Goal: Communication & Community: Answer question/provide support

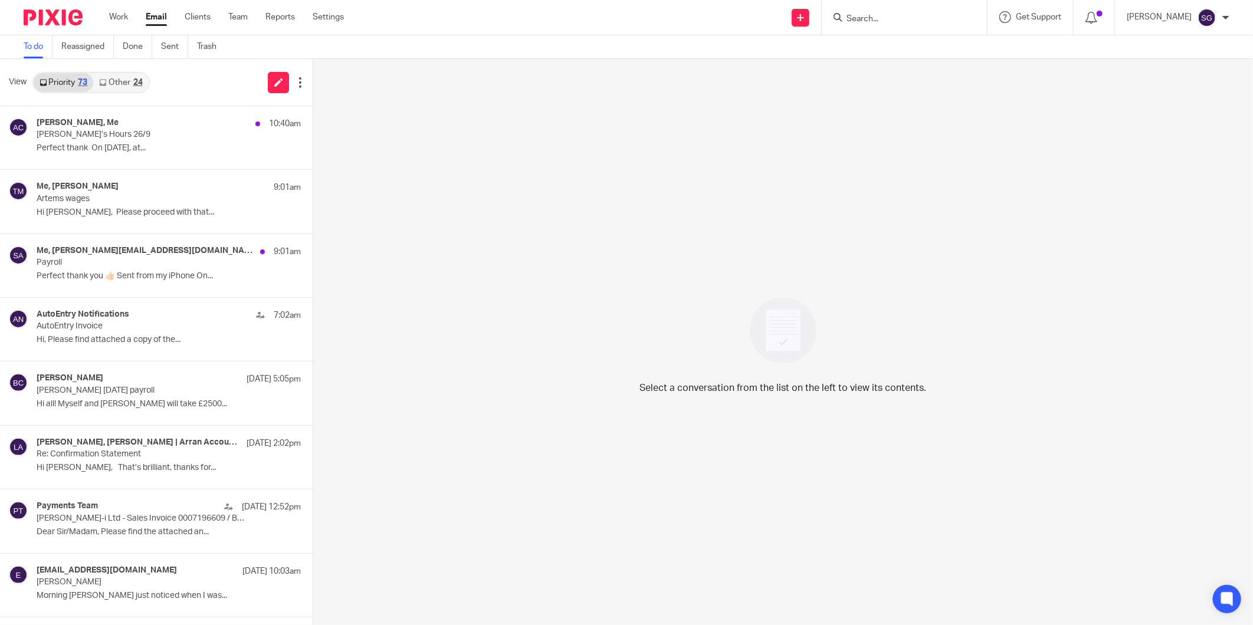
click at [858, 15] on input "Search" at bounding box center [898, 19] width 106 height 11
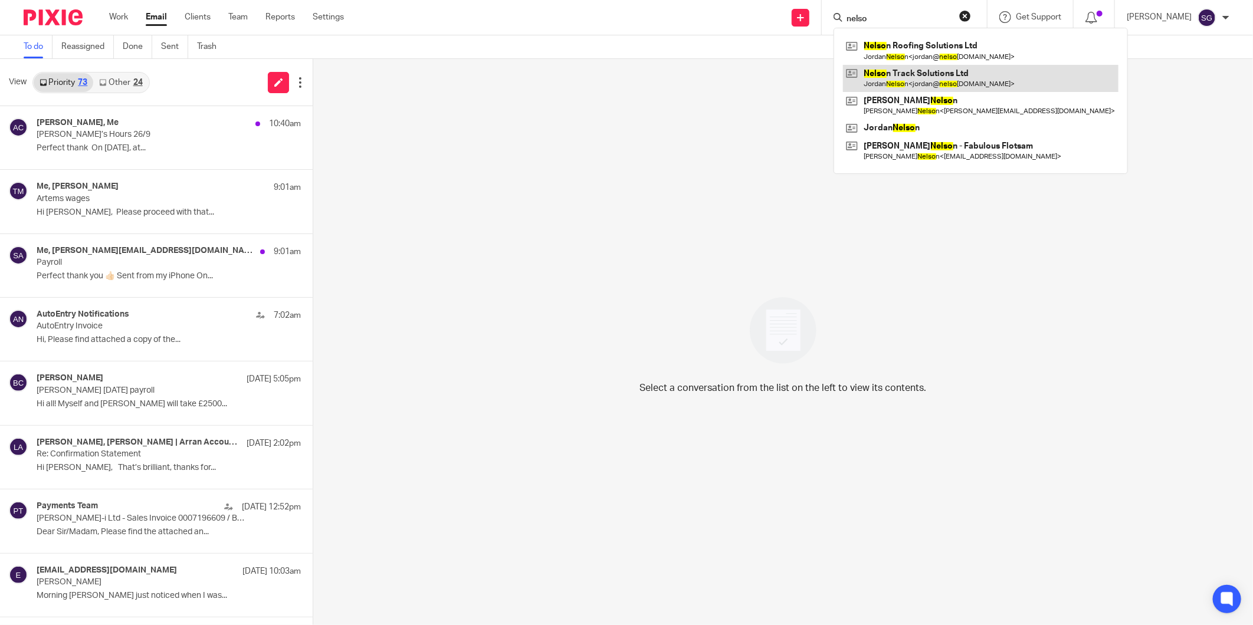
type input "nelso"
click at [885, 75] on link at bounding box center [980, 78] width 275 height 27
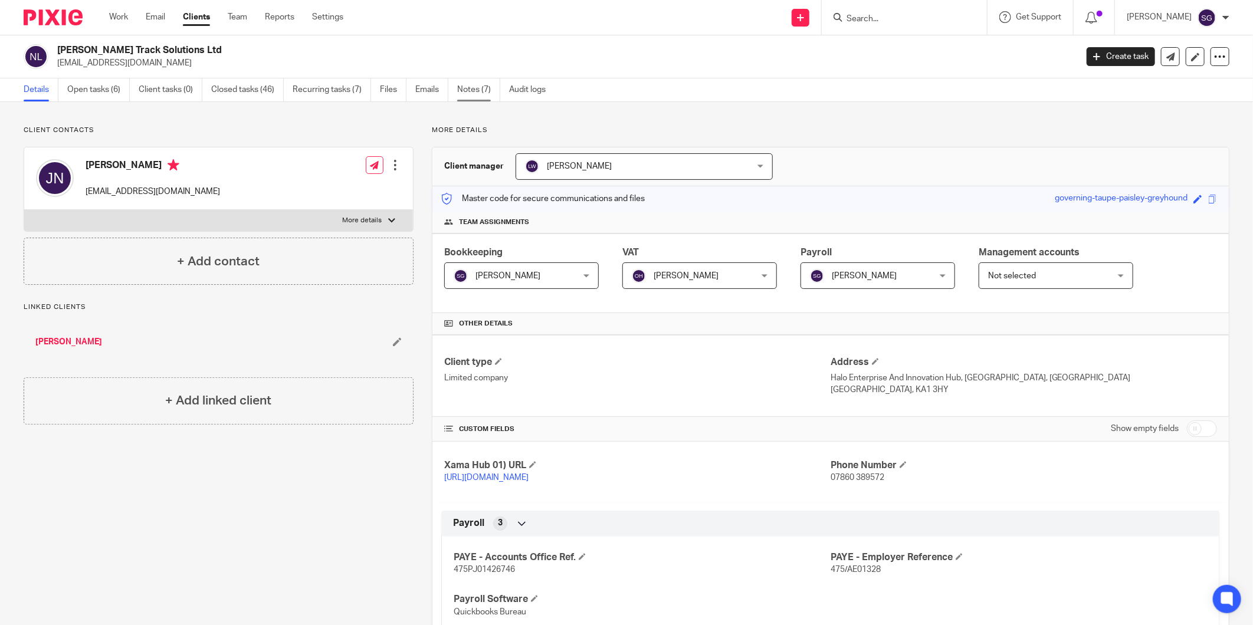
click at [474, 90] on link "Notes (7)" at bounding box center [478, 89] width 43 height 23
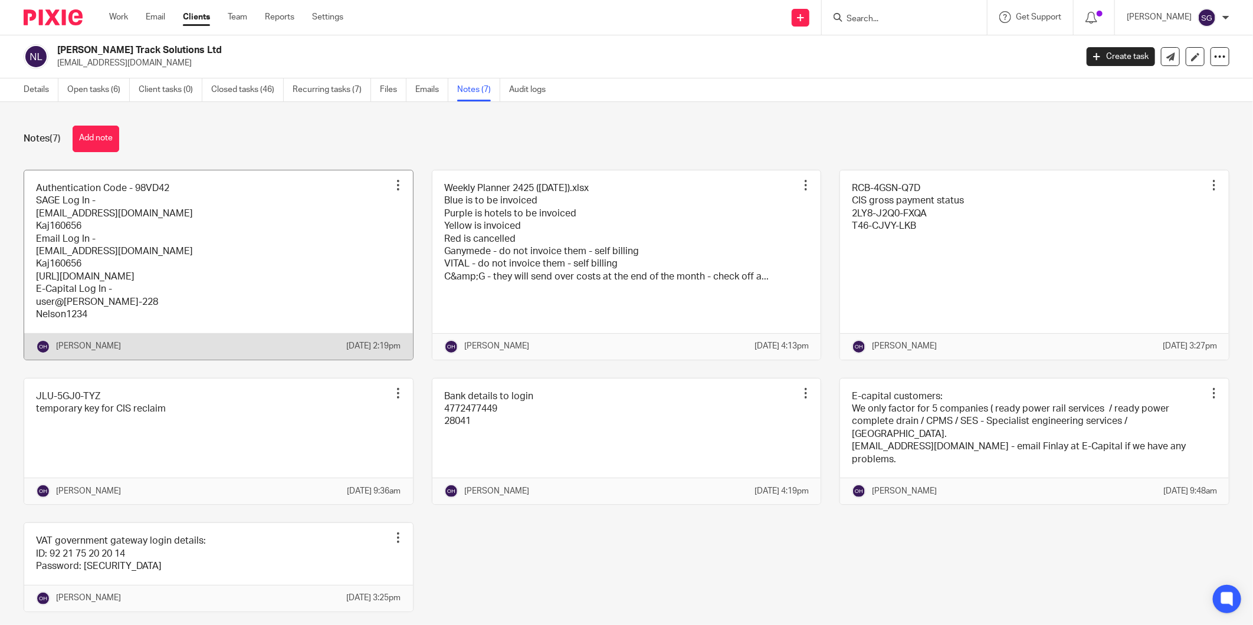
click at [292, 233] on link at bounding box center [218, 264] width 389 height 189
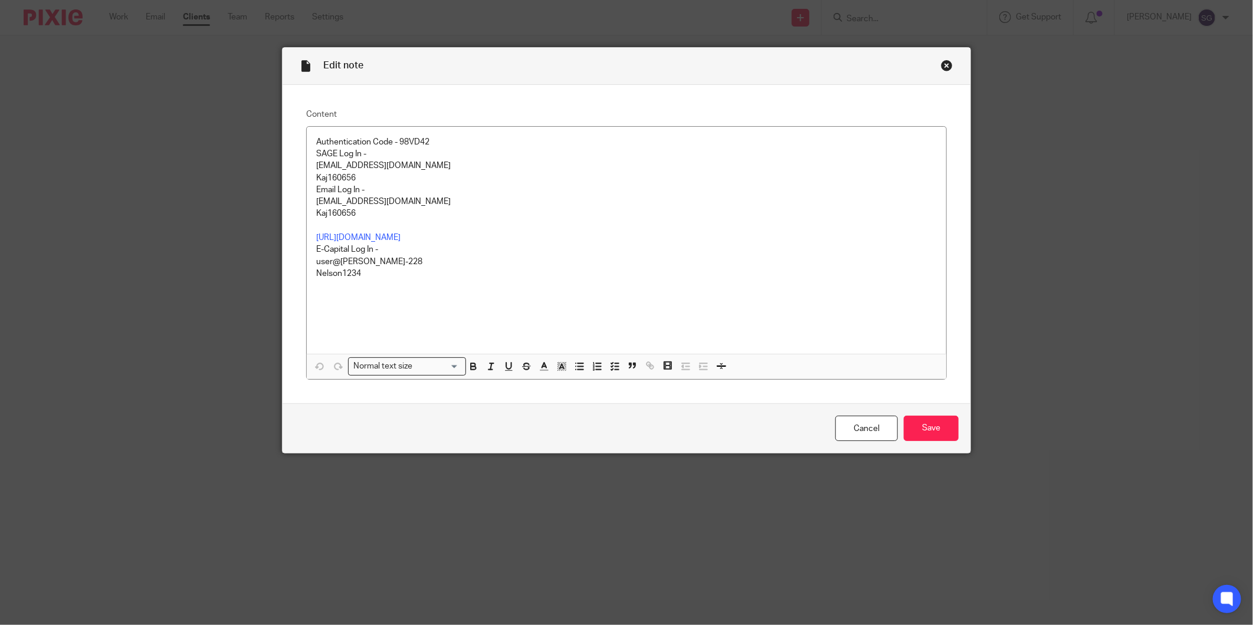
click at [945, 65] on div "Close this dialog window" at bounding box center [947, 66] width 12 height 12
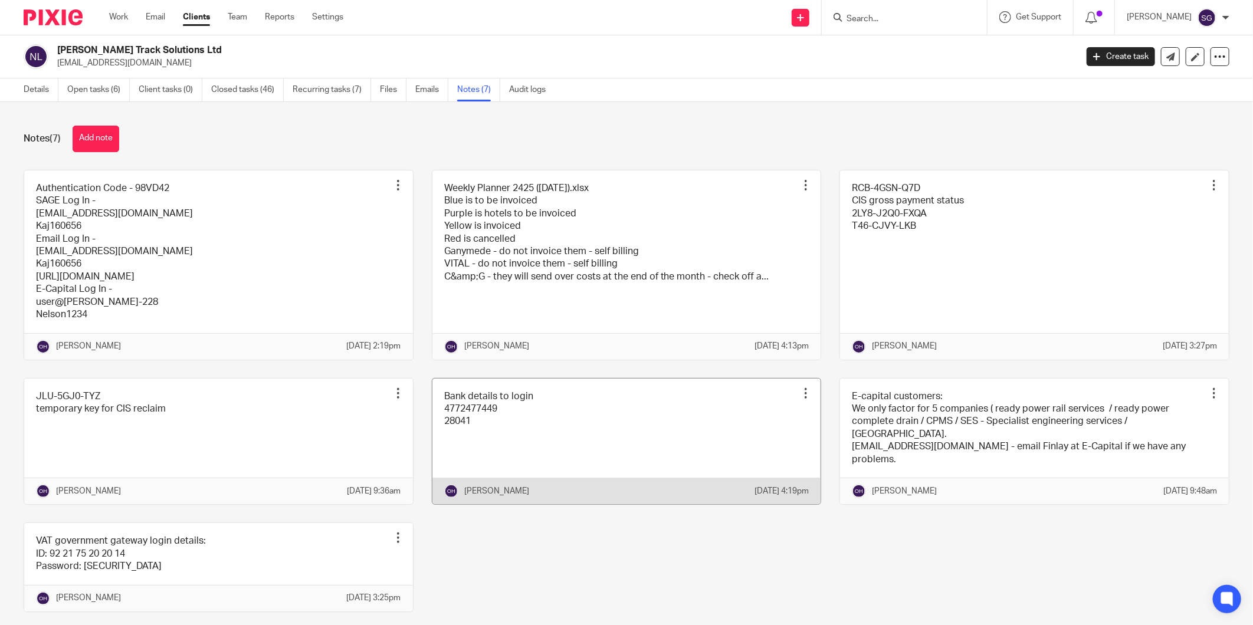
click at [665, 433] on link at bounding box center [626, 442] width 389 height 126
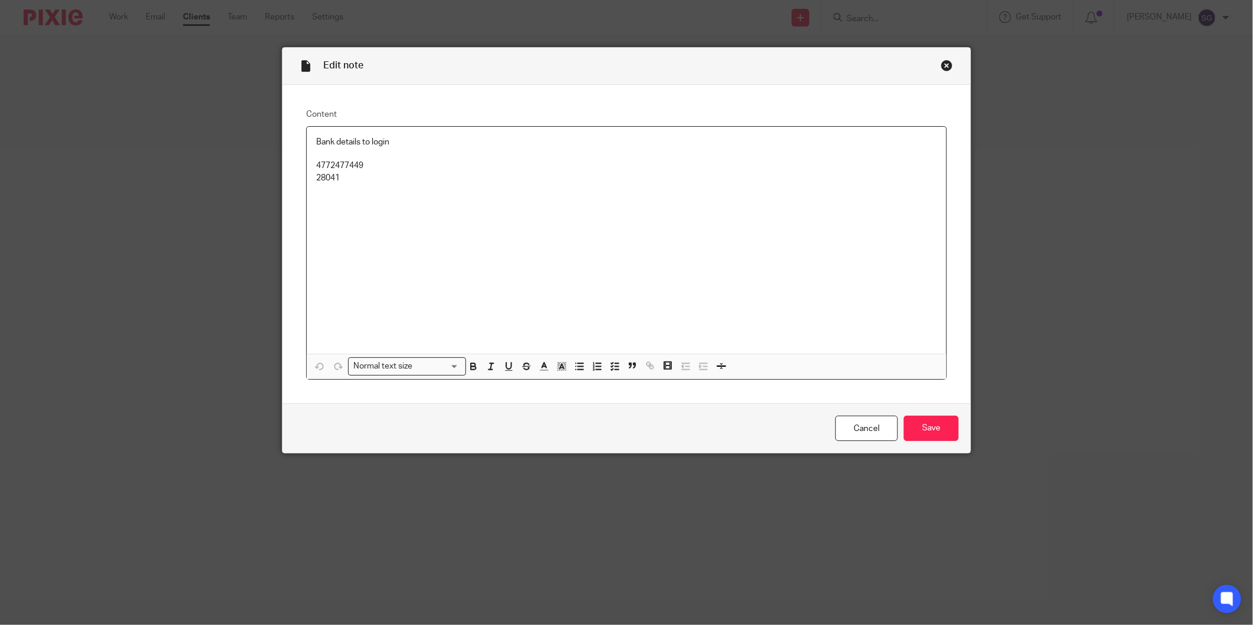
click at [347, 162] on p "4772477449" at bounding box center [626, 166] width 620 height 12
copy p "4772477449"
click at [941, 67] on div "Close this dialog window" at bounding box center [947, 66] width 12 height 12
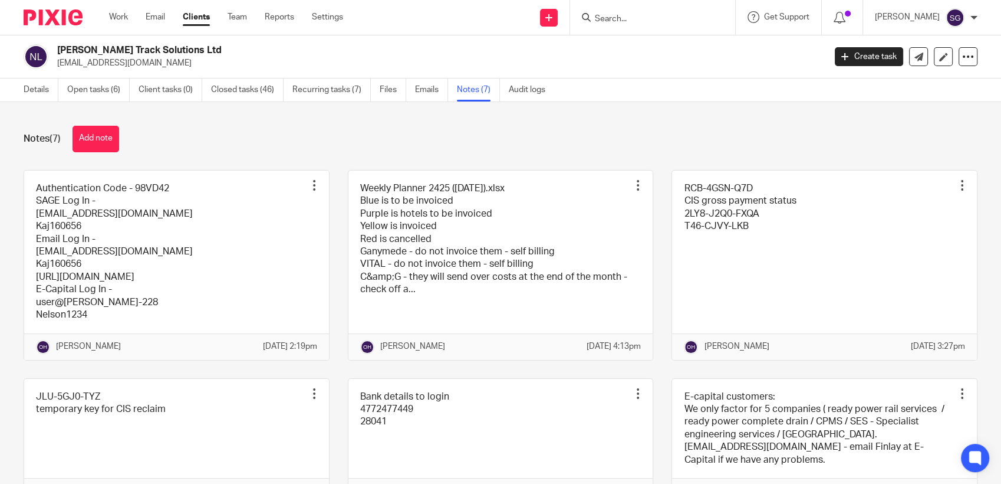
click at [146, 18] on ul "Work Email Clients Team Reports Settings" at bounding box center [235, 17] width 252 height 12
click at [149, 18] on link "Email" at bounding box center [155, 17] width 19 height 12
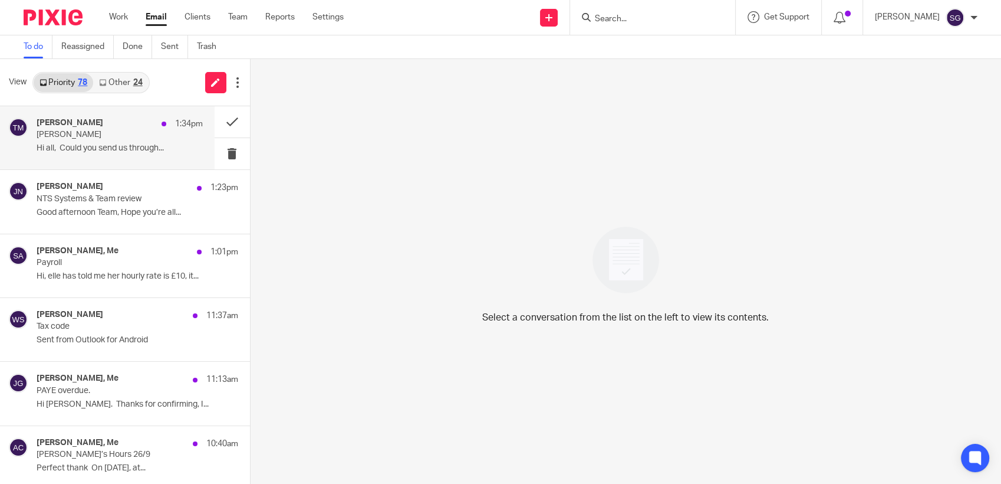
click at [75, 123] on h4 "Tony Malone" at bounding box center [70, 123] width 67 height 10
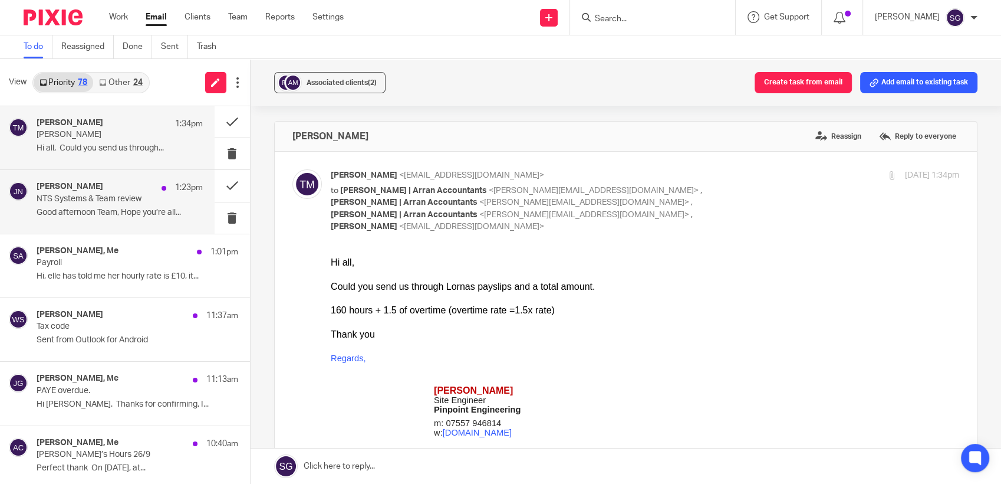
click at [86, 210] on p "Good afternoon Team, Hope you’re all..." at bounding box center [120, 213] width 166 height 10
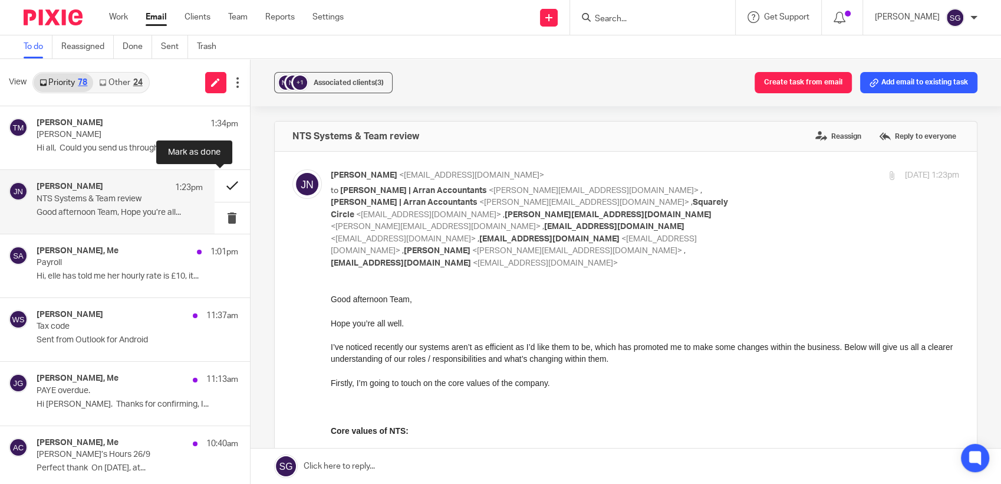
click at [215, 188] on button at bounding box center [232, 185] width 35 height 31
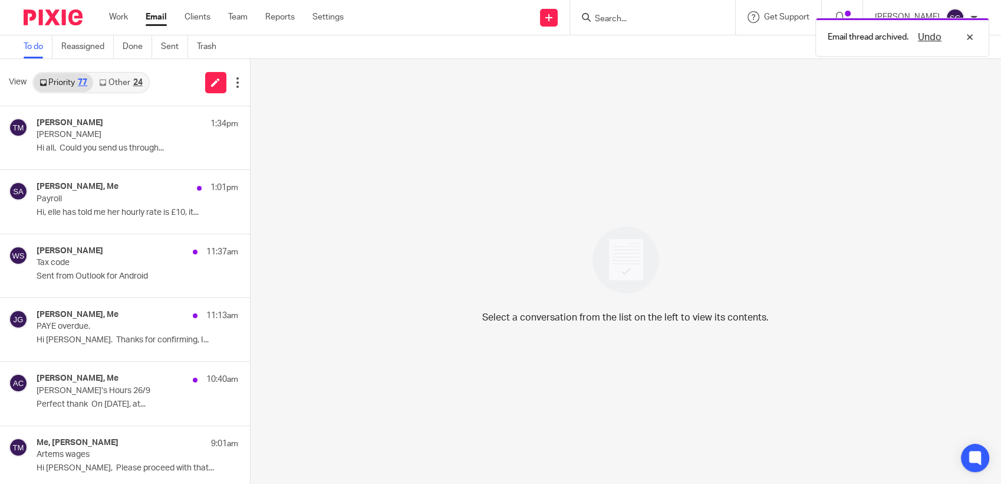
click at [109, 78] on link "Other 24" at bounding box center [120, 82] width 55 height 19
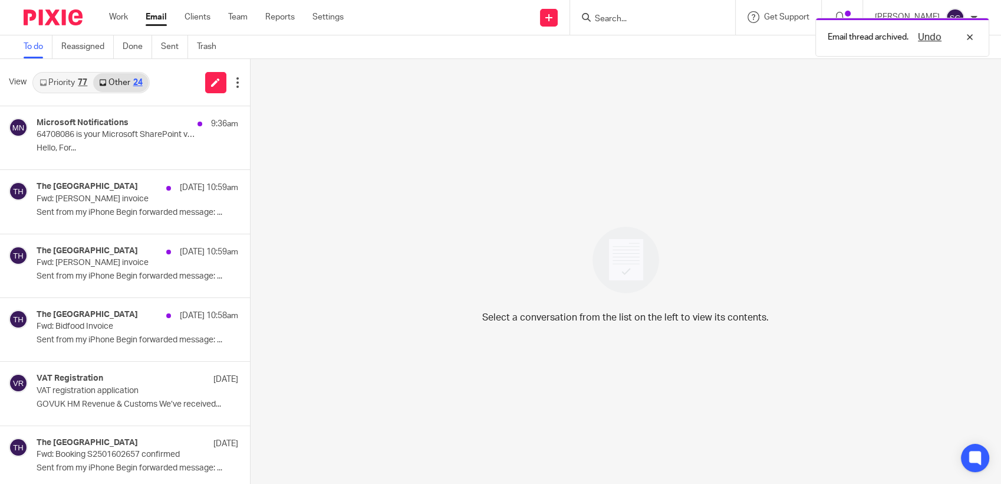
click at [69, 85] on link "Priority 77" at bounding box center [64, 82] width 60 height 19
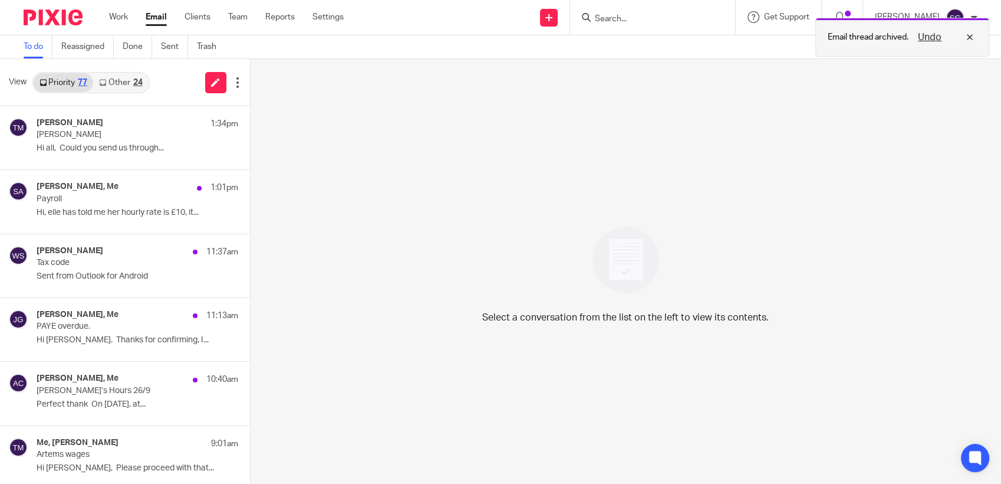
click at [969, 40] on div "Undo" at bounding box center [943, 37] width 68 height 14
click at [632, 18] on input "Search" at bounding box center [647, 19] width 106 height 11
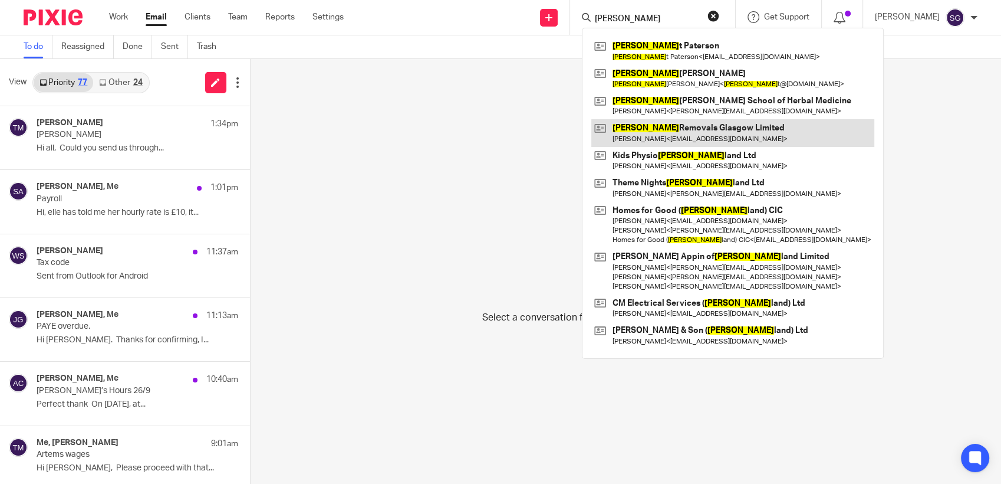
type input "scot"
click at [717, 133] on link at bounding box center [732, 132] width 283 height 27
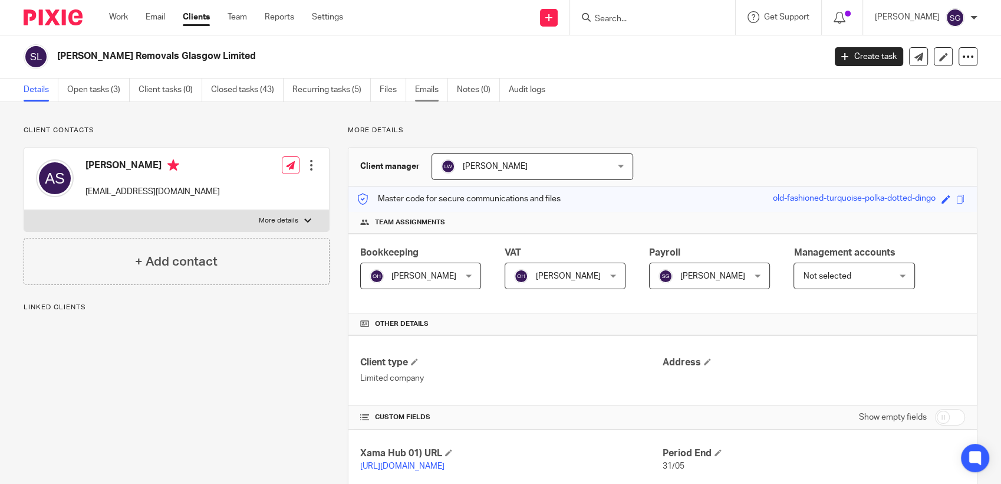
click at [443, 86] on link "Emails" at bounding box center [431, 89] width 33 height 23
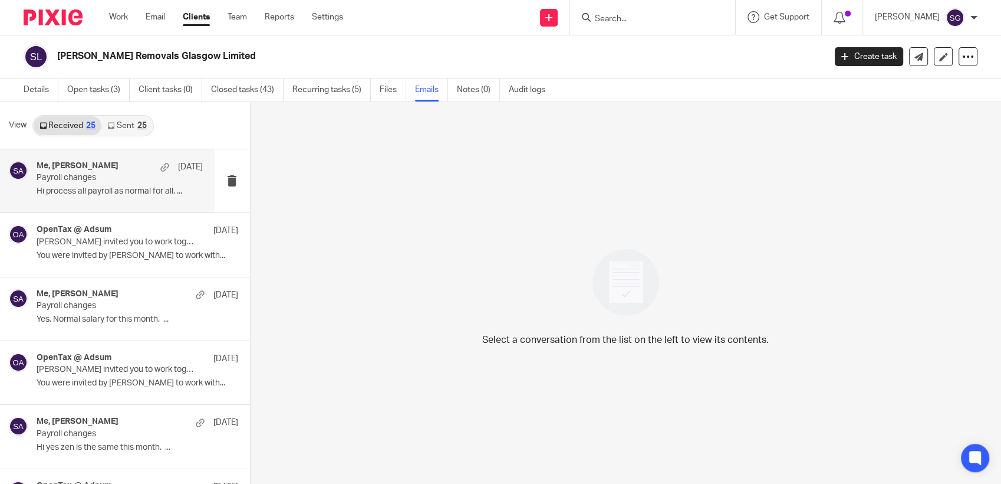
click at [84, 193] on p "Hi process all payroll as normal for all. ..." at bounding box center [120, 191] width 166 height 10
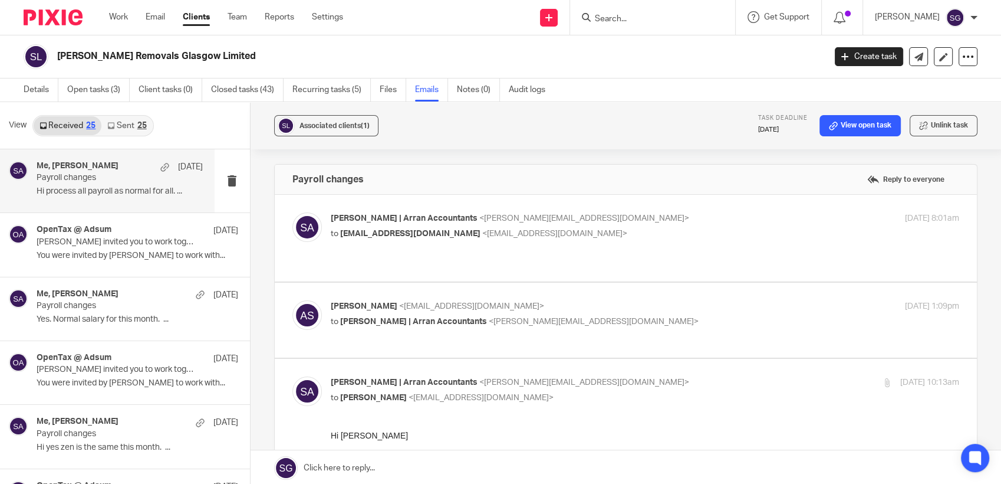
scroll to position [65, 0]
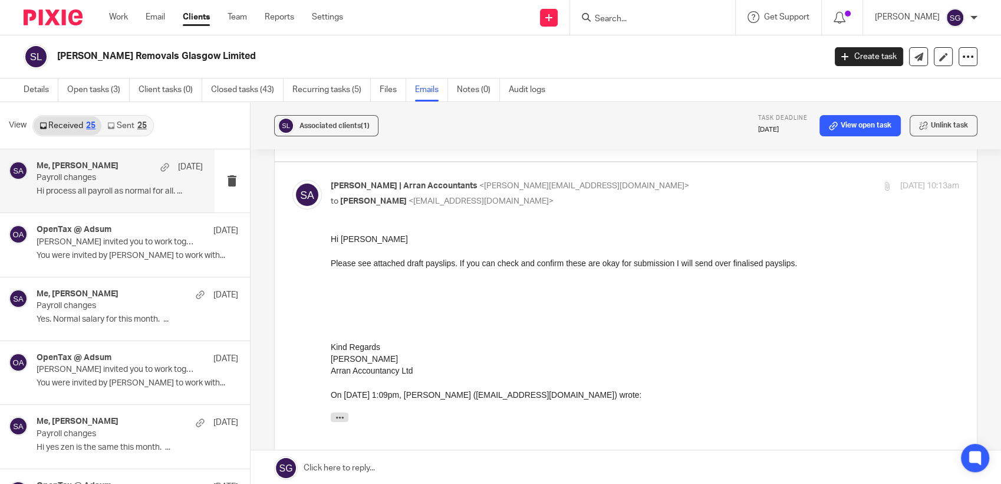
click at [480, 464] on link at bounding box center [626, 467] width 751 height 35
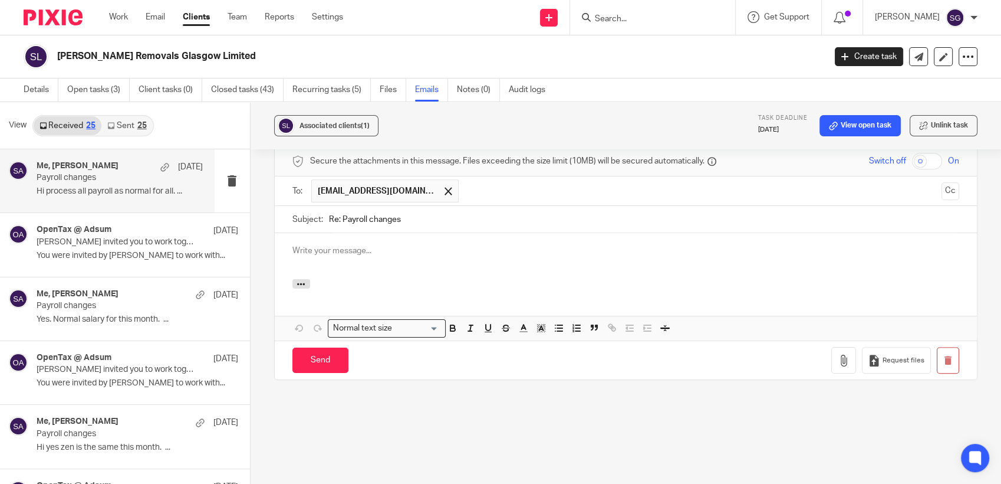
scroll to position [0, 0]
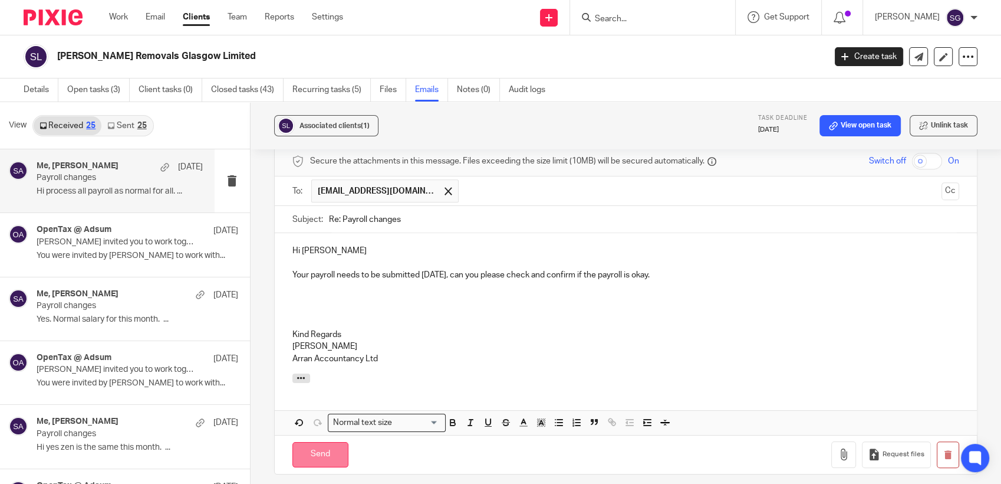
click at [325, 448] on input "Send" at bounding box center [320, 454] width 56 height 25
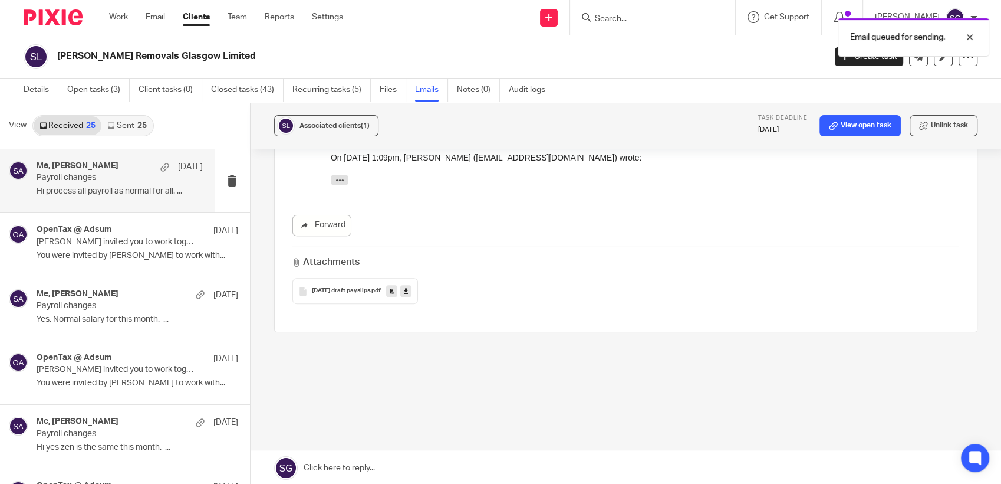
scroll to position [432, 0]
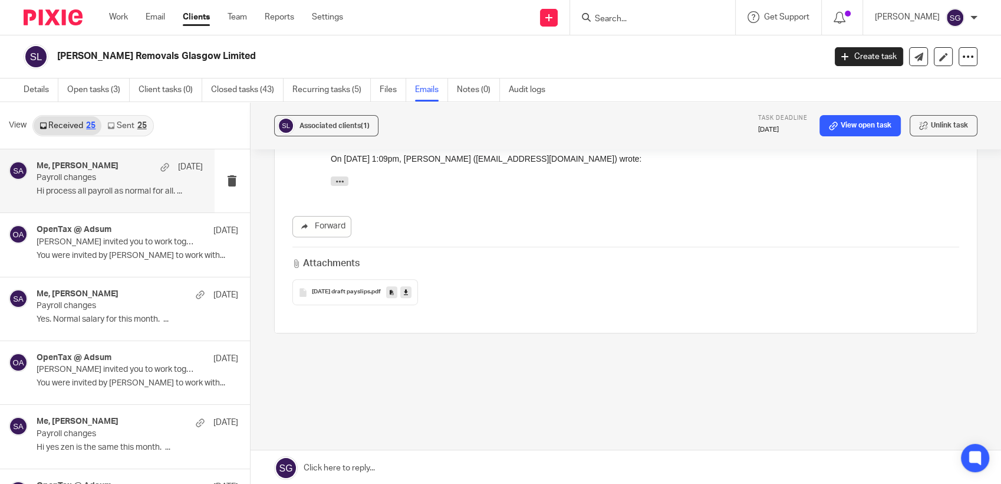
click at [588, 225] on div "Forward" at bounding box center [626, 226] width 668 height 21
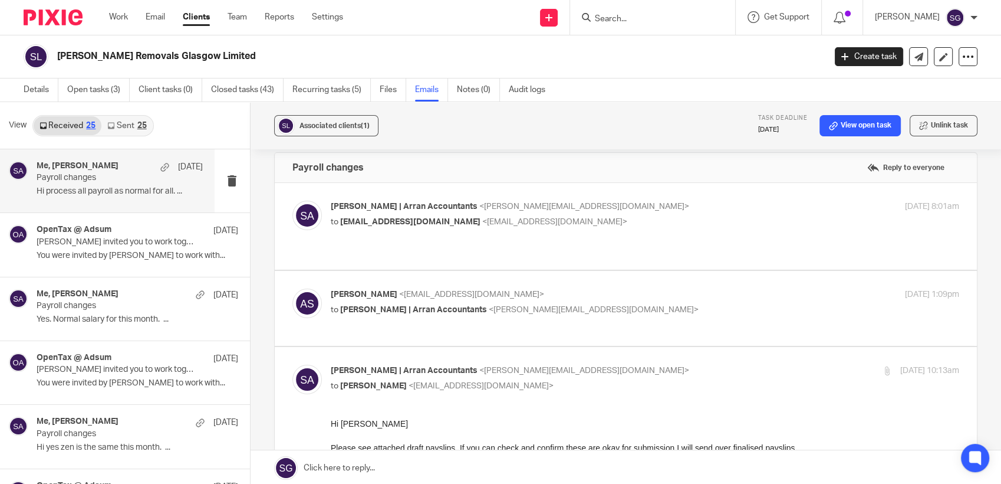
scroll to position [0, 0]
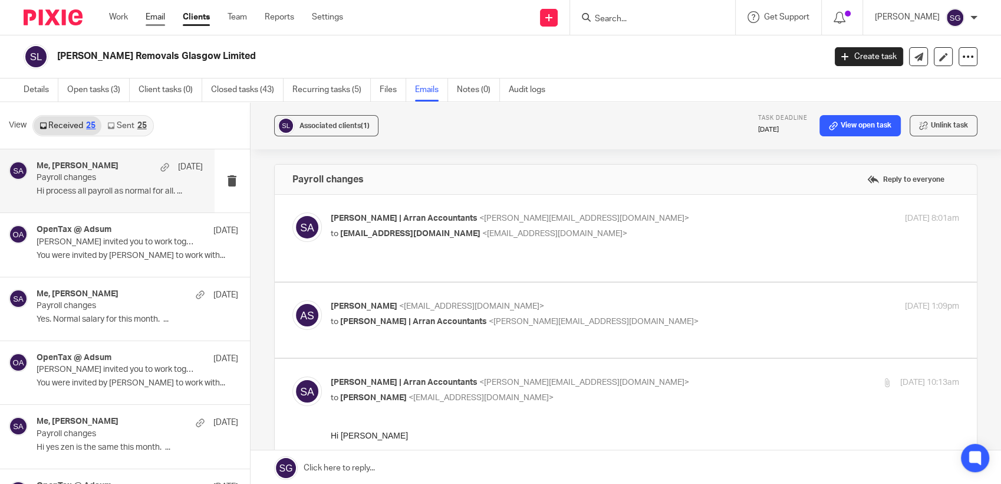
click at [151, 17] on link "Email" at bounding box center [155, 17] width 19 height 12
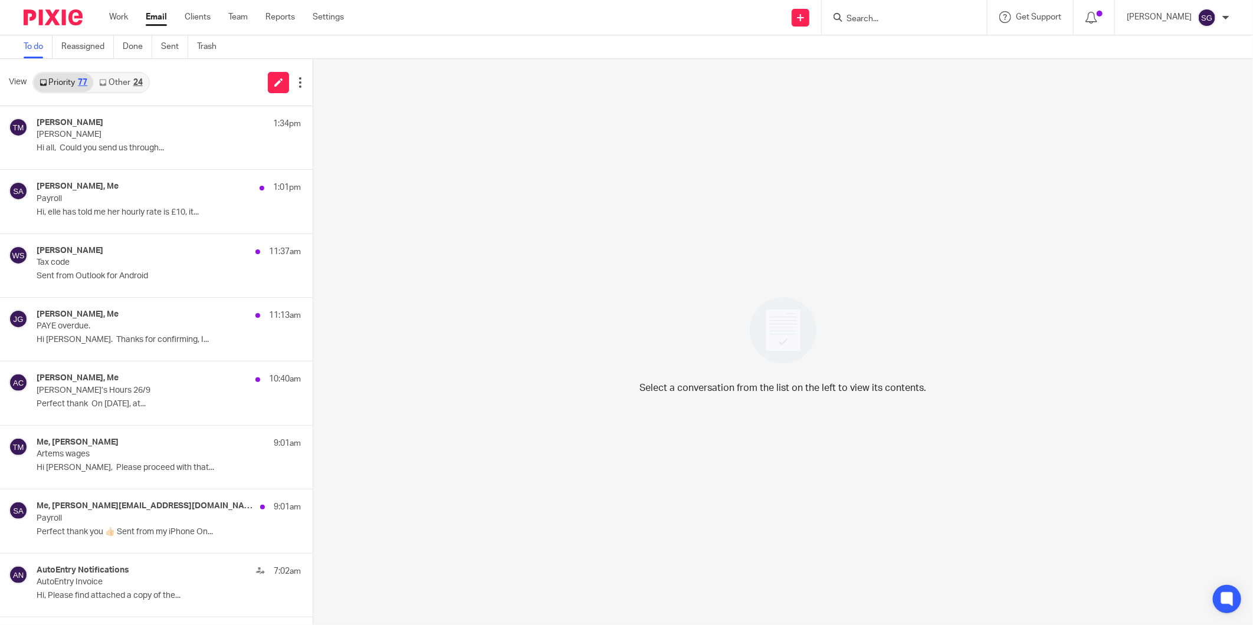
click at [857, 17] on input "Search" at bounding box center [898, 19] width 106 height 11
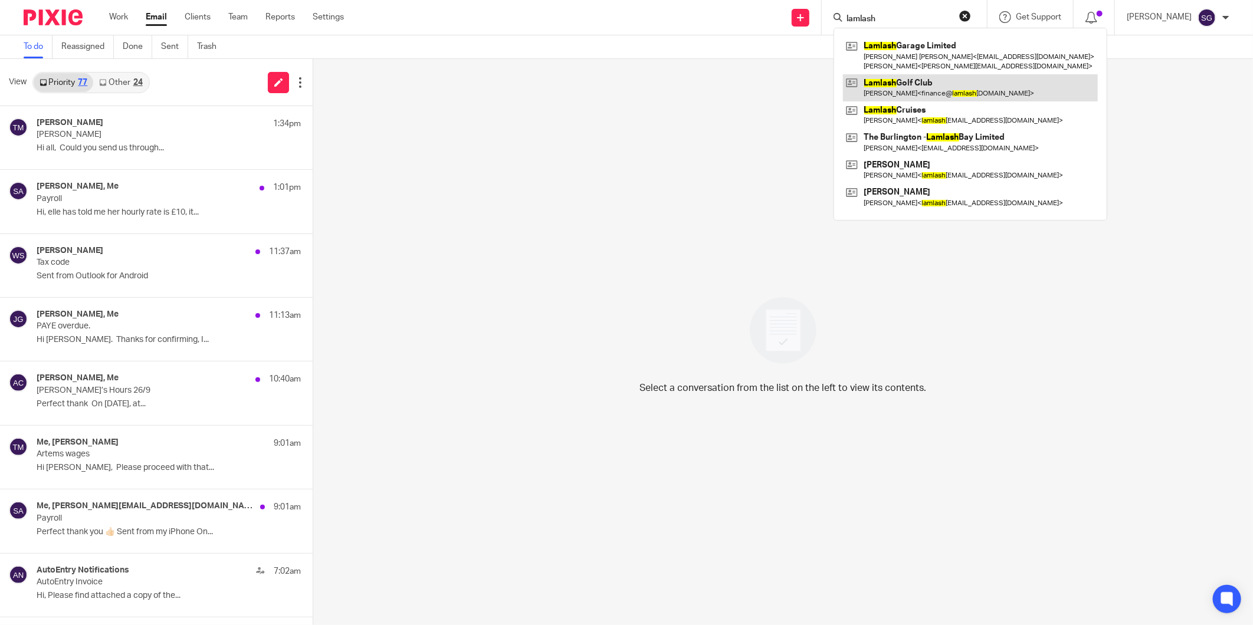
type input "lamlash"
click at [949, 86] on link at bounding box center [970, 87] width 255 height 27
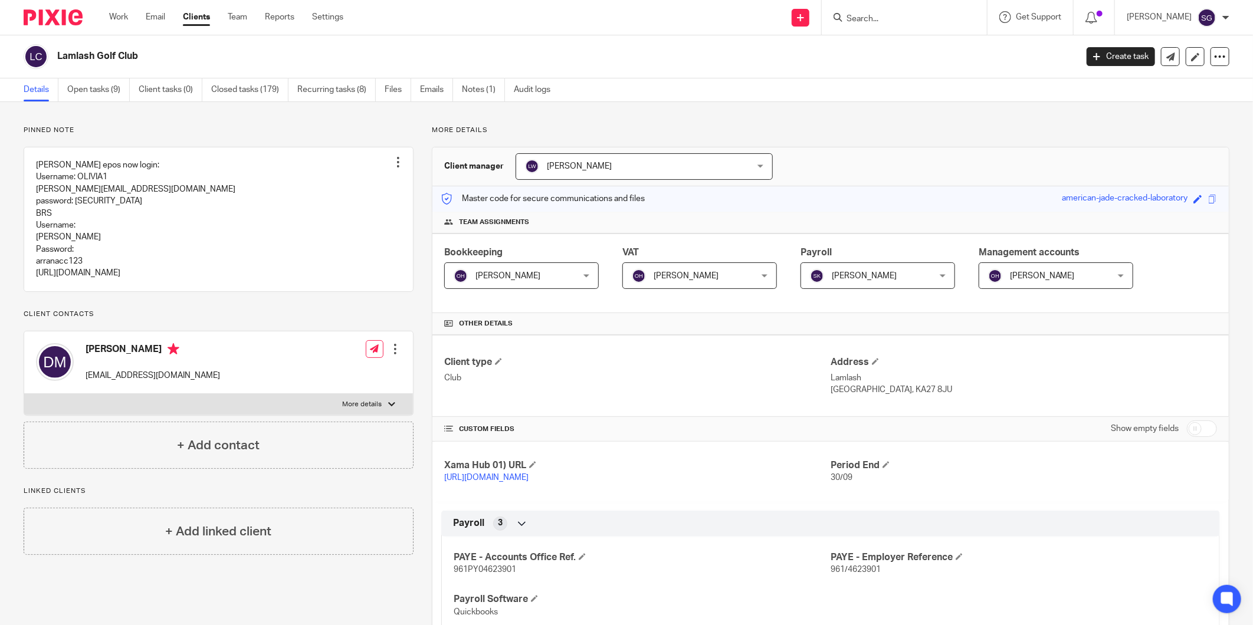
click at [869, 21] on input "Search" at bounding box center [898, 19] width 106 height 11
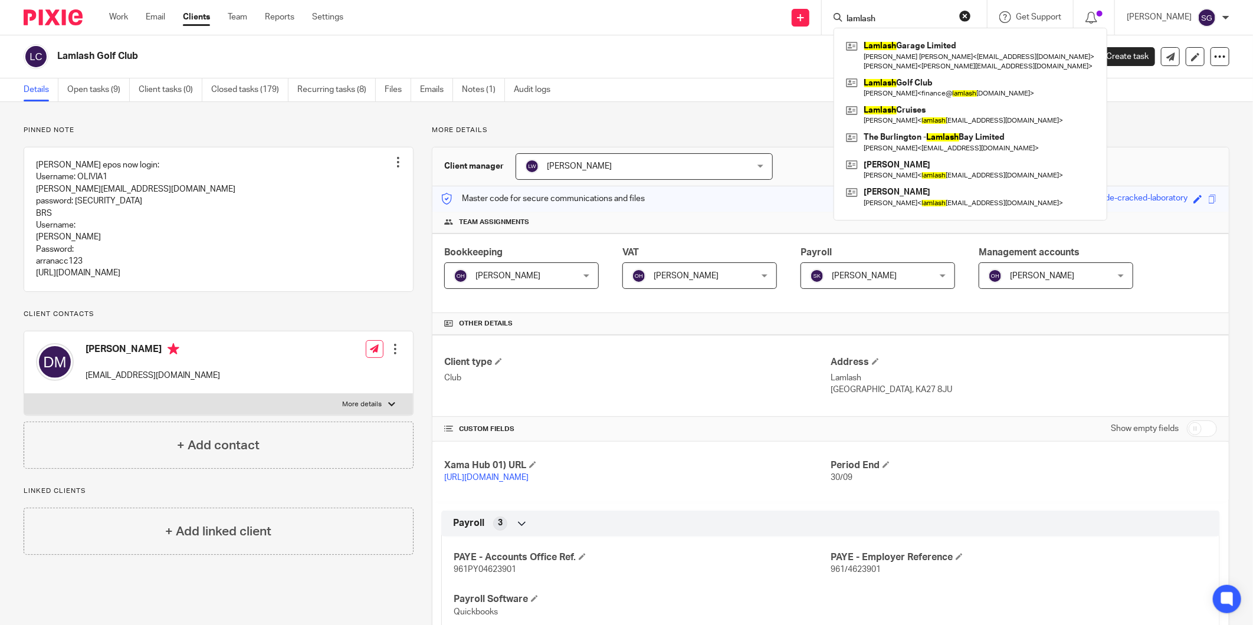
type input "lamlash"
click at [545, 37] on div "Lamlash Golf Club Create task Update from Companies House Export data Merge Arc…" at bounding box center [626, 56] width 1253 height 43
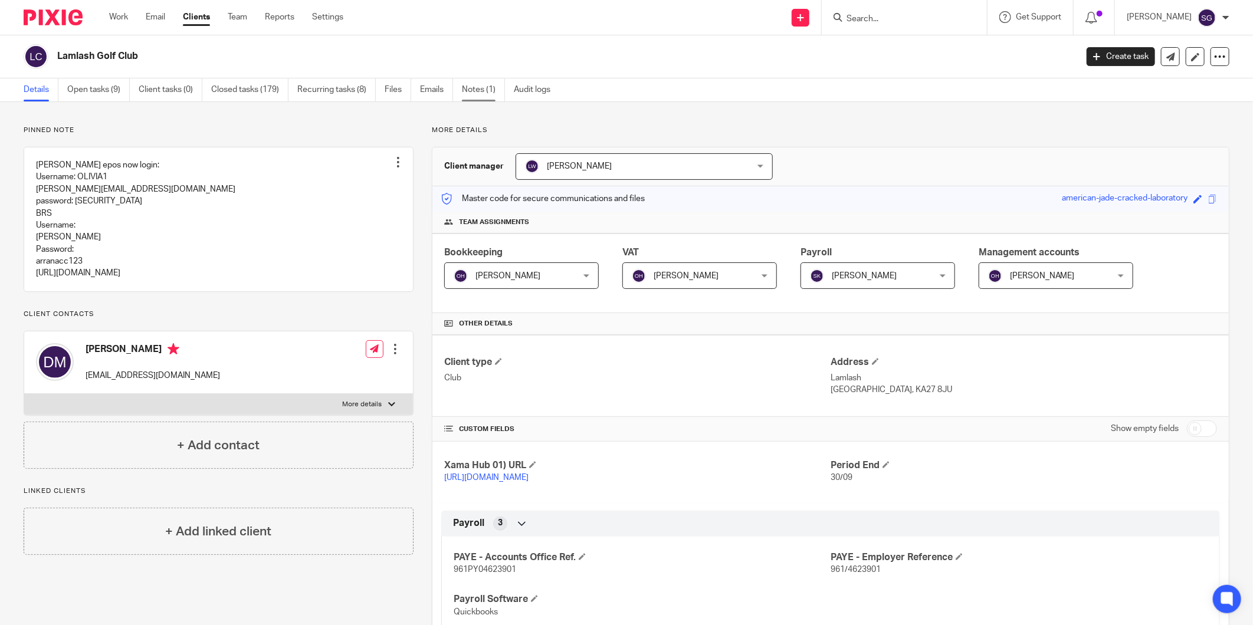
click at [469, 83] on link "Notes (1)" at bounding box center [483, 89] width 43 height 23
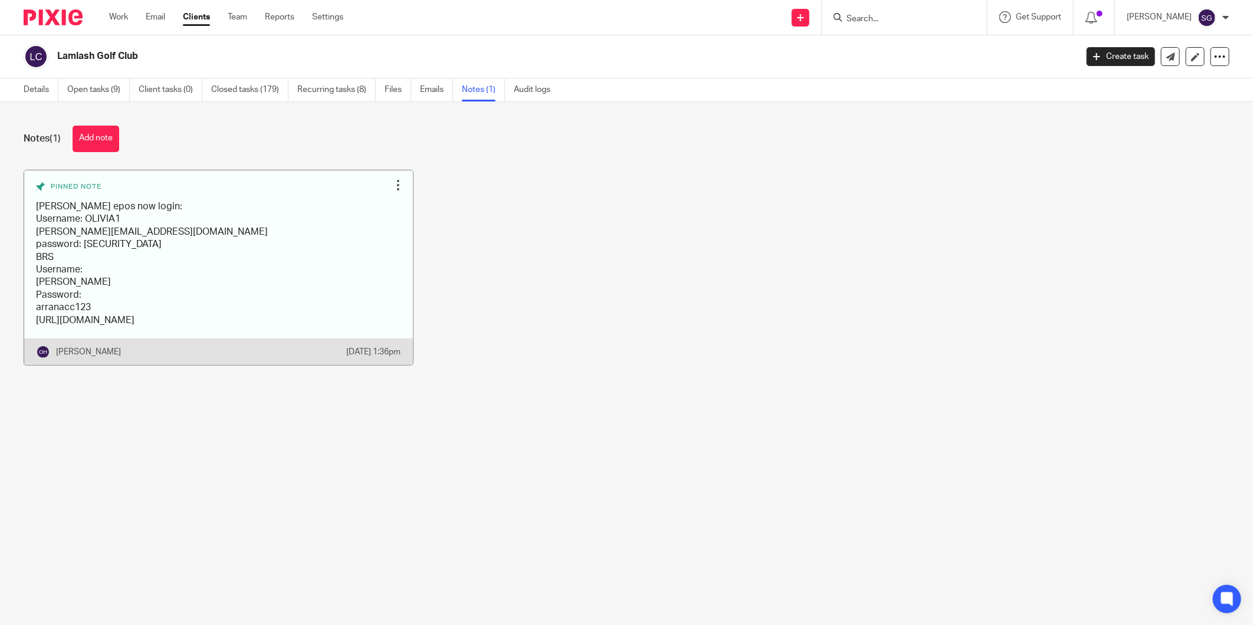
click at [160, 257] on link at bounding box center [218, 267] width 389 height 195
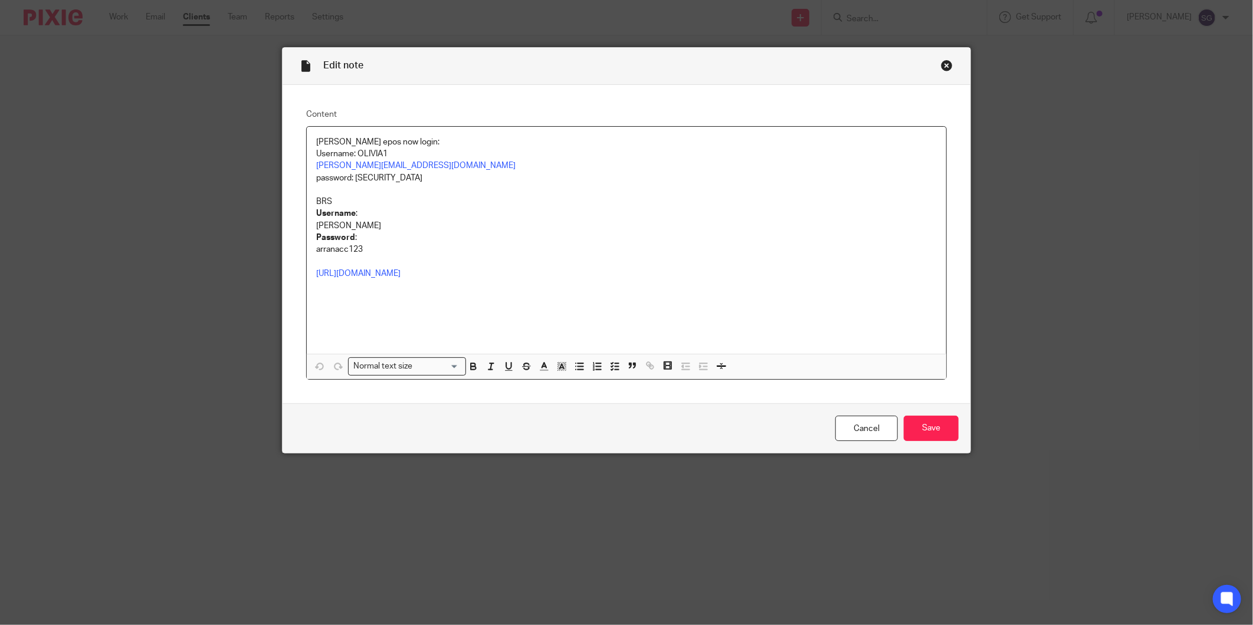
click at [317, 225] on p "[PERSON_NAME]" at bounding box center [626, 226] width 620 height 12
click at [317, 225] on p "olivia" at bounding box center [626, 226] width 620 height 12
click at [944, 67] on div "Close this dialog window" at bounding box center [947, 66] width 12 height 12
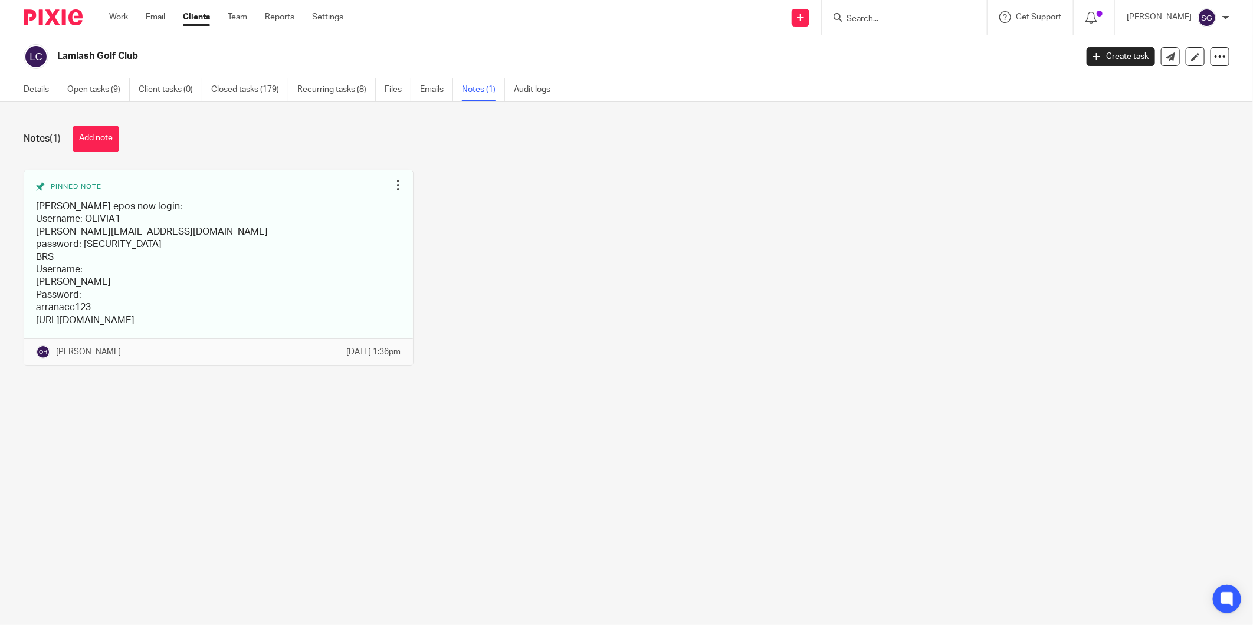
click at [635, 273] on div "Pinned note [PERSON_NAME] epos now login: Username: OLIVIA1 [PERSON_NAME][EMAIL…" at bounding box center [617, 276] width 1224 height 213
click at [423, 91] on link "Emails" at bounding box center [436, 89] width 33 height 23
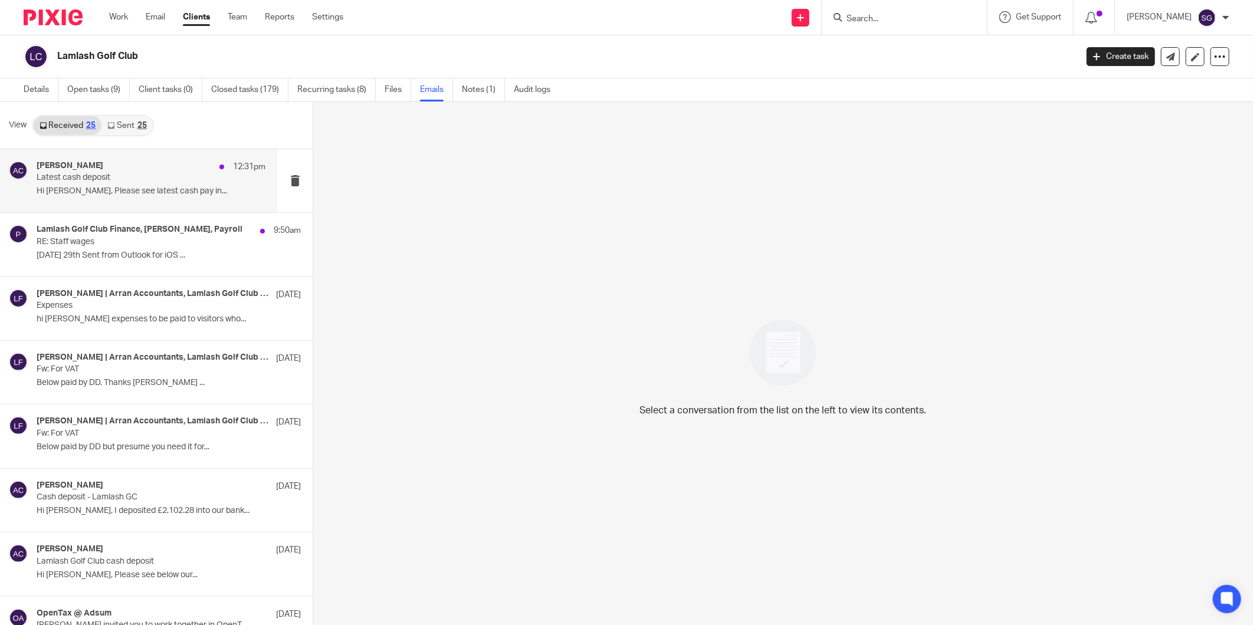
click at [89, 186] on p "Hi Lorna, Please see latest cash pay in..." at bounding box center [151, 191] width 229 height 10
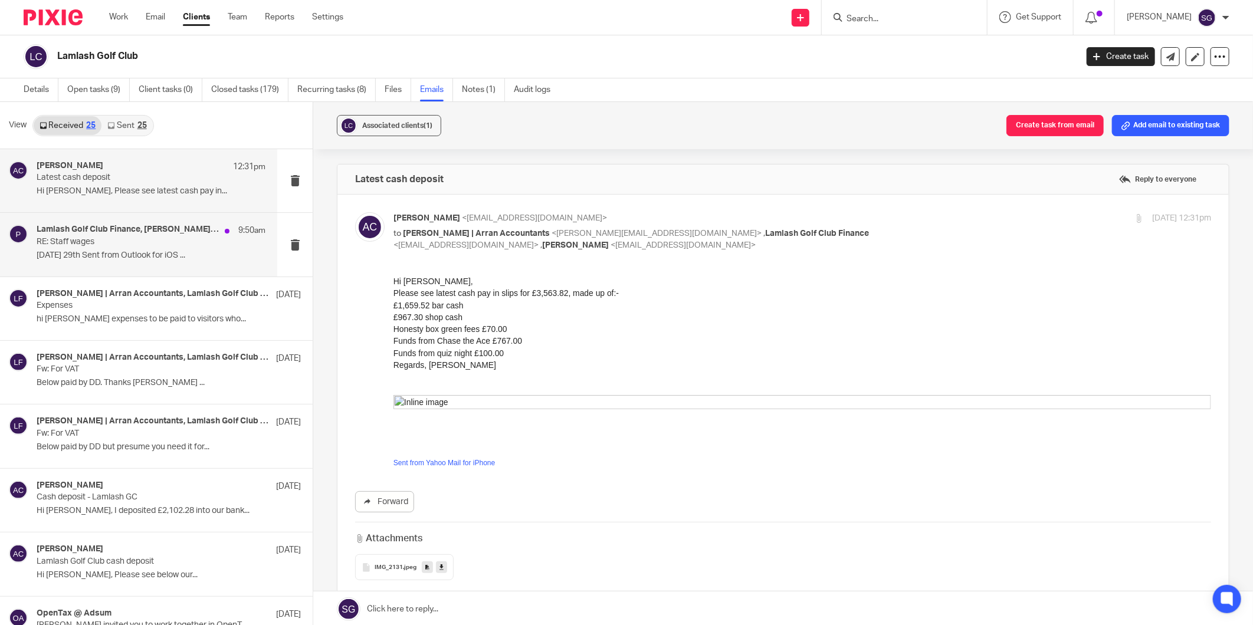
click at [103, 257] on p "Monday 29th Sent from Outlook for iOS ..." at bounding box center [151, 256] width 229 height 10
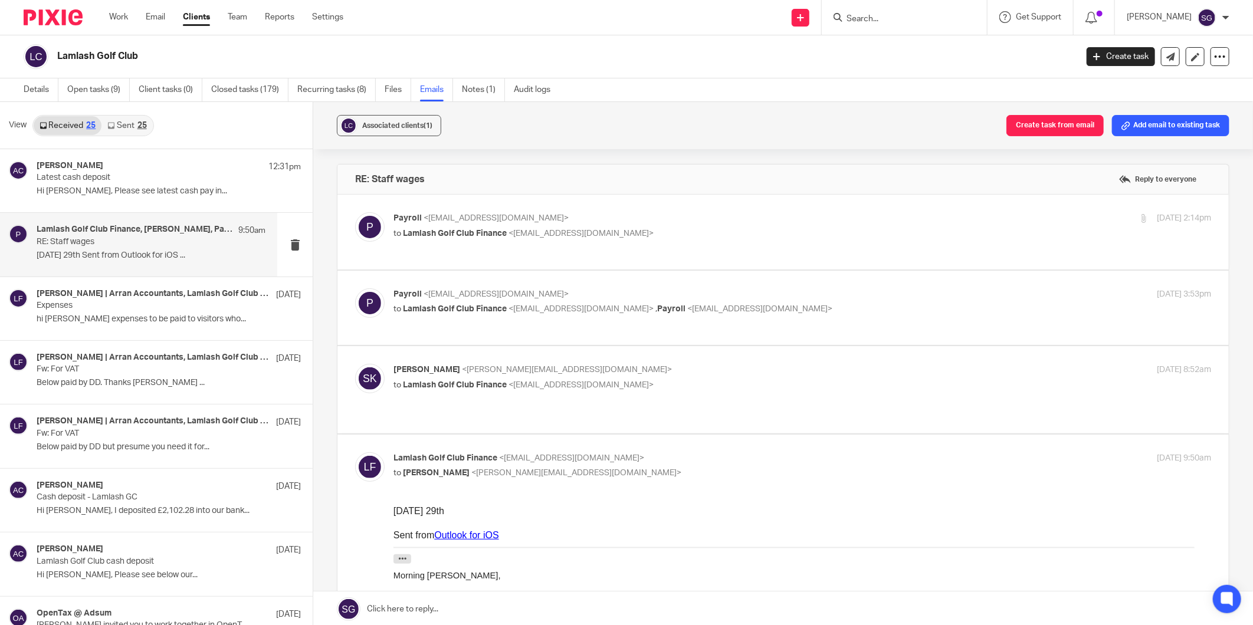
click at [414, 238] on p "to Lamlash Golf Club Finance <finance@lamlashgolf.com>" at bounding box center [665, 234] width 545 height 12
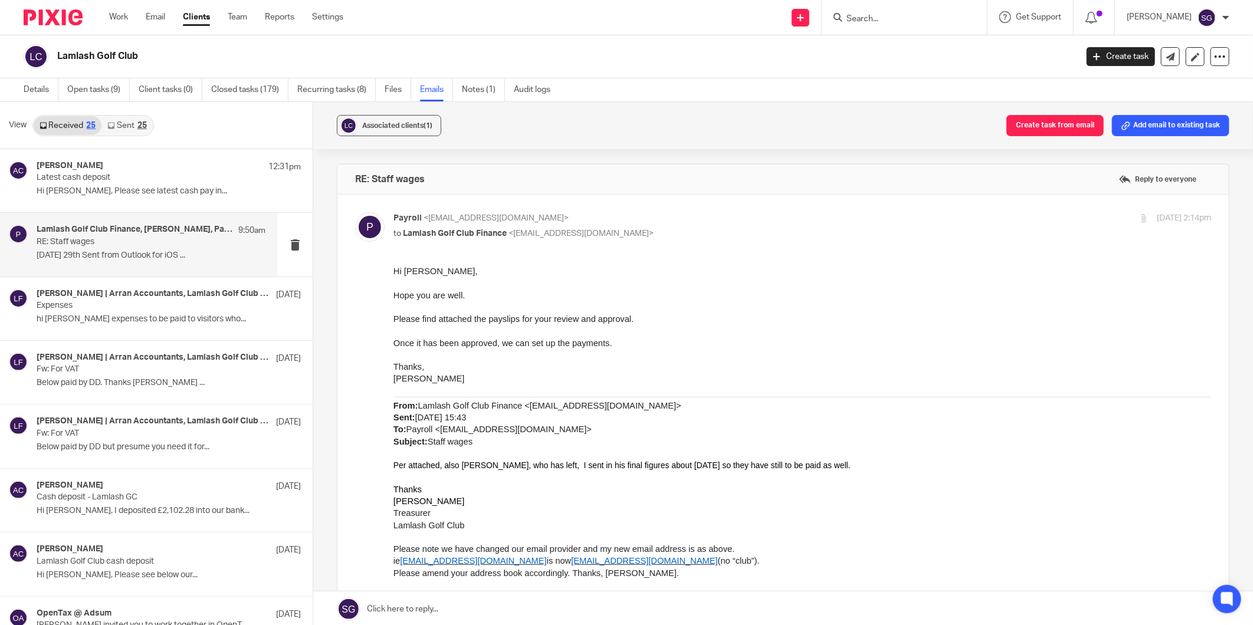
click at [414, 238] on p "to Lamlash Golf Club Finance <finance@lamlashgolf.com>" at bounding box center [665, 234] width 545 height 12
checkbox input "false"
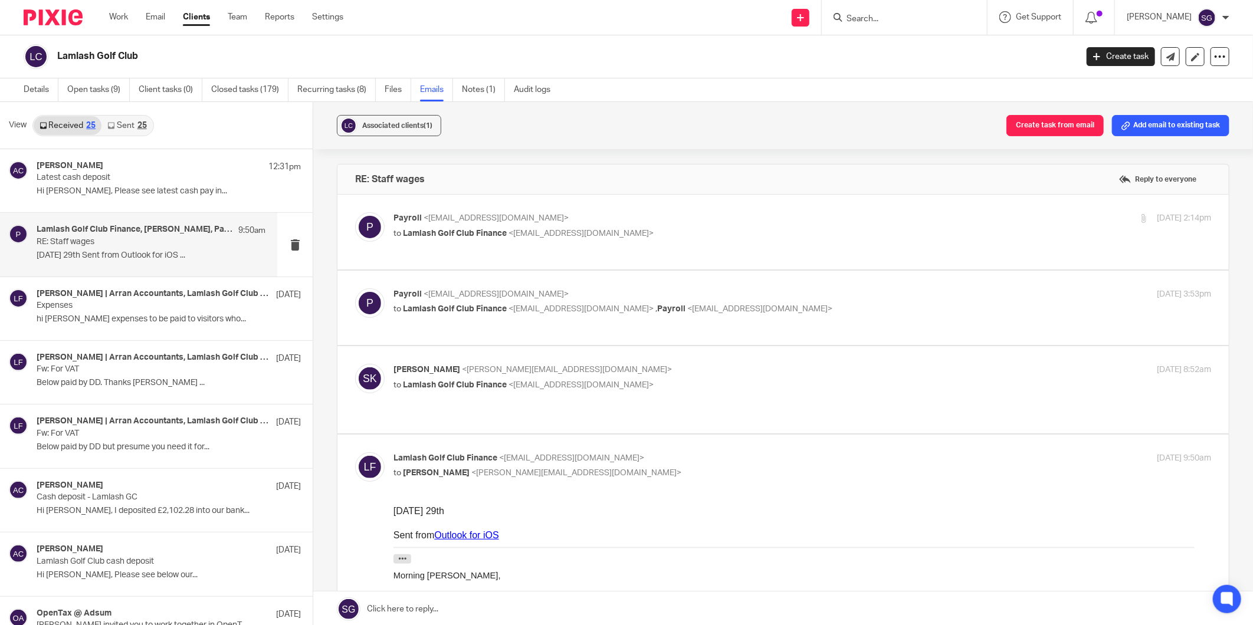
click at [444, 314] on p "to Lamlash Golf Club Finance <finance@lamlashgolf.com> , Payroll <payroll@arran…" at bounding box center [665, 309] width 545 height 12
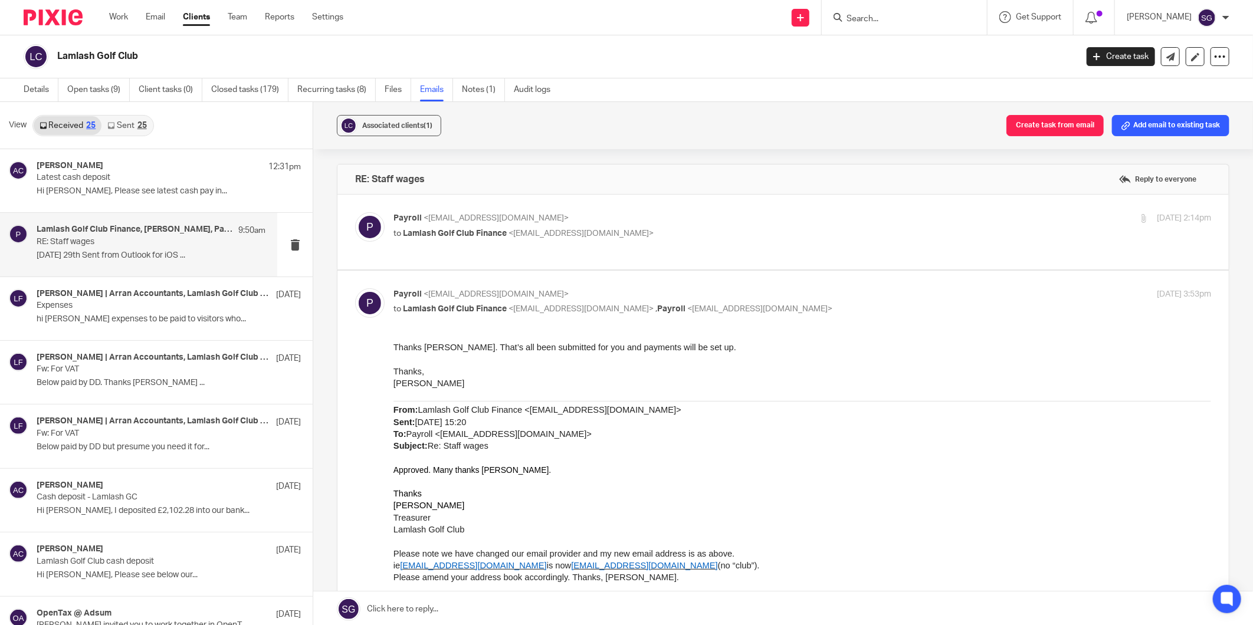
click at [444, 314] on p "to Lamlash Golf Club Finance <finance@lamlashgolf.com> , Payroll <payroll@arran…" at bounding box center [665, 309] width 545 height 12
checkbox input "false"
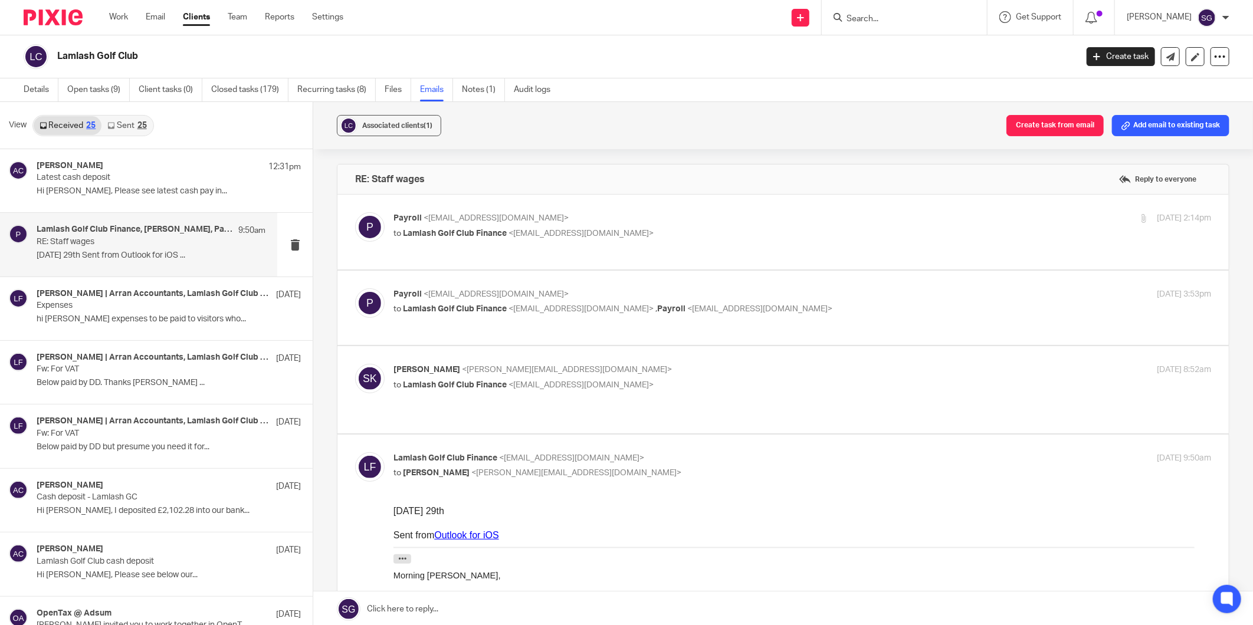
click at [434, 392] on div "Sarah Kash <sarahkash@arranaccountants.co.uk> to Lamlash Golf Club Finance <fin…" at bounding box center [801, 378] width 817 height 29
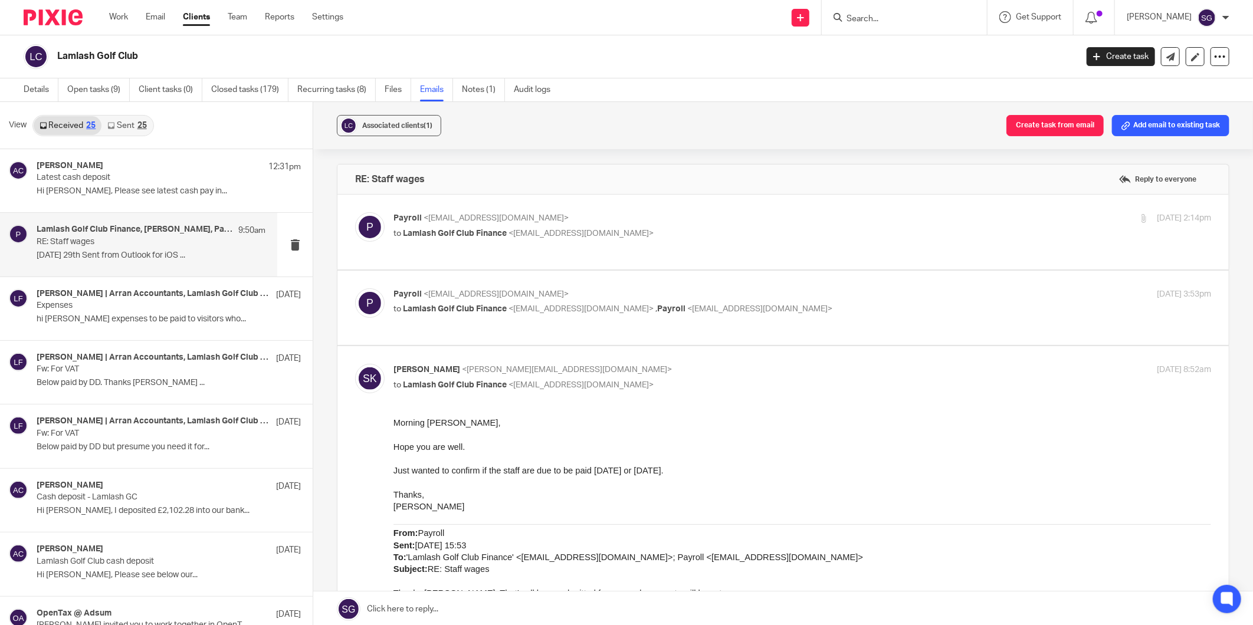
click at [434, 392] on div "Sarah Kash <sarahkash@arranaccountants.co.uk> to Lamlash Golf Club Finance <fin…" at bounding box center [801, 378] width 817 height 29
checkbox input "false"
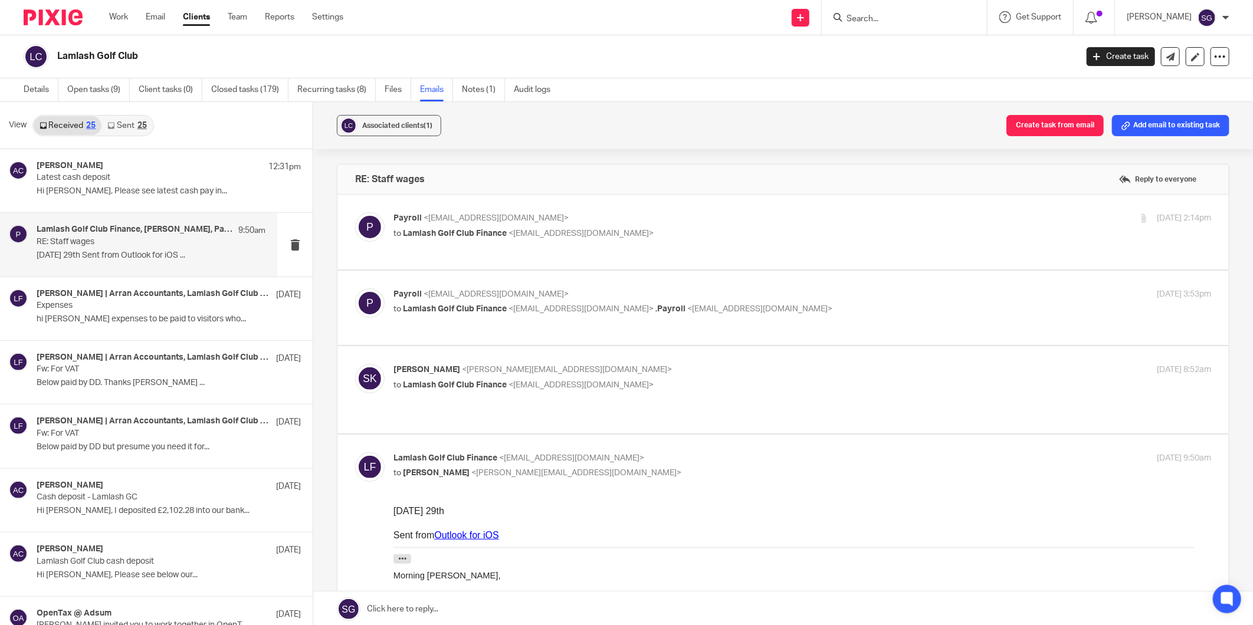
click at [120, 121] on link "Sent 25" at bounding box center [126, 125] width 51 height 19
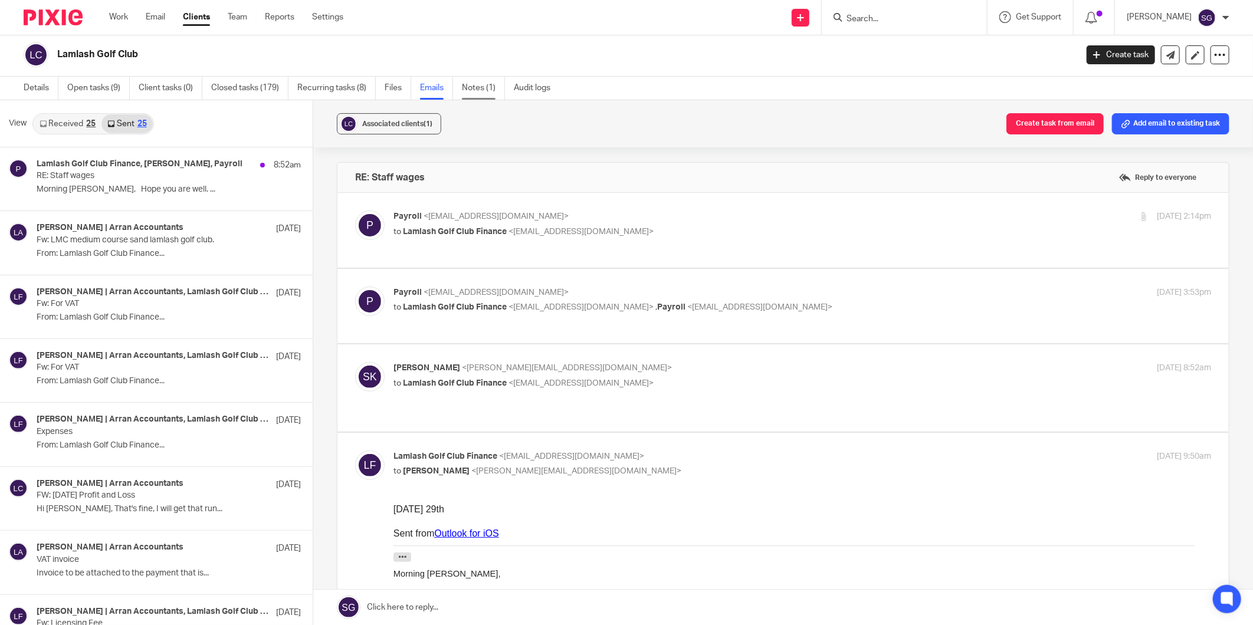
click at [468, 85] on link "Notes (1)" at bounding box center [483, 88] width 43 height 23
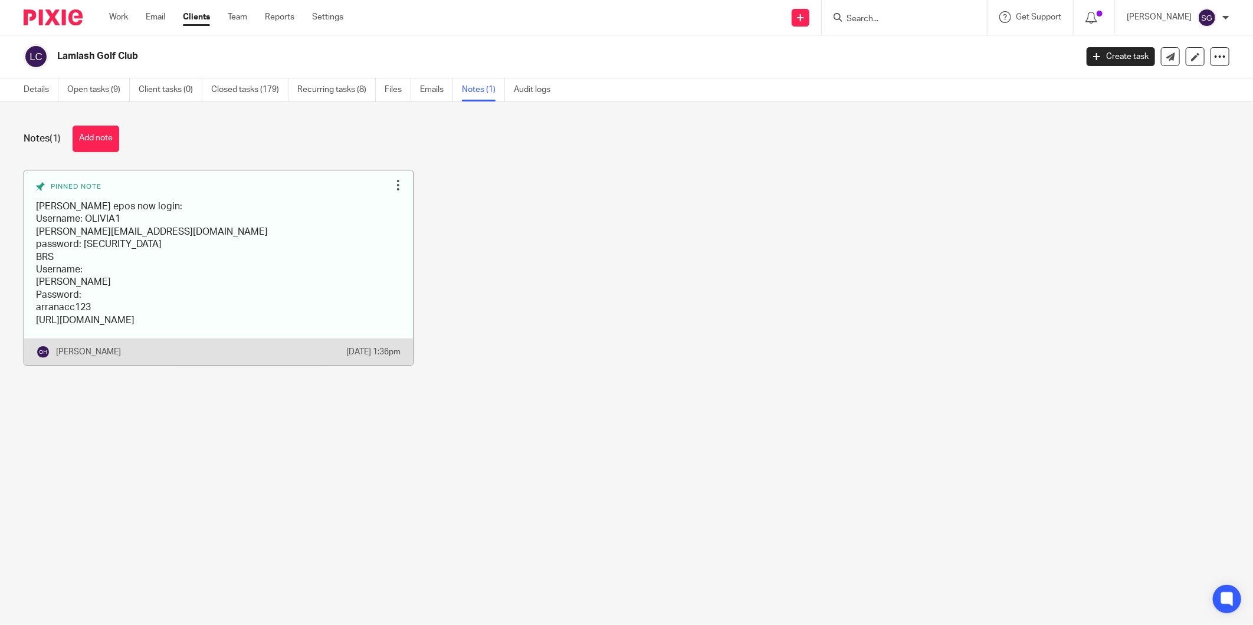
click at [273, 284] on link at bounding box center [218, 267] width 389 height 195
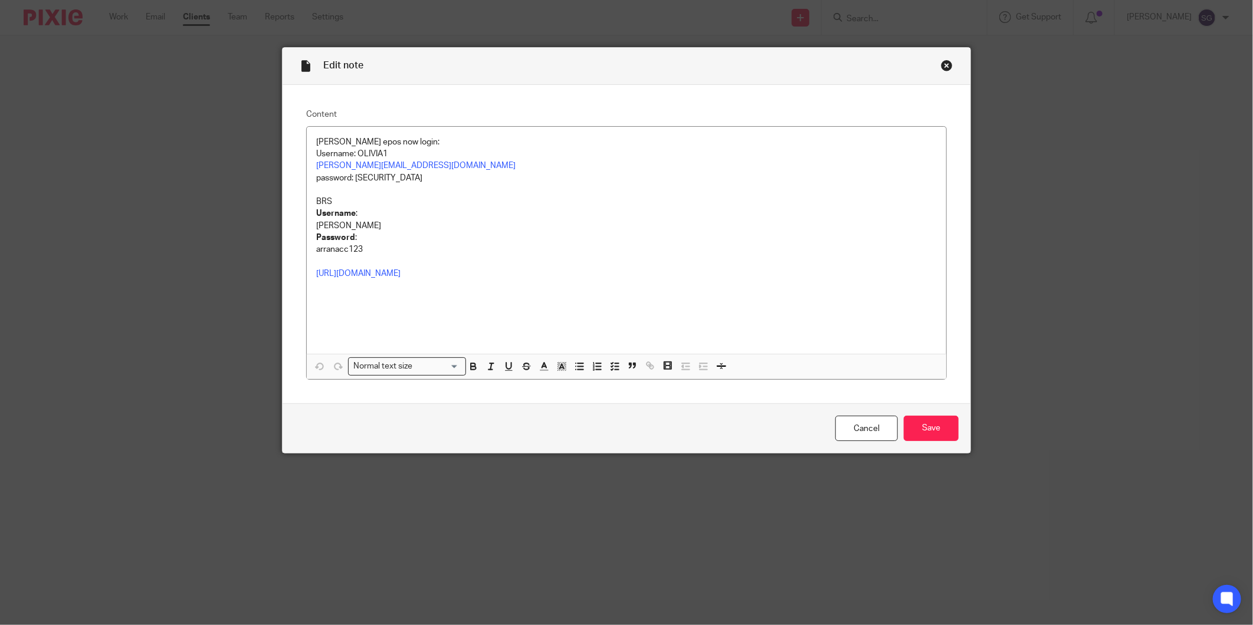
click at [941, 65] on div "Close this dialog window" at bounding box center [947, 66] width 12 height 12
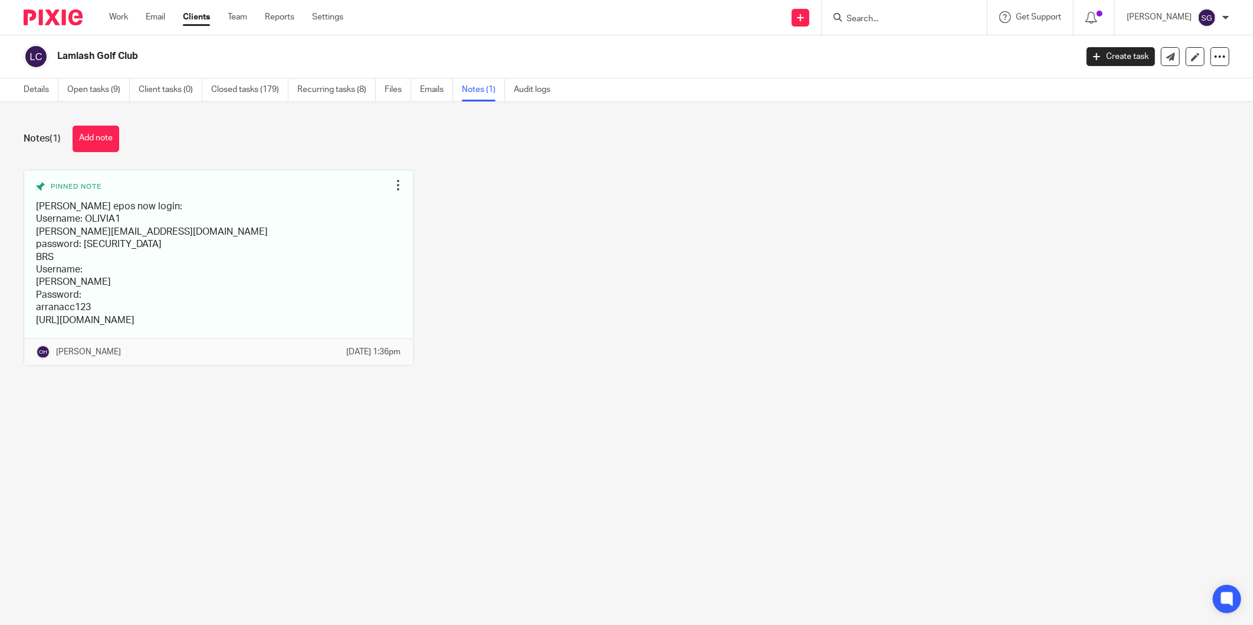
click at [481, 238] on div "Pinned note [PERSON_NAME] epos now login: Username: OLIVIA1 [PERSON_NAME][EMAIL…" at bounding box center [617, 276] width 1224 height 213
click at [148, 18] on link "Email" at bounding box center [155, 17] width 19 height 12
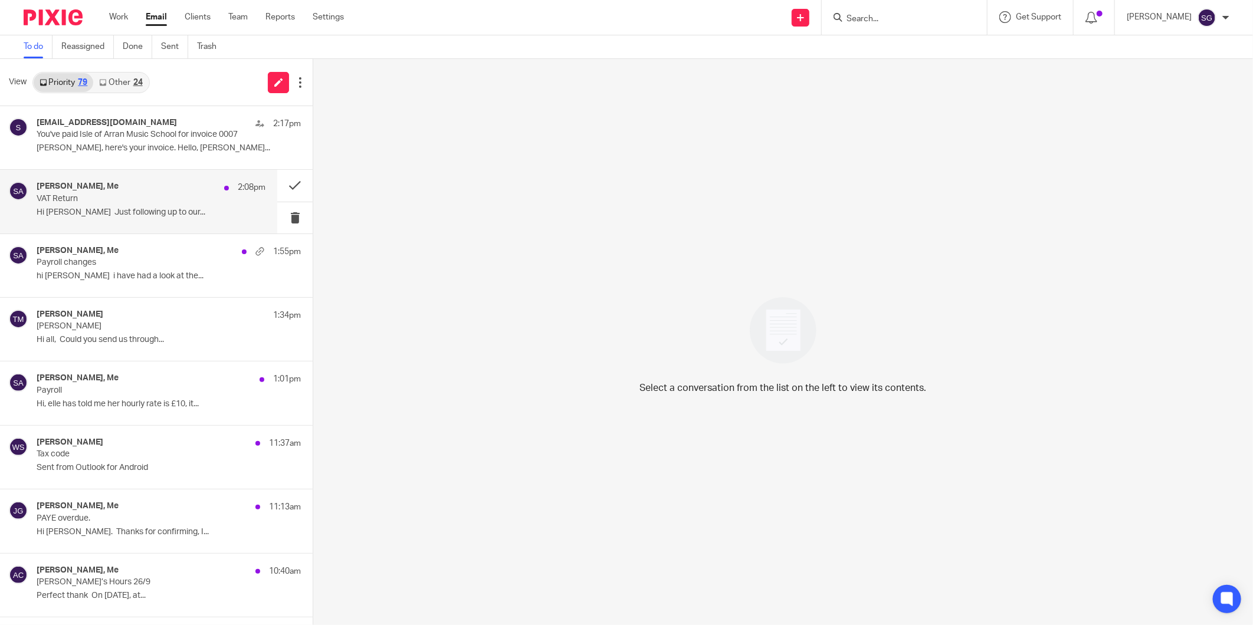
click at [144, 211] on p "Hi Sarah Just following up to our..." at bounding box center [151, 213] width 229 height 10
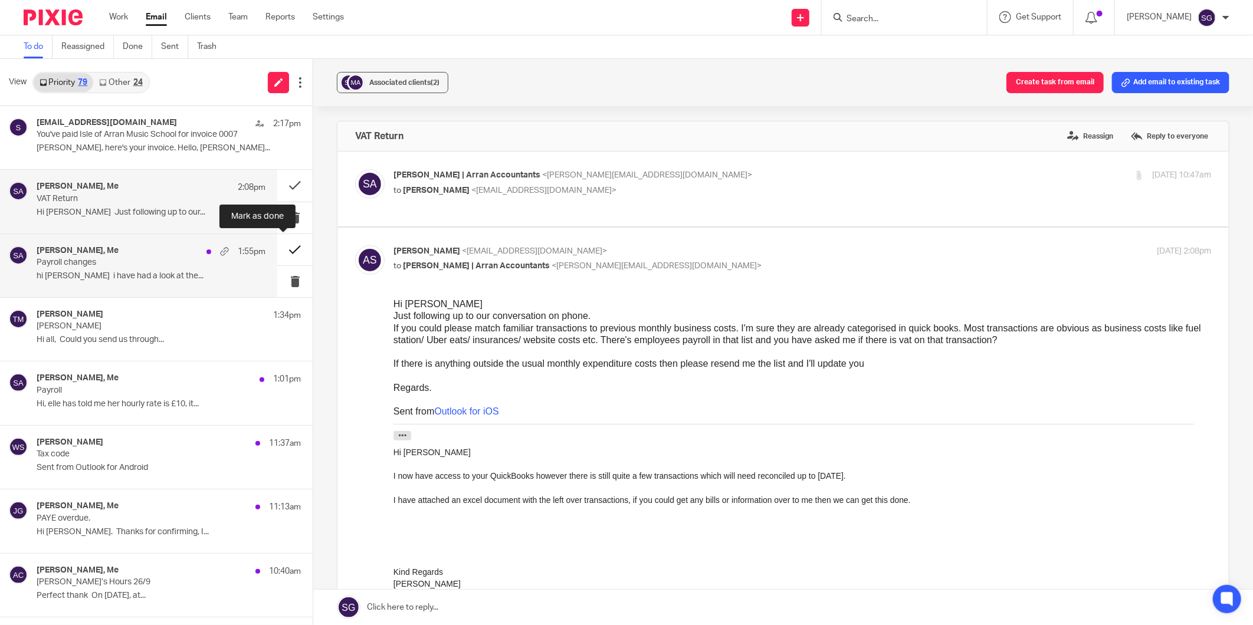
drag, startPoint x: 291, startPoint y: 252, endPoint x: 282, endPoint y: 246, distance: 11.1
click at [291, 252] on button at bounding box center [294, 249] width 35 height 31
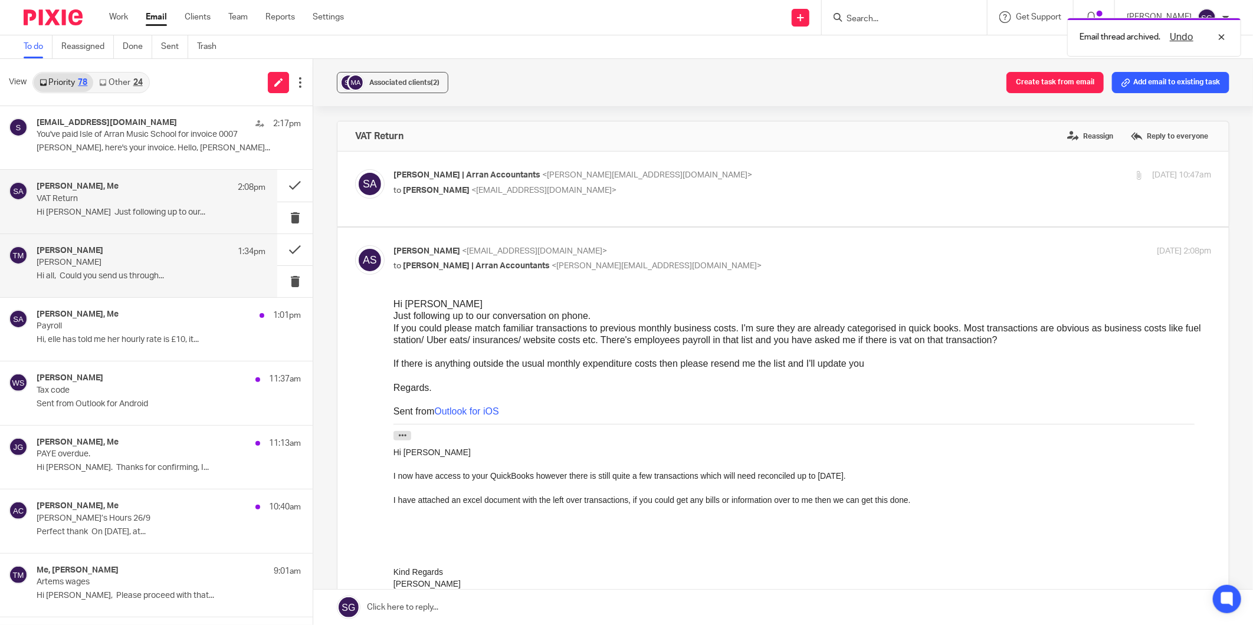
click at [139, 270] on div "Tony Malone 1:34pm Lorna wages Hi all, Could you send us through..." at bounding box center [151, 266] width 229 height 40
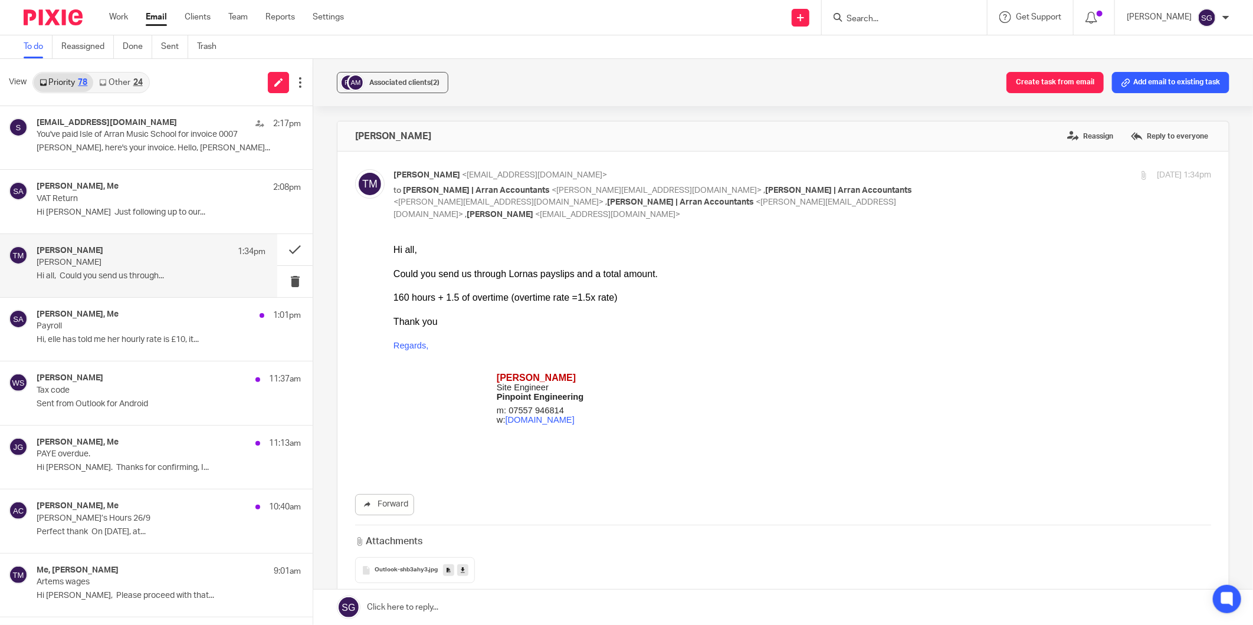
click at [750, 502] on div "Forward" at bounding box center [783, 504] width 856 height 21
click at [875, 15] on input "Search" at bounding box center [898, 19] width 106 height 11
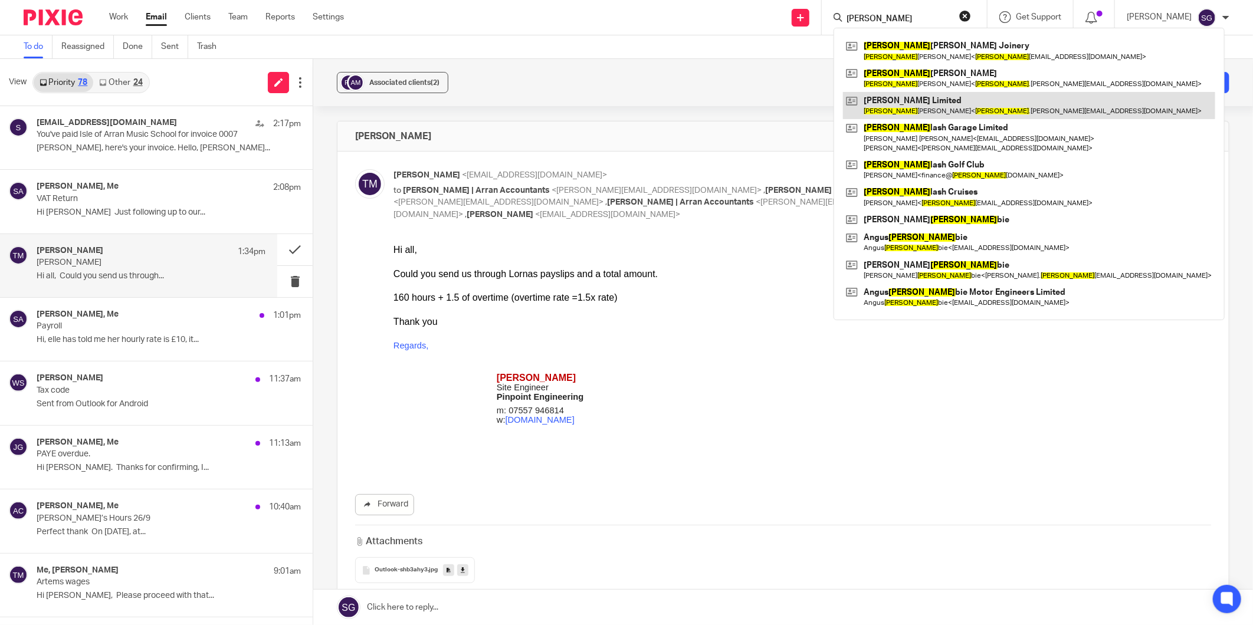
type input "liam"
click at [912, 97] on link at bounding box center [1029, 105] width 372 height 27
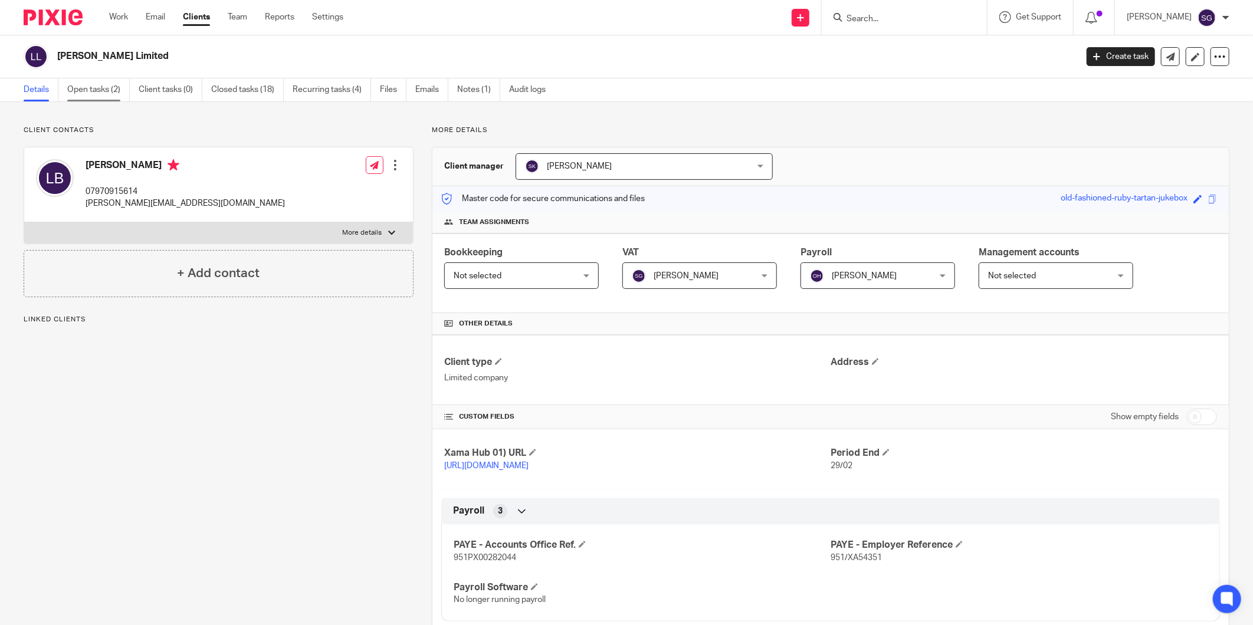
click at [106, 90] on link "Open tasks (2)" at bounding box center [98, 89] width 63 height 23
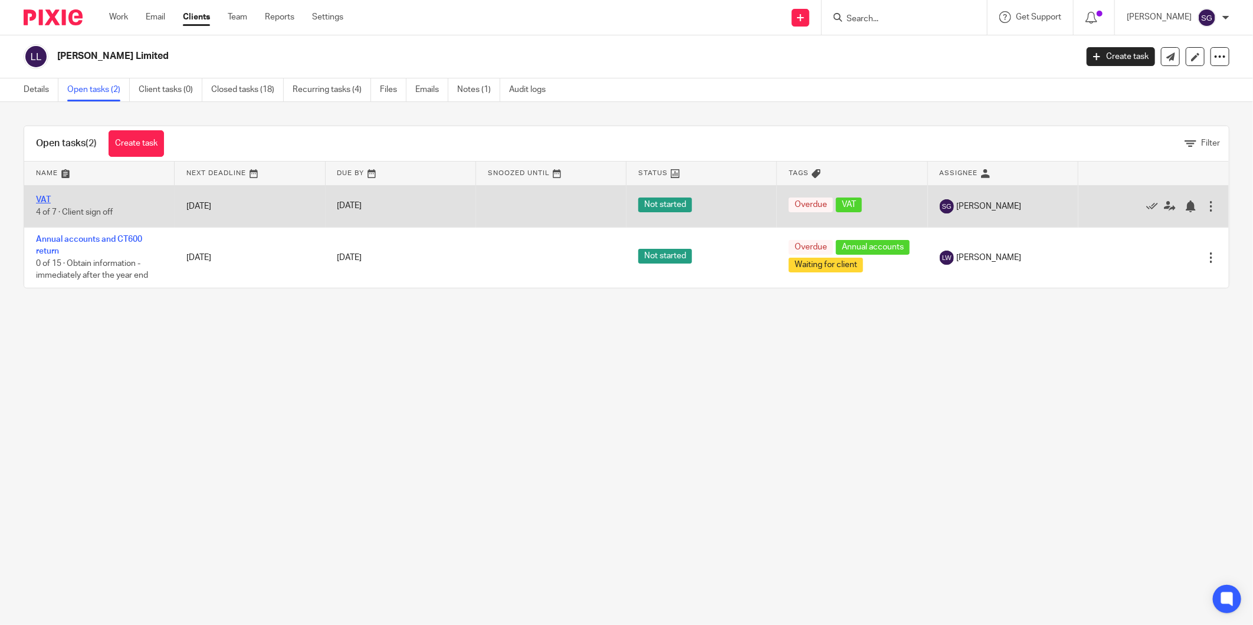
click at [45, 202] on link "VAT" at bounding box center [43, 200] width 15 height 8
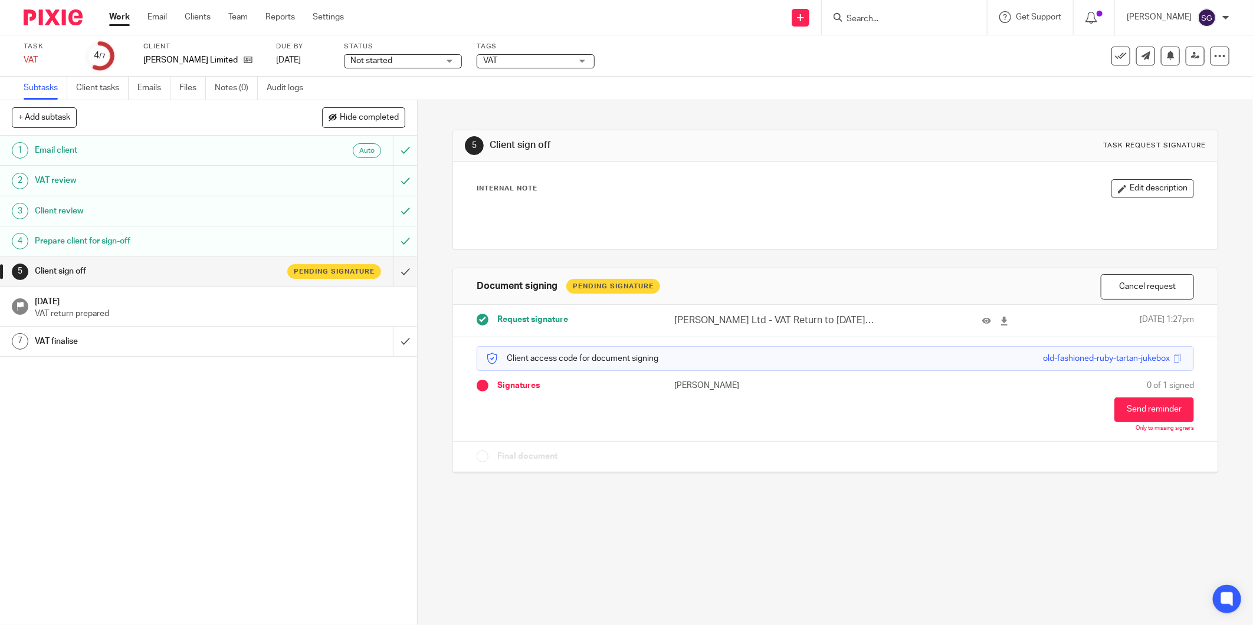
drag, startPoint x: 864, startPoint y: 15, endPoint x: 858, endPoint y: 14, distance: 6.0
click at [864, 15] on input "Search" at bounding box center [898, 19] width 106 height 11
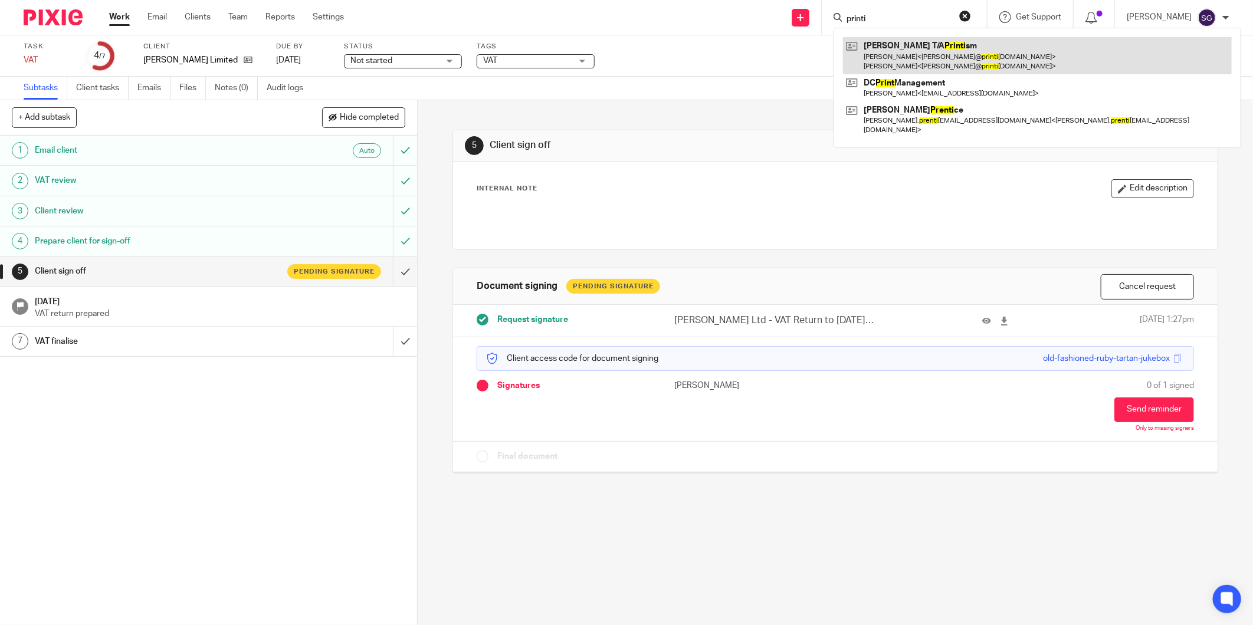
type input "printi"
click at [924, 48] on link at bounding box center [1037, 55] width 389 height 37
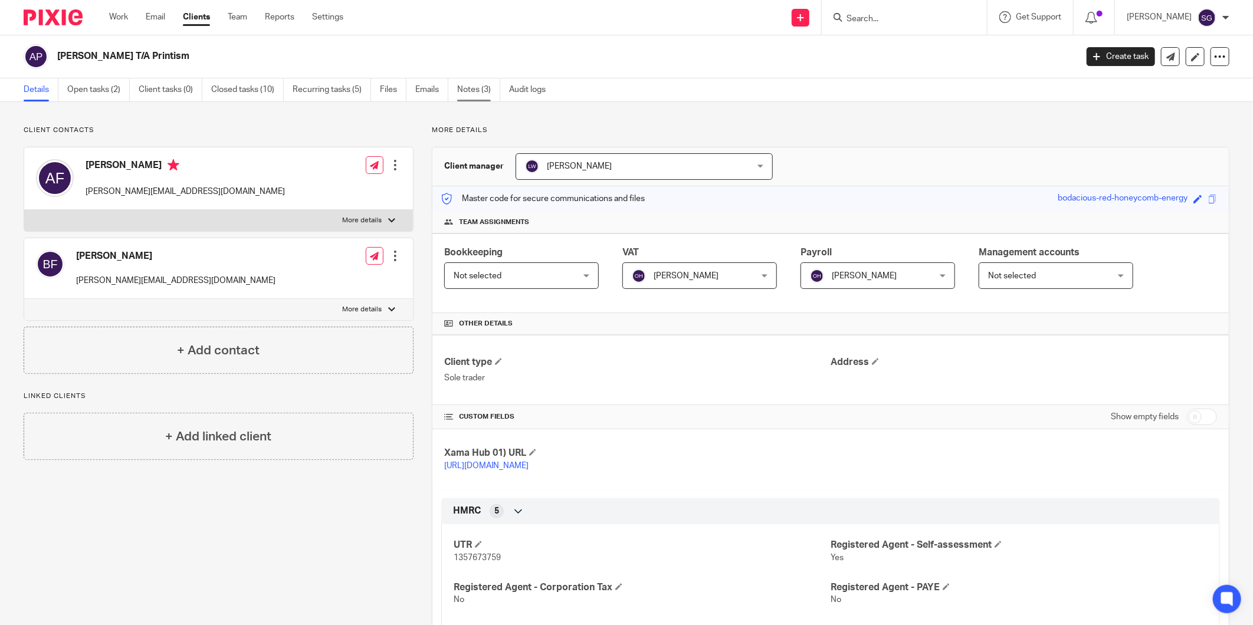
click at [485, 93] on link "Notes (3)" at bounding box center [478, 89] width 43 height 23
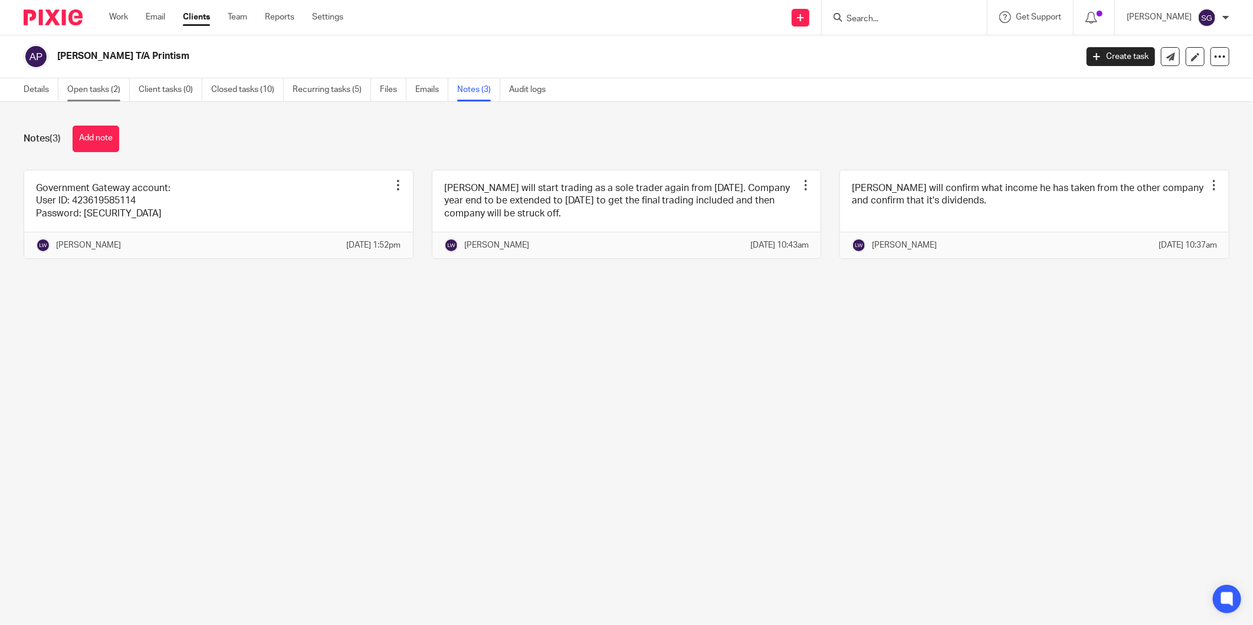
click at [106, 91] on link "Open tasks (2)" at bounding box center [98, 89] width 63 height 23
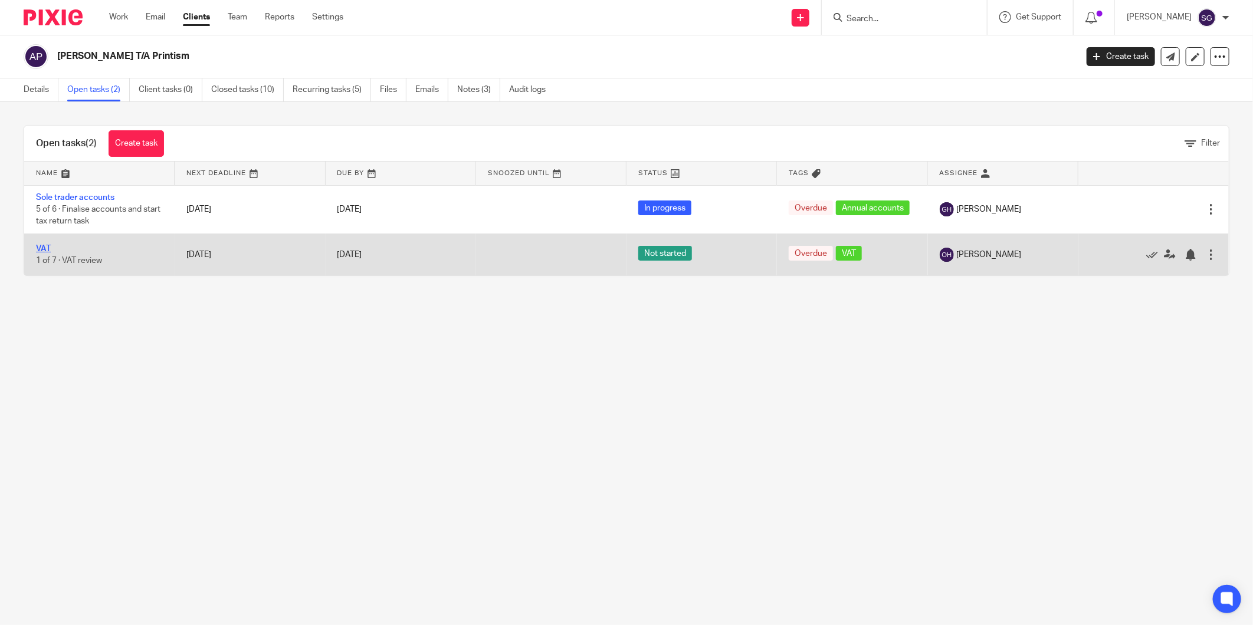
click at [41, 251] on link "VAT" at bounding box center [43, 249] width 15 height 8
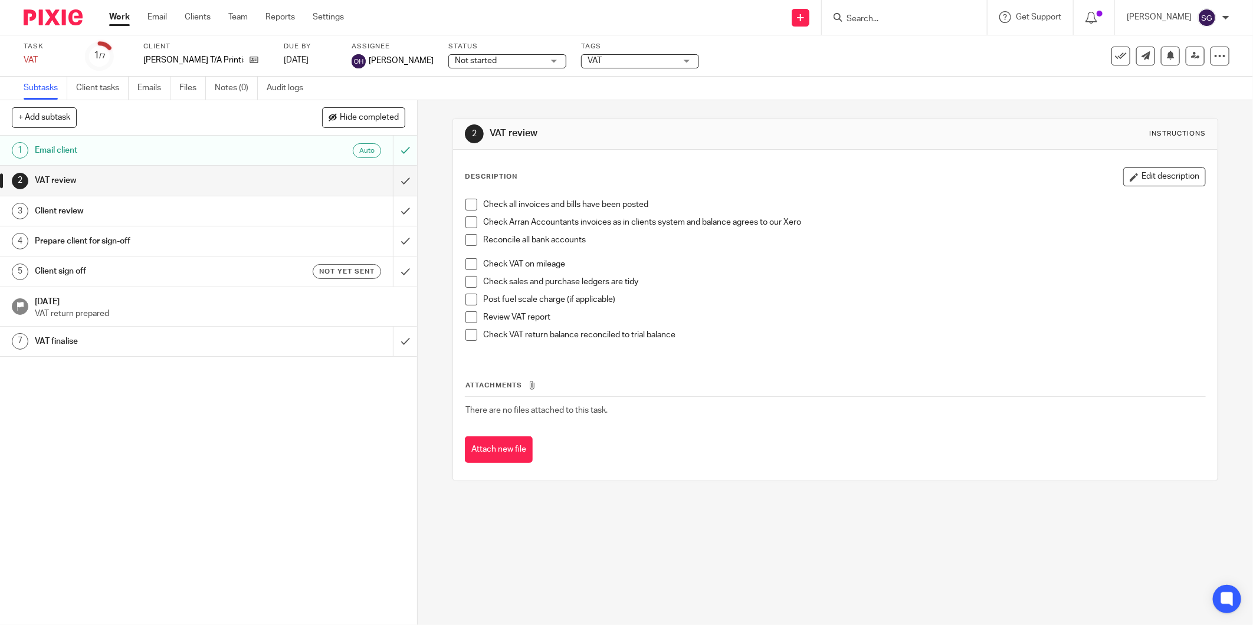
click at [866, 15] on input "Search" at bounding box center [898, 19] width 106 height 11
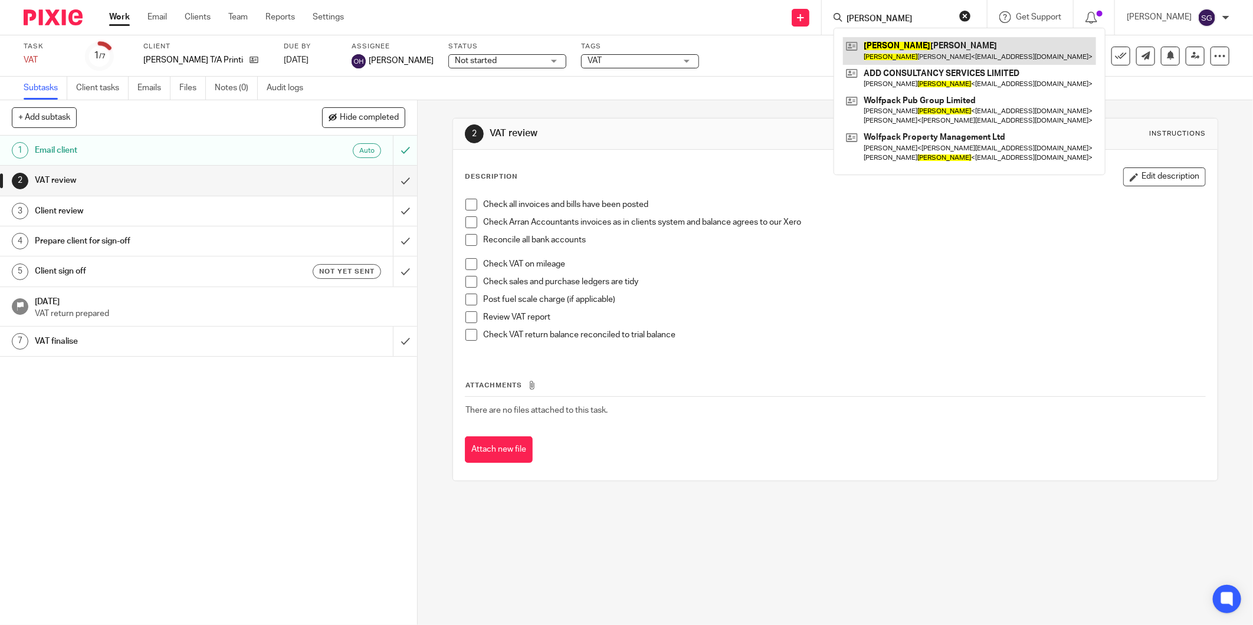
type input "[PERSON_NAME]"
click at [941, 55] on link at bounding box center [969, 50] width 253 height 27
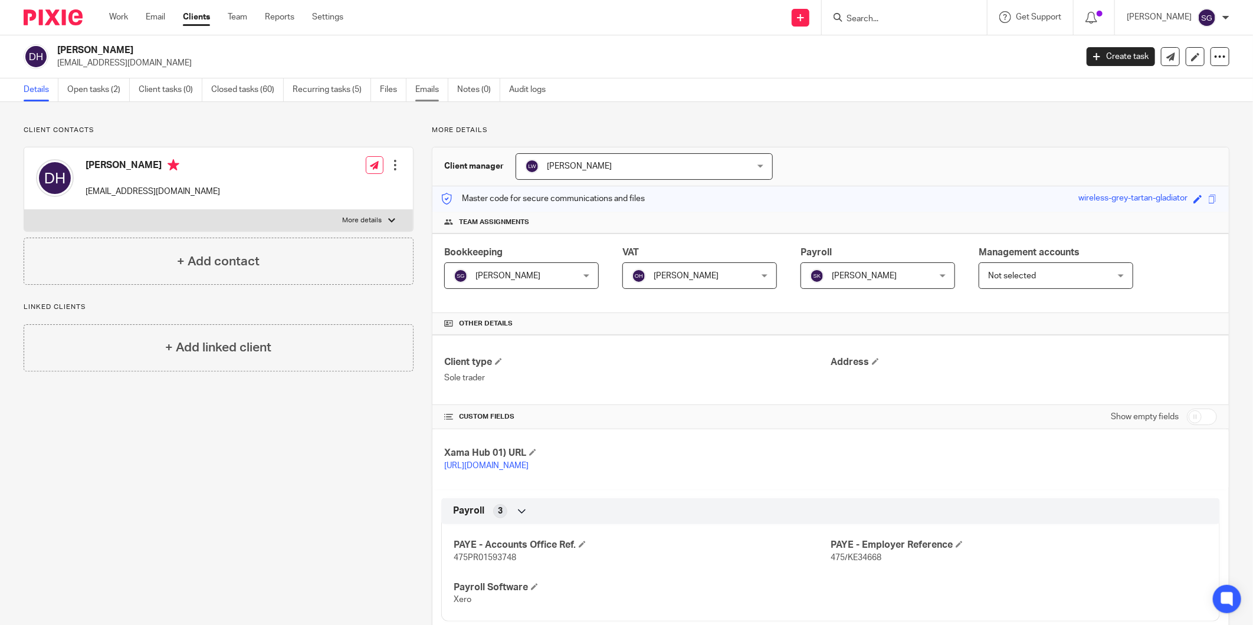
click at [443, 93] on link "Emails" at bounding box center [431, 89] width 33 height 23
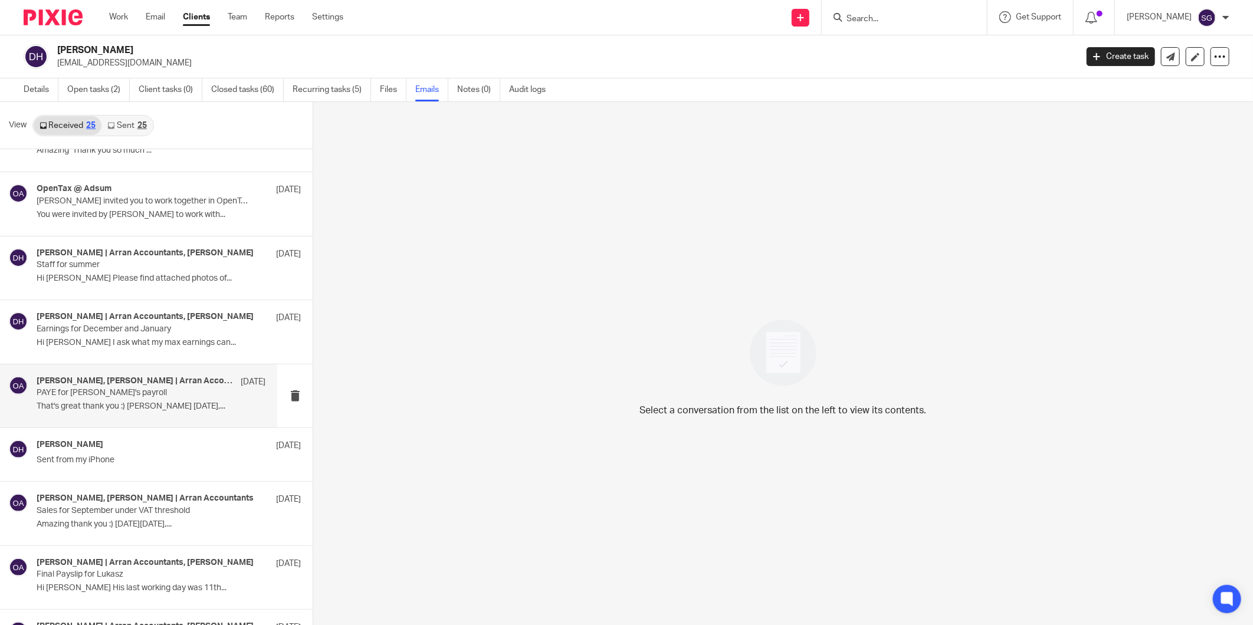
scroll to position [327, 0]
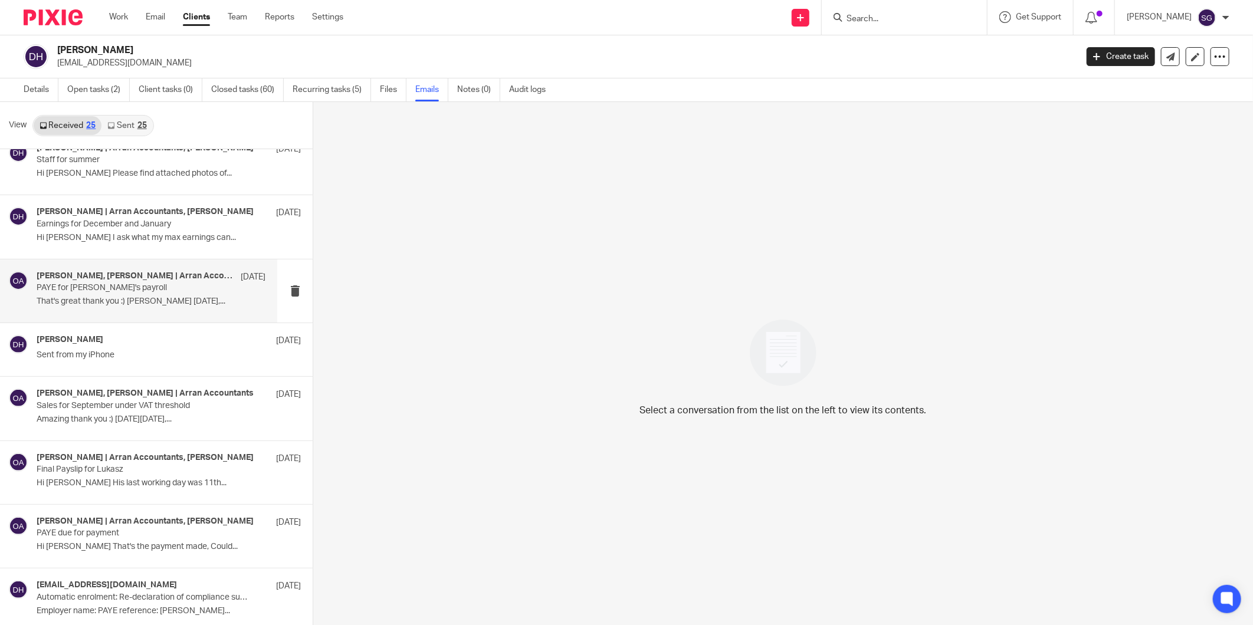
click at [111, 297] on p "That's great thank you :) Duncan On Mon,..." at bounding box center [151, 302] width 229 height 10
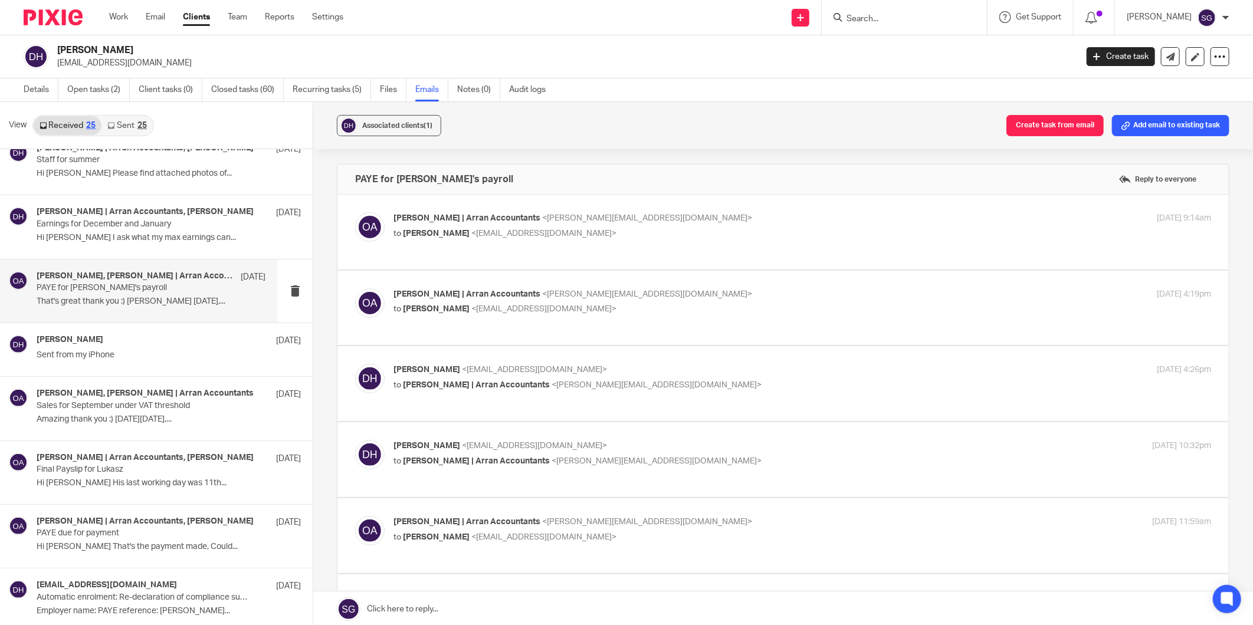
scroll to position [0, 0]
click at [455, 238] on p "to Duncan Heenan <duncans.arran@gmail.com>" at bounding box center [665, 234] width 545 height 12
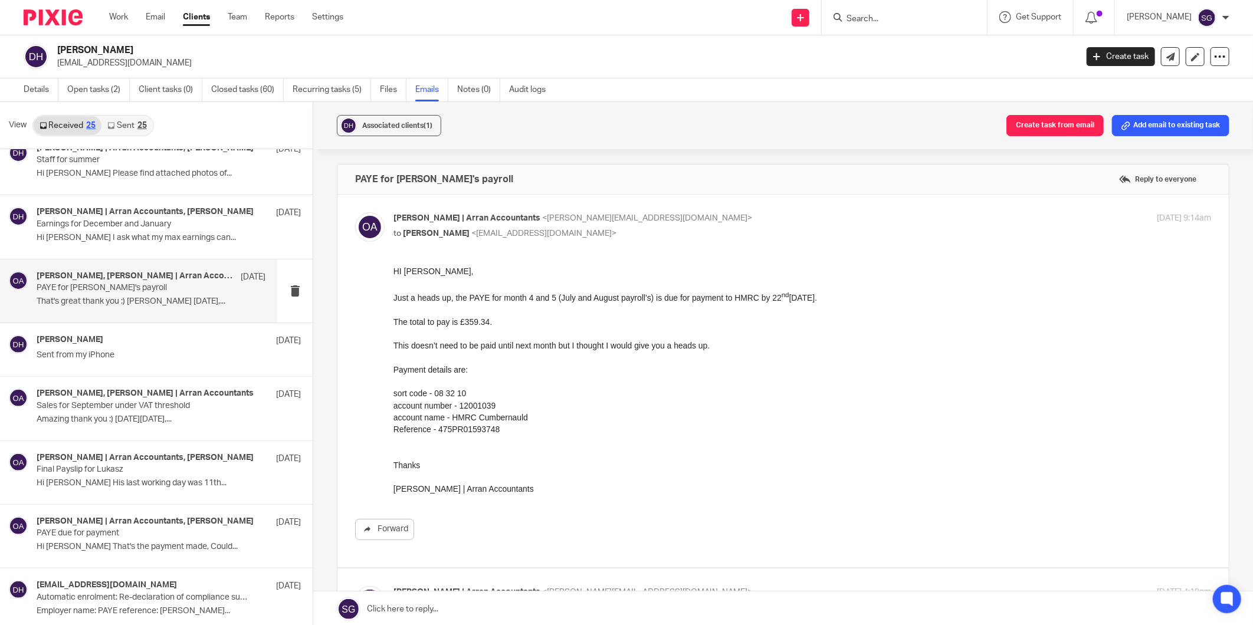
click at [453, 238] on p "to Duncan Heenan <duncans.arran@gmail.com>" at bounding box center [665, 234] width 545 height 12
checkbox input "false"
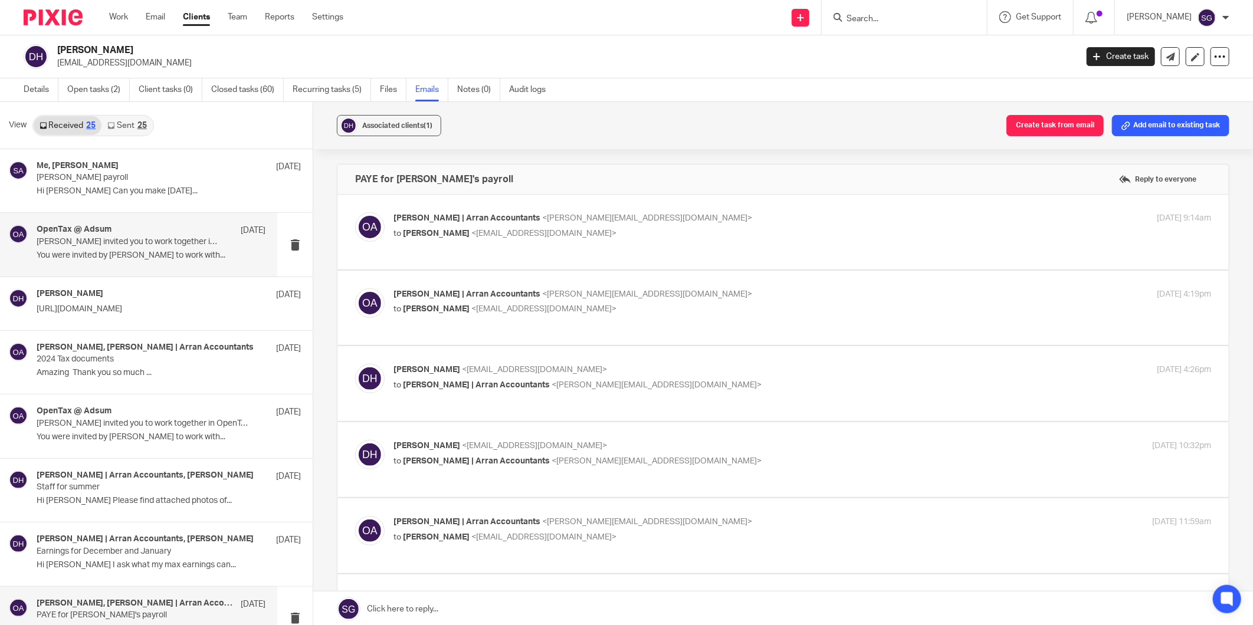
click at [129, 246] on p "[PERSON_NAME] invited you to work together in OpenTax" at bounding box center [128, 242] width 183 height 10
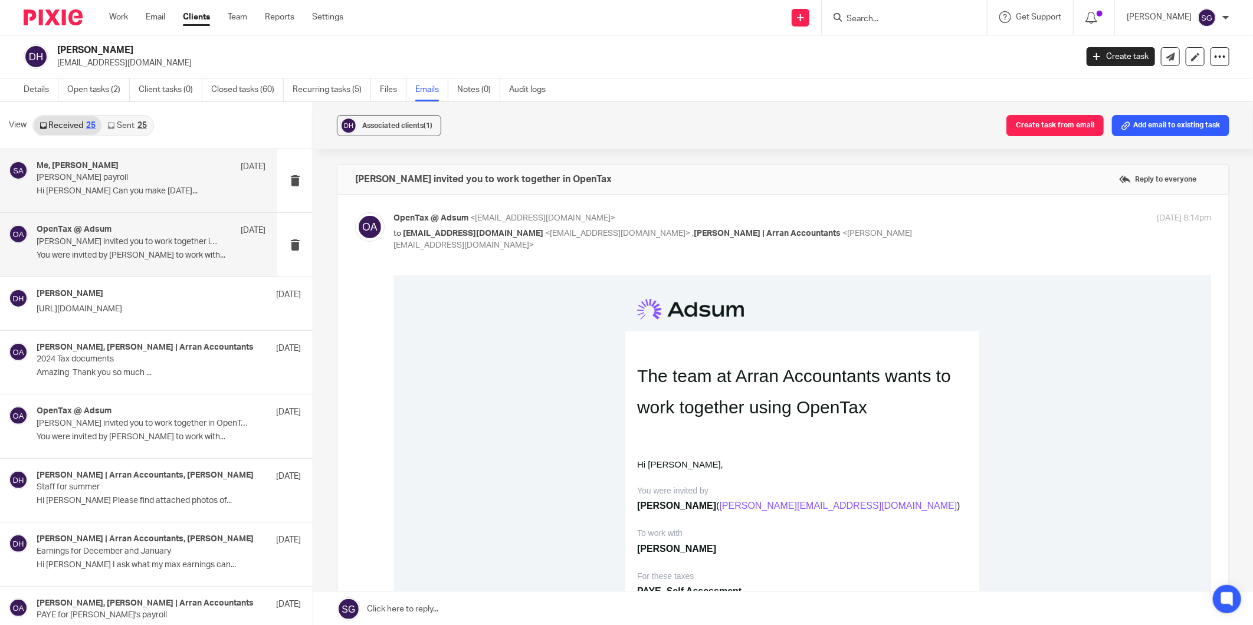
click at [121, 175] on p "Lewis payroll" at bounding box center [128, 178] width 183 height 10
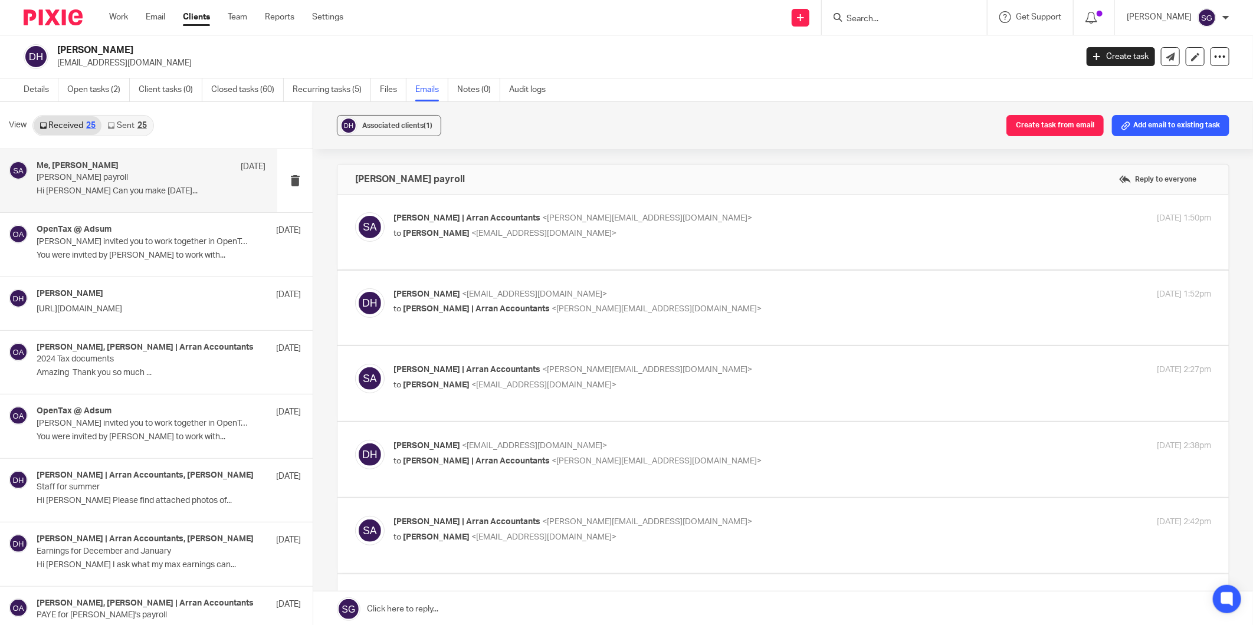
click at [125, 124] on link "Sent 25" at bounding box center [126, 125] width 51 height 19
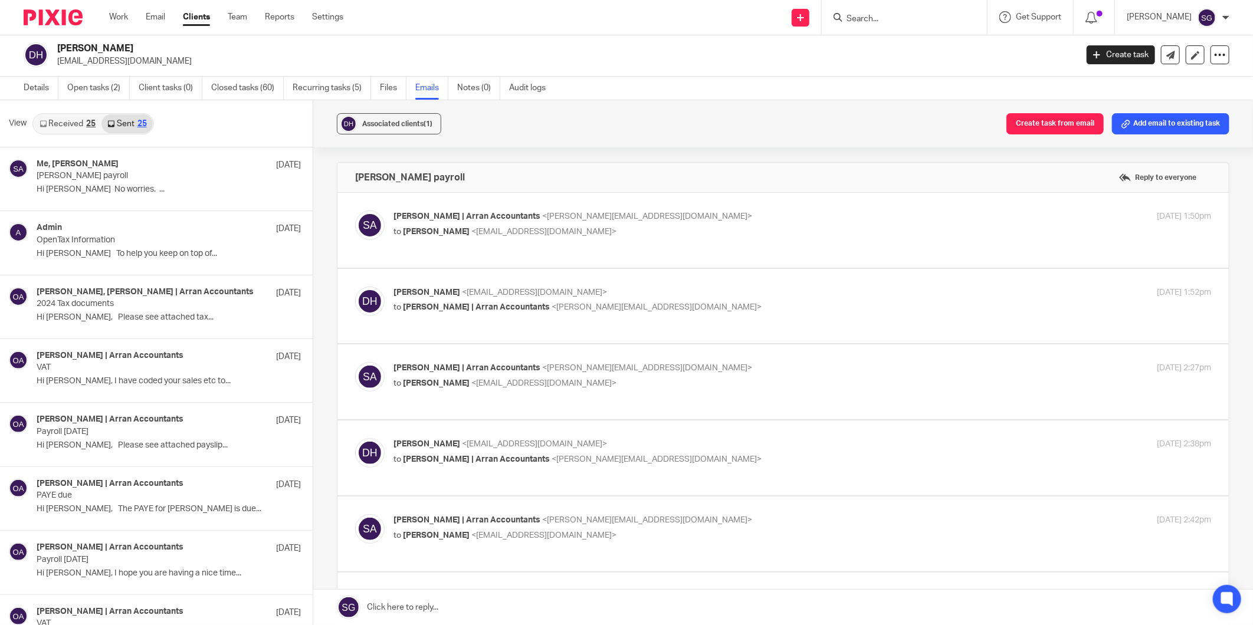
click at [66, 121] on link "Received 25" at bounding box center [68, 123] width 68 height 19
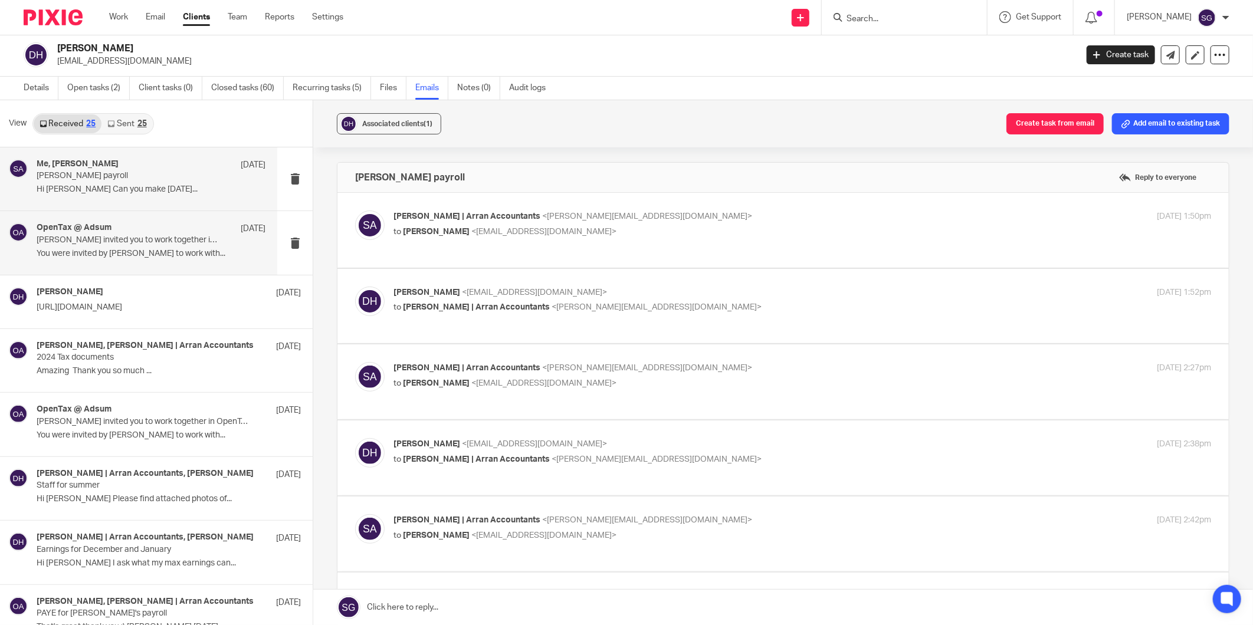
scroll to position [0, 0]
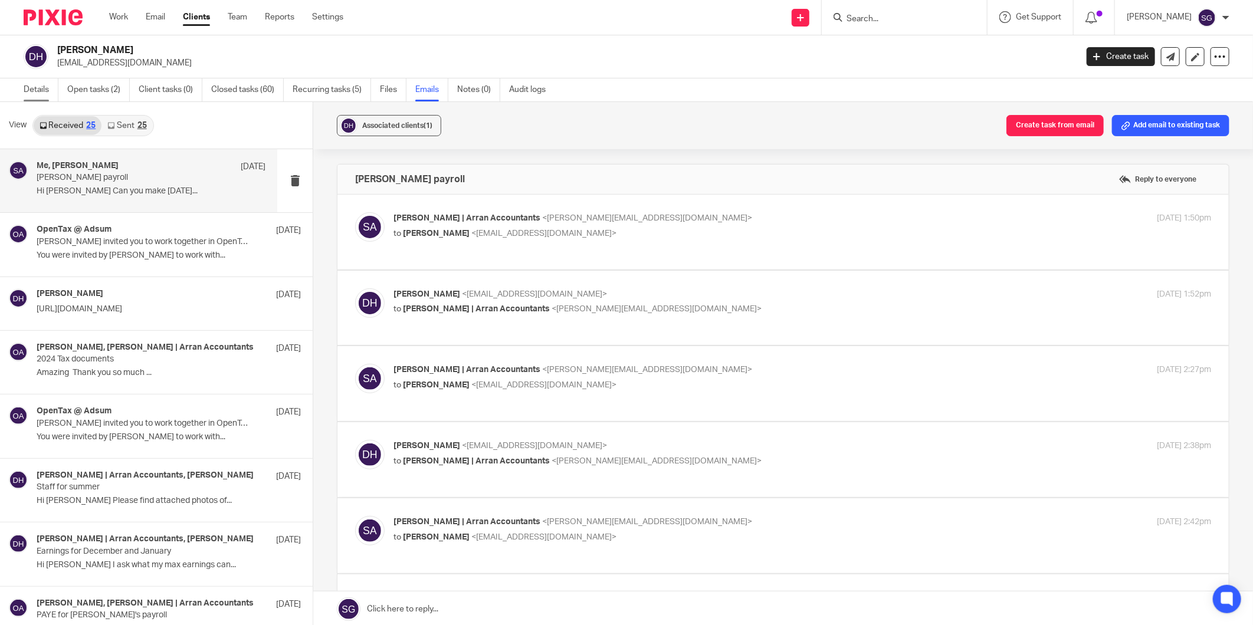
click at [29, 90] on link "Details" at bounding box center [41, 89] width 35 height 23
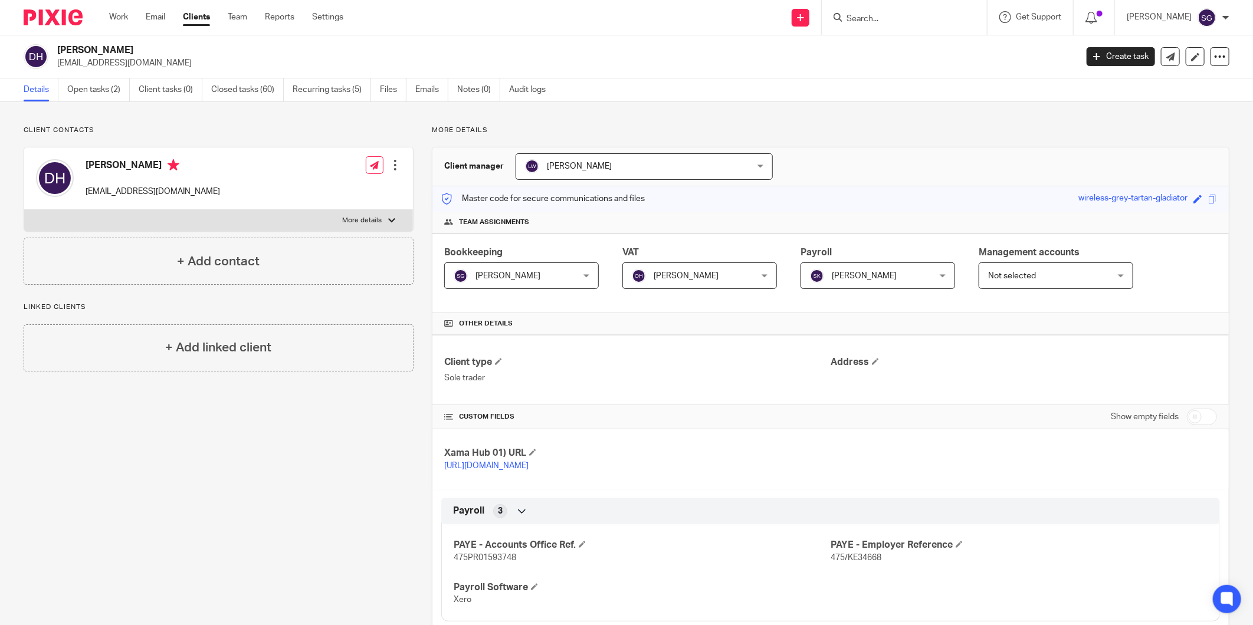
click at [526, 11] on div "Send new email Create task Add client Request signature Get Support Contact Sup…" at bounding box center [807, 17] width 892 height 35
click at [866, 20] on input "Search" at bounding box center [898, 19] width 106 height 11
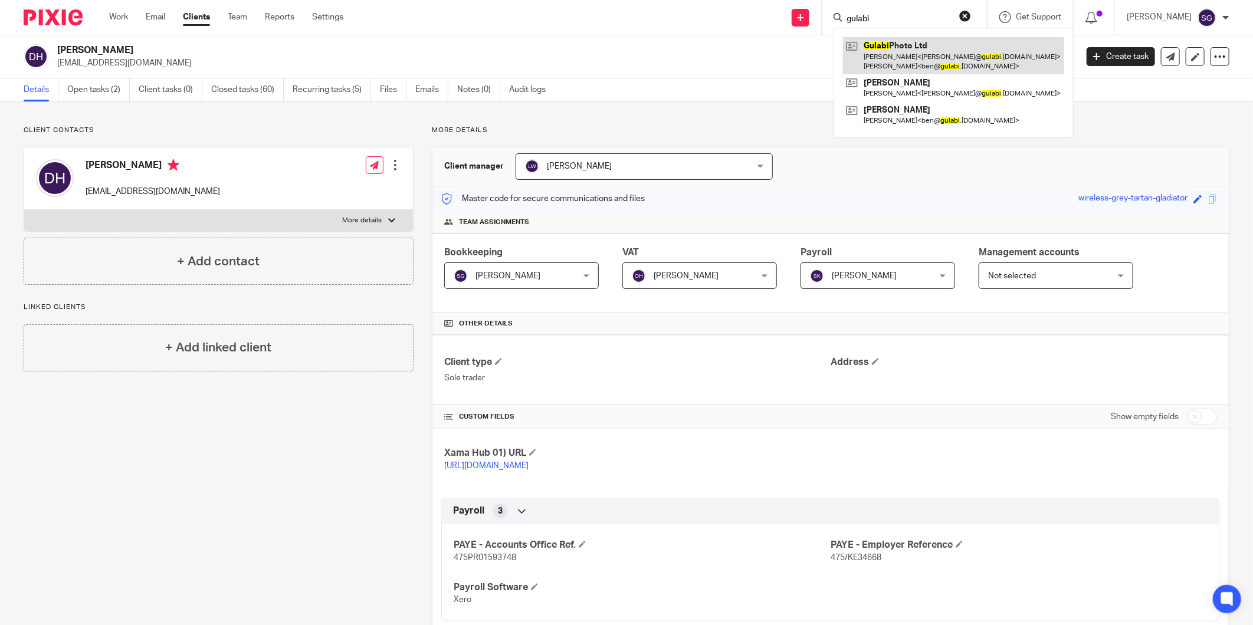
type input "gulabi"
click at [883, 51] on link at bounding box center [953, 55] width 221 height 37
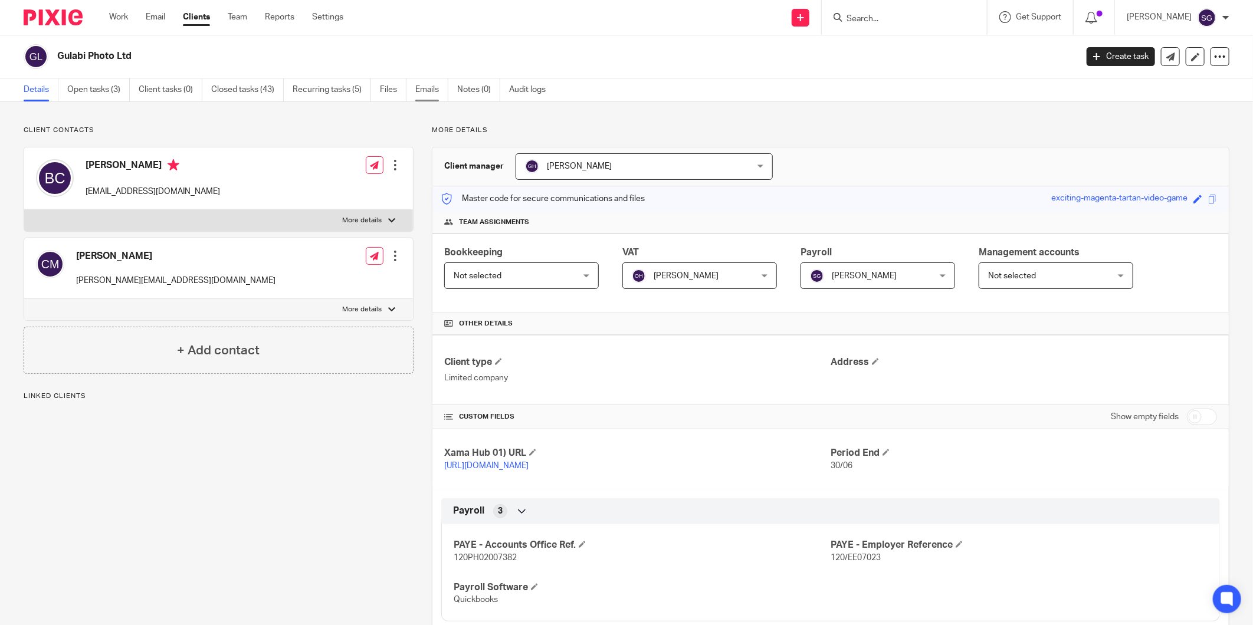
click at [437, 91] on link "Emails" at bounding box center [431, 89] width 33 height 23
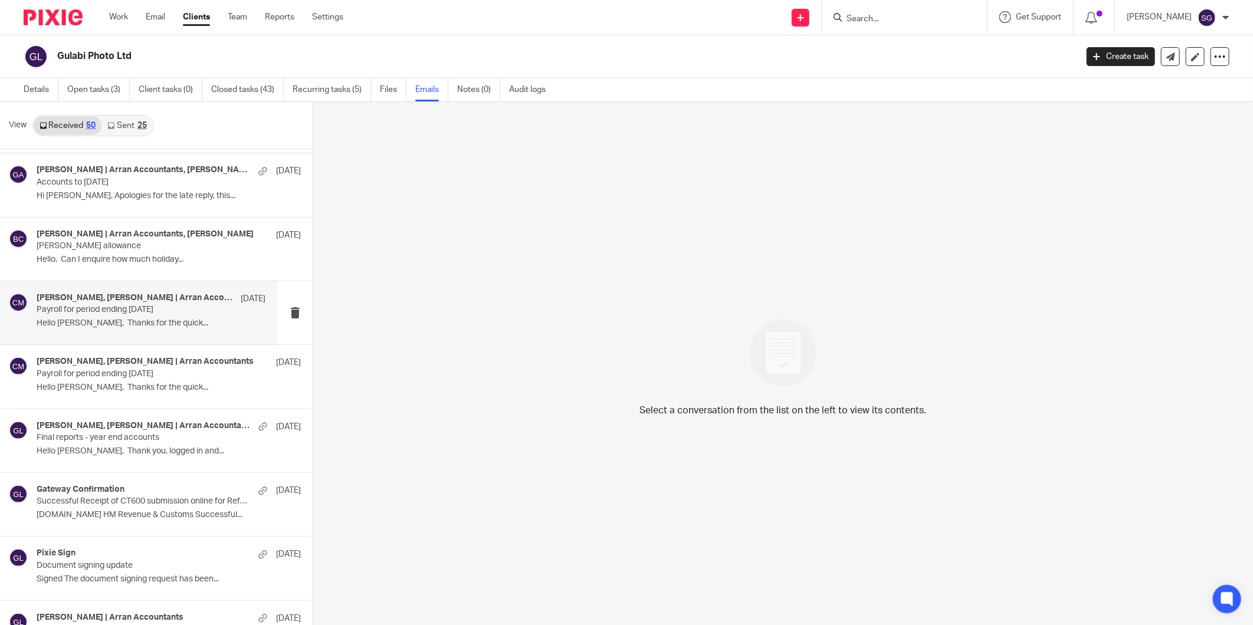
scroll to position [2338, 0]
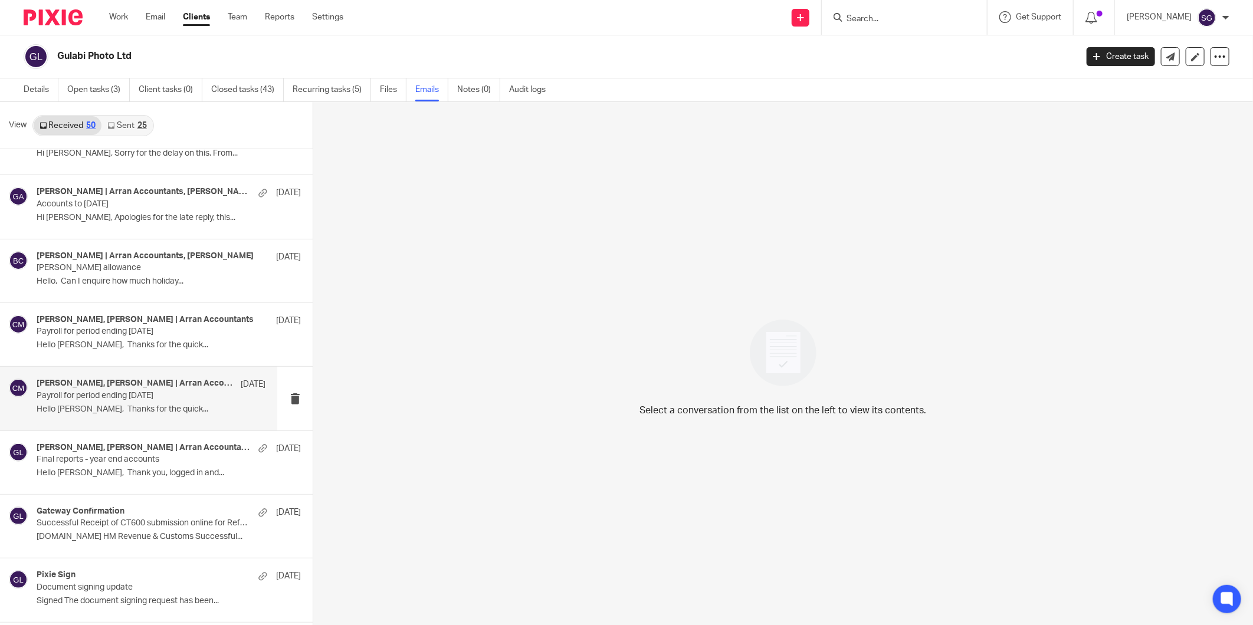
click at [108, 405] on div "[PERSON_NAME], [PERSON_NAME] | Arran Accountants [DATE] Payroll for period endi…" at bounding box center [151, 399] width 229 height 40
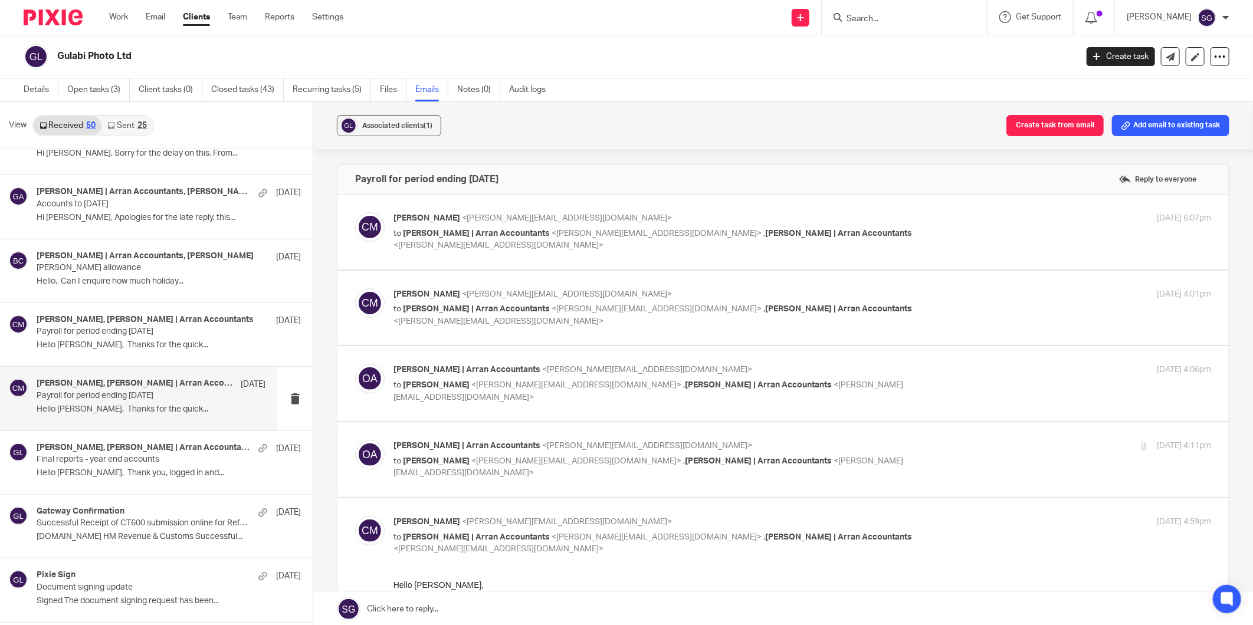
scroll to position [0, 0]
click at [489, 239] on div "[PERSON_NAME] <[PERSON_NAME][EMAIL_ADDRESS][DOMAIN_NAME]> to [PERSON_NAME] | Ar…" at bounding box center [801, 232] width 817 height 40
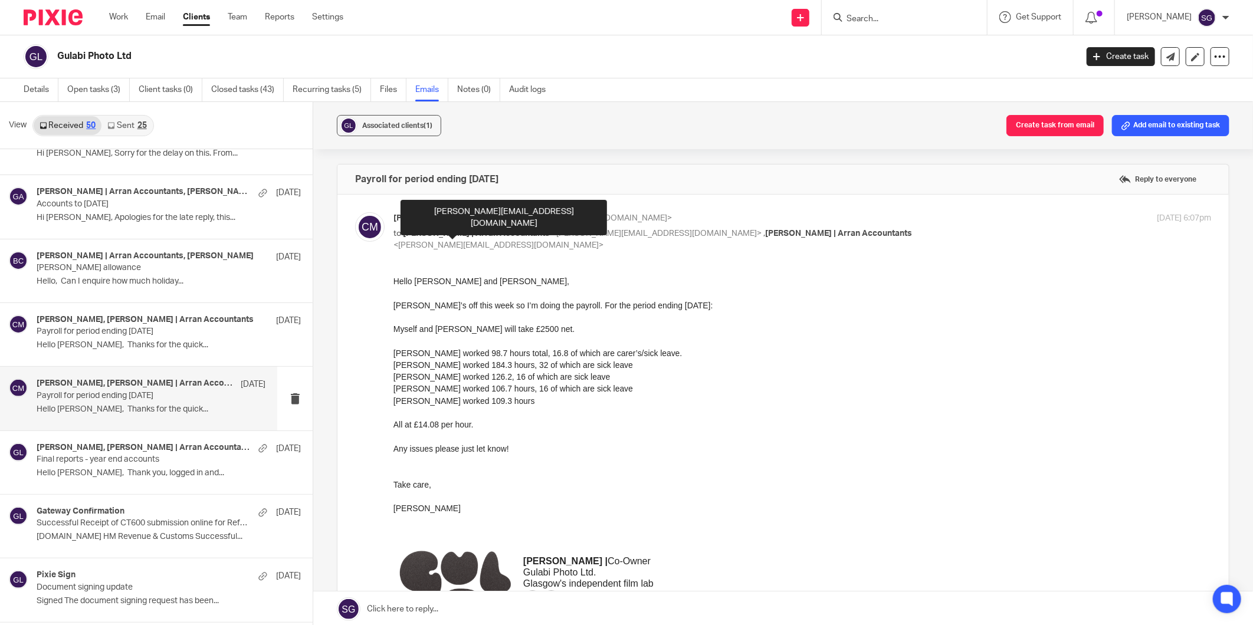
click at [481, 236] on span "[PERSON_NAME] | Arran Accountants" at bounding box center [476, 233] width 147 height 8
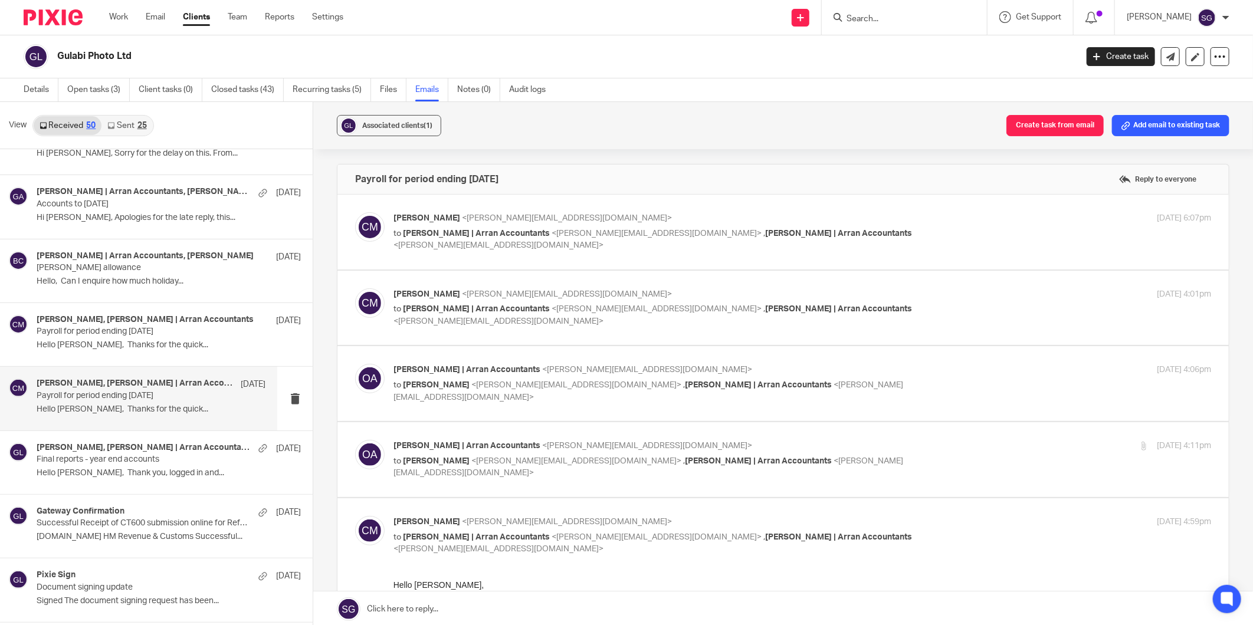
click at [481, 236] on span "[PERSON_NAME] | Arran Accountants" at bounding box center [476, 233] width 147 height 8
checkbox input "true"
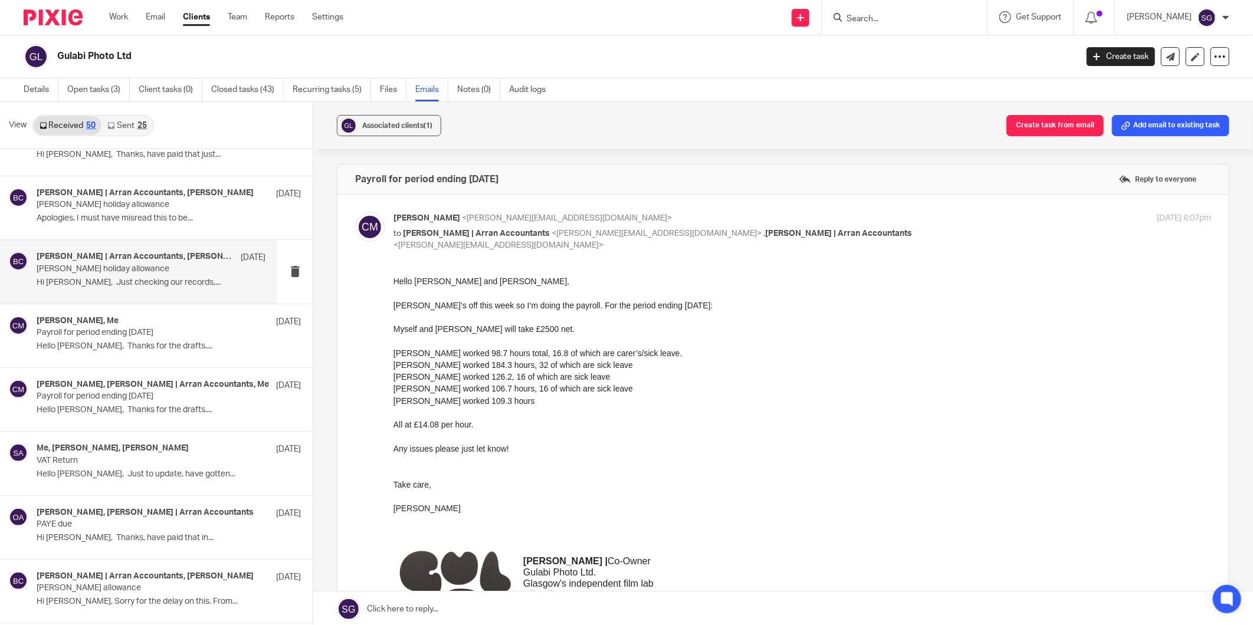
scroll to position [1879, 0]
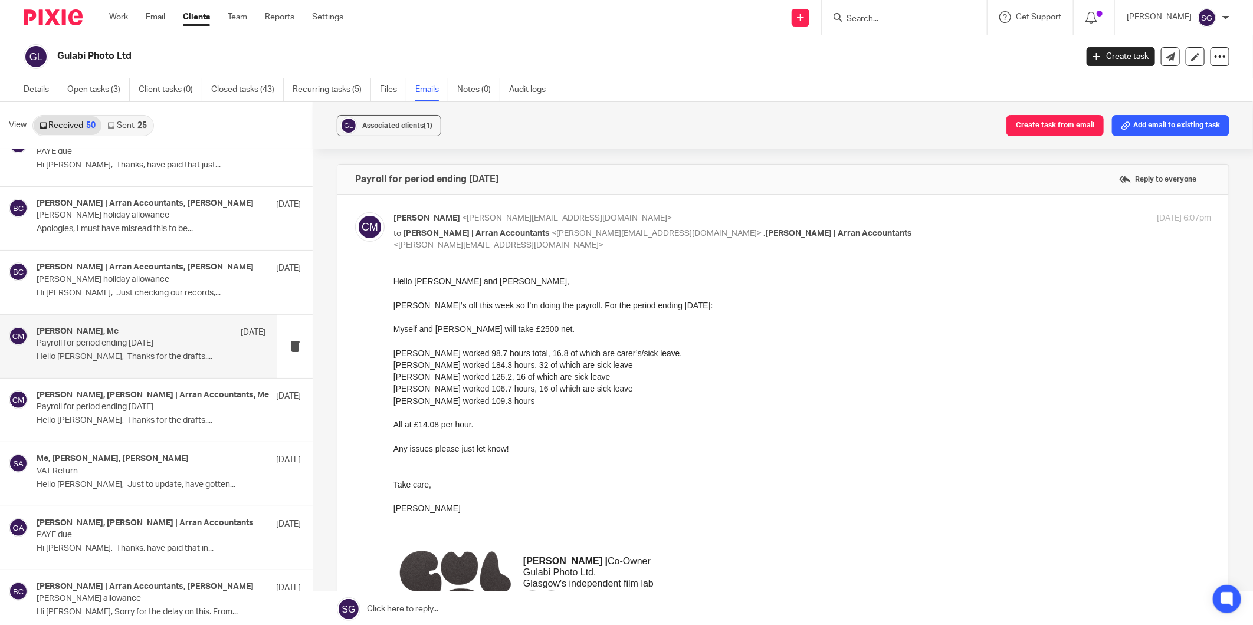
click at [119, 340] on p "Payroll for period ending [DATE]" at bounding box center [128, 343] width 183 height 10
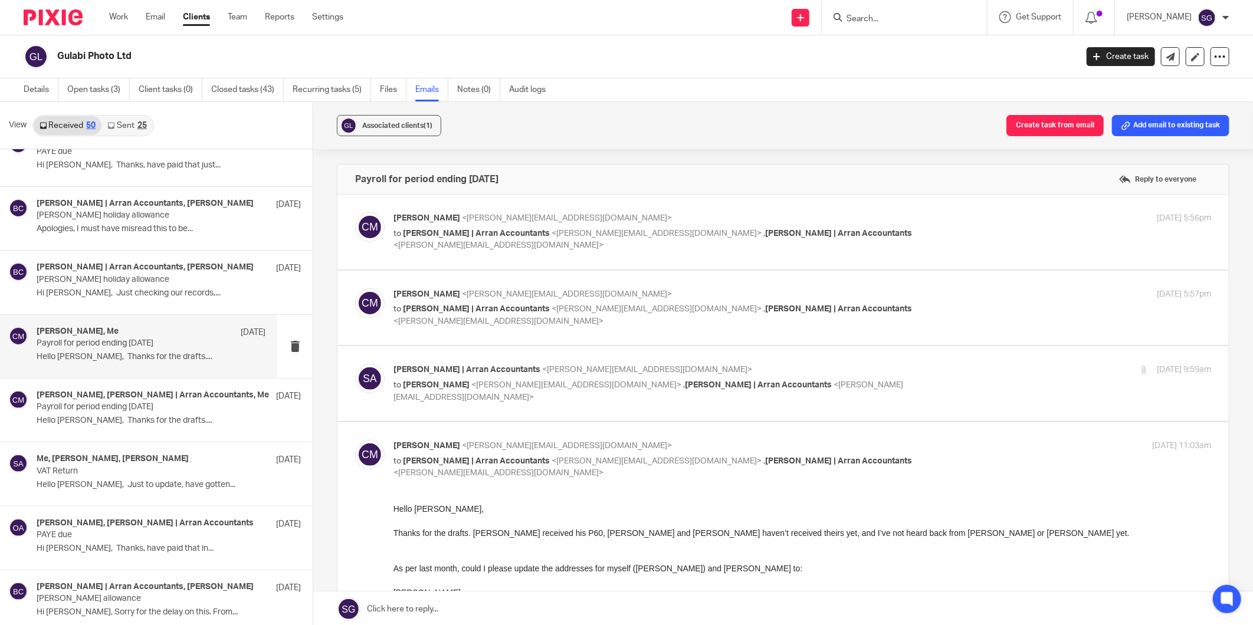
scroll to position [0, 0]
click at [119, 278] on p "[PERSON_NAME] holiday allowance" at bounding box center [128, 280] width 183 height 10
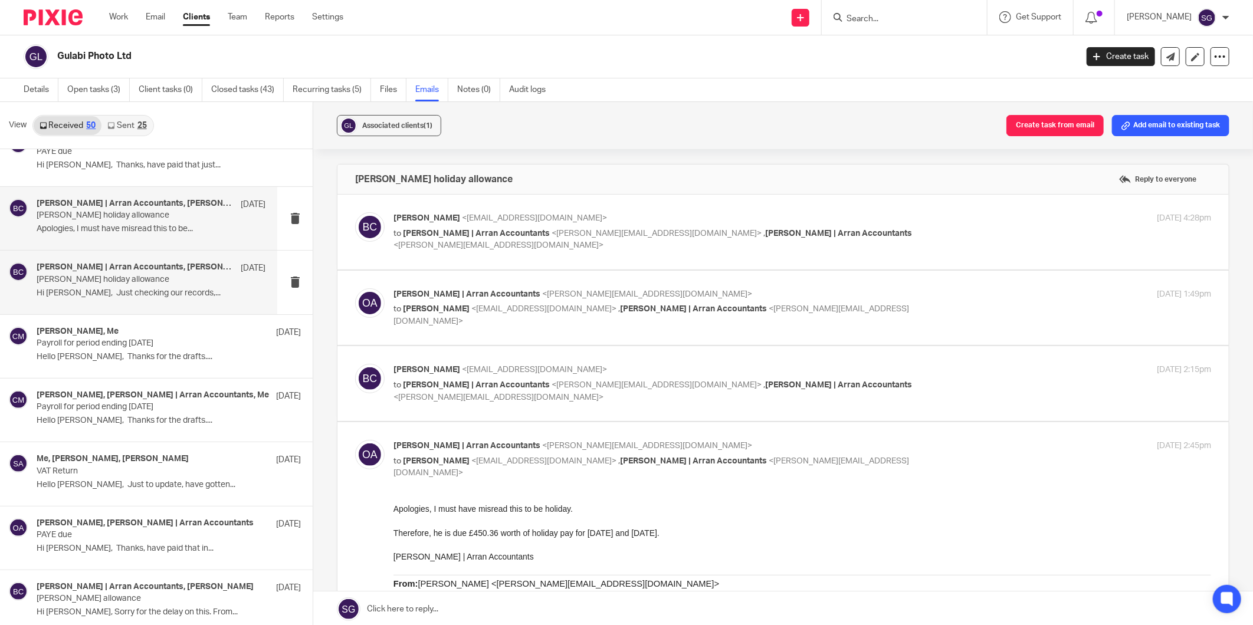
scroll to position [1814, 0]
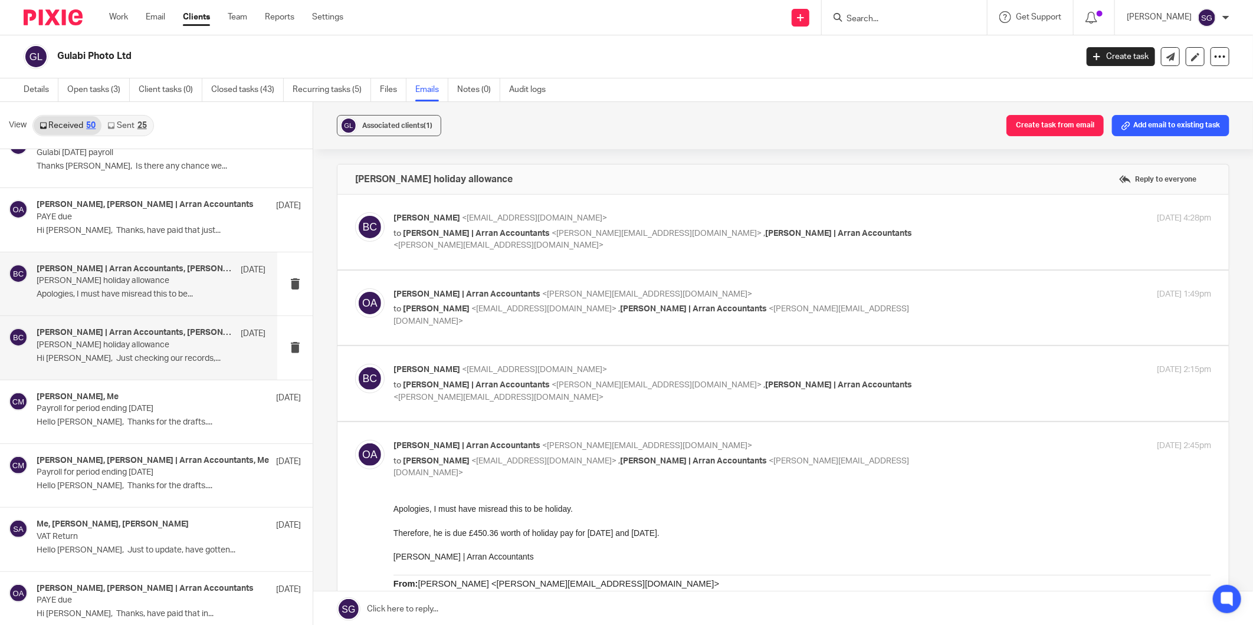
click at [124, 295] on p "Apologies, I must have misread this to be..." at bounding box center [151, 295] width 229 height 10
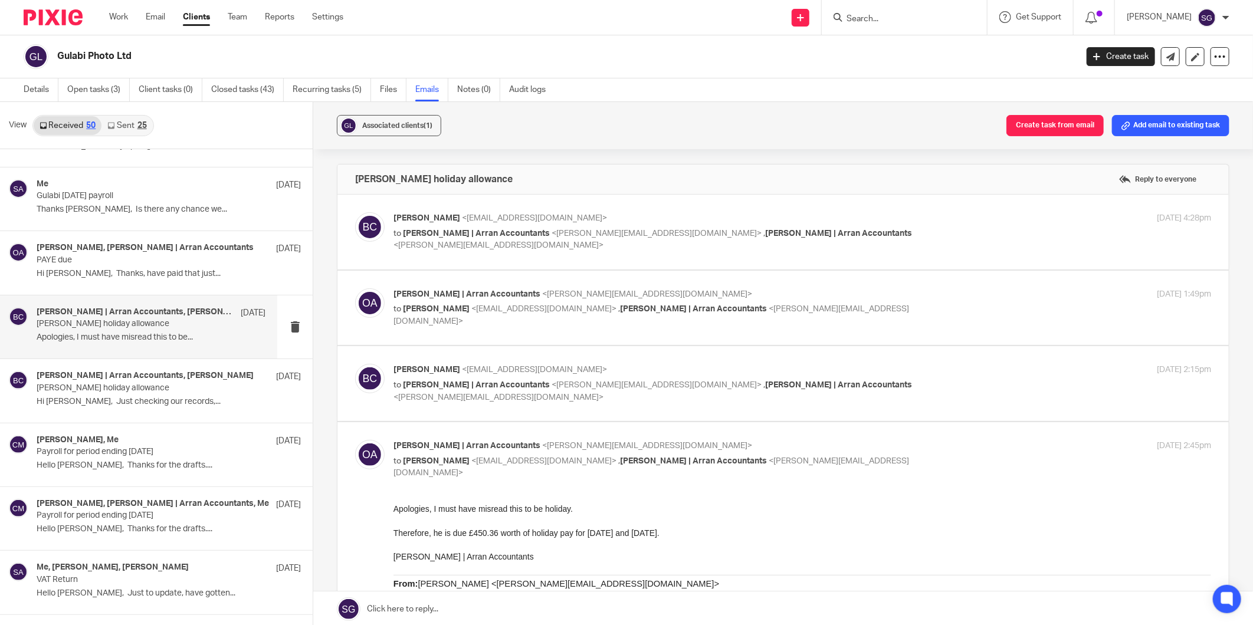
scroll to position [1748, 0]
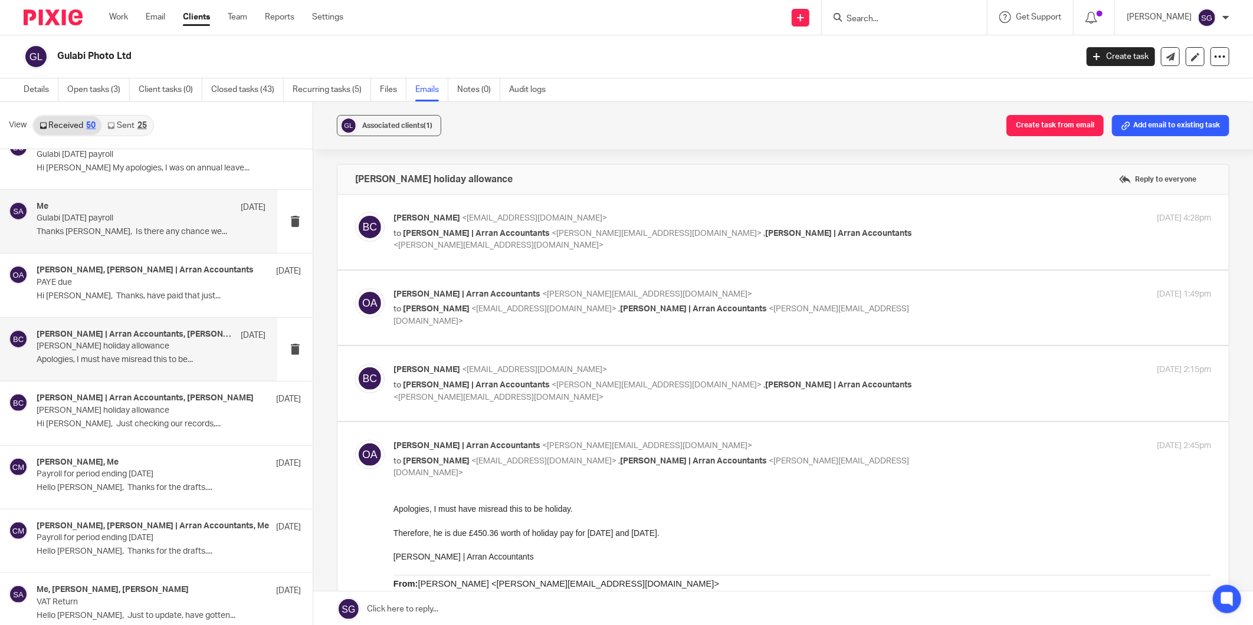
click at [140, 221] on p "Gulabi [DATE] payroll" at bounding box center [128, 218] width 183 height 10
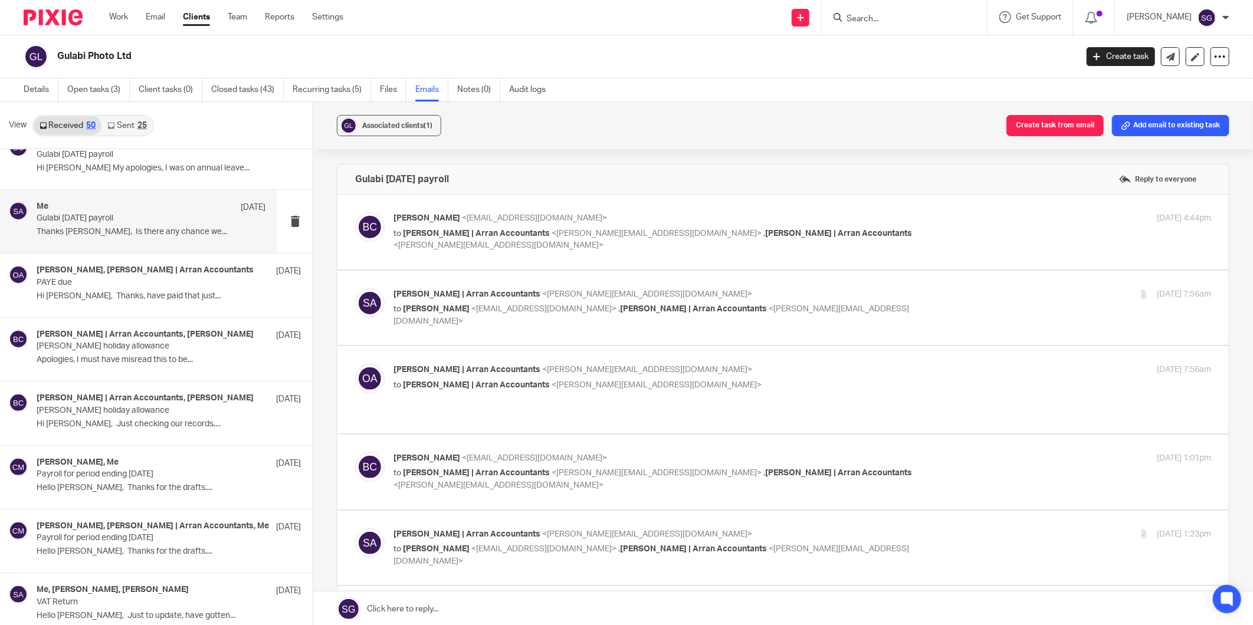
scroll to position [0, 0]
click at [481, 238] on p "to Sarah | Arran Accountants <sarah@arranaccountants.co.uk> , Olivia | Arran Ac…" at bounding box center [665, 240] width 545 height 24
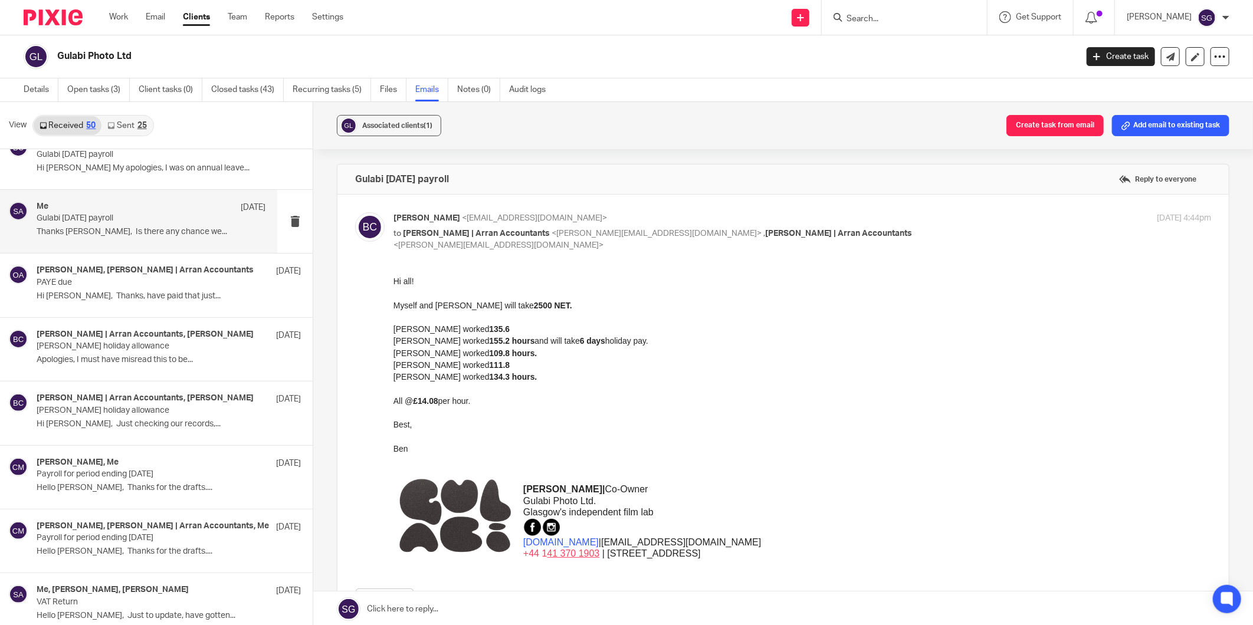
click at [487, 239] on p "to Sarah | Arran Accountants <sarah@arranaccountants.co.uk> , Olivia | Arran Ac…" at bounding box center [665, 240] width 545 height 24
checkbox input "false"
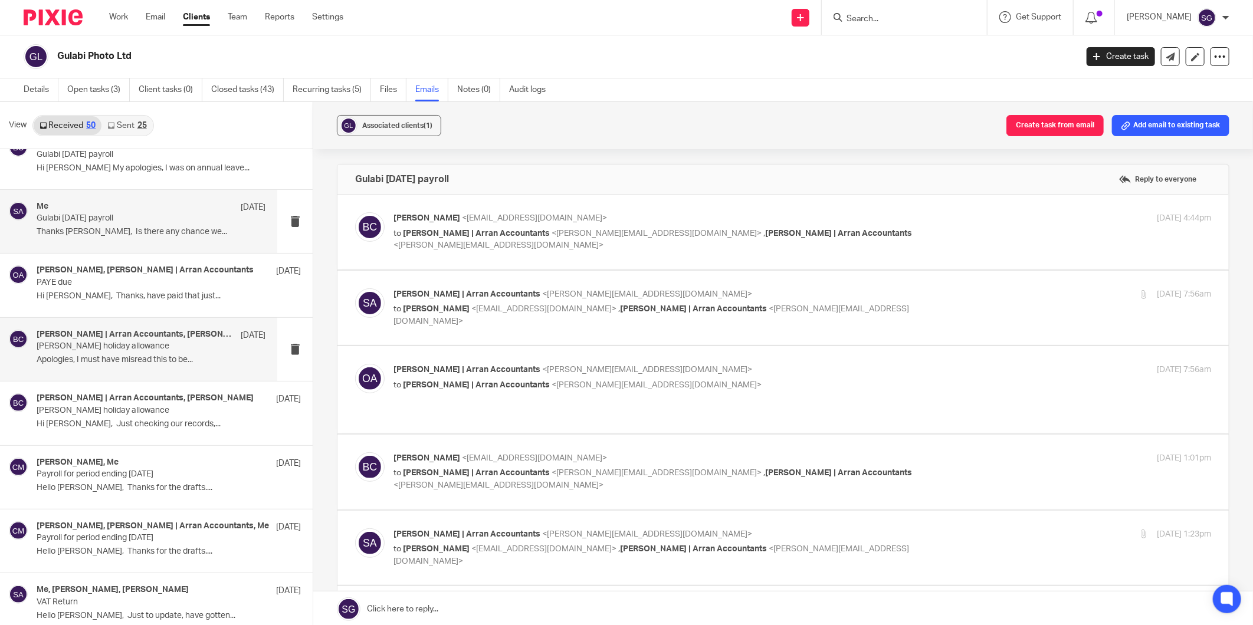
click at [106, 372] on div "Olivia | Arran Accountants, Benjamin Cowie 13 May Sam Caplat holiday allowance …" at bounding box center [138, 349] width 277 height 63
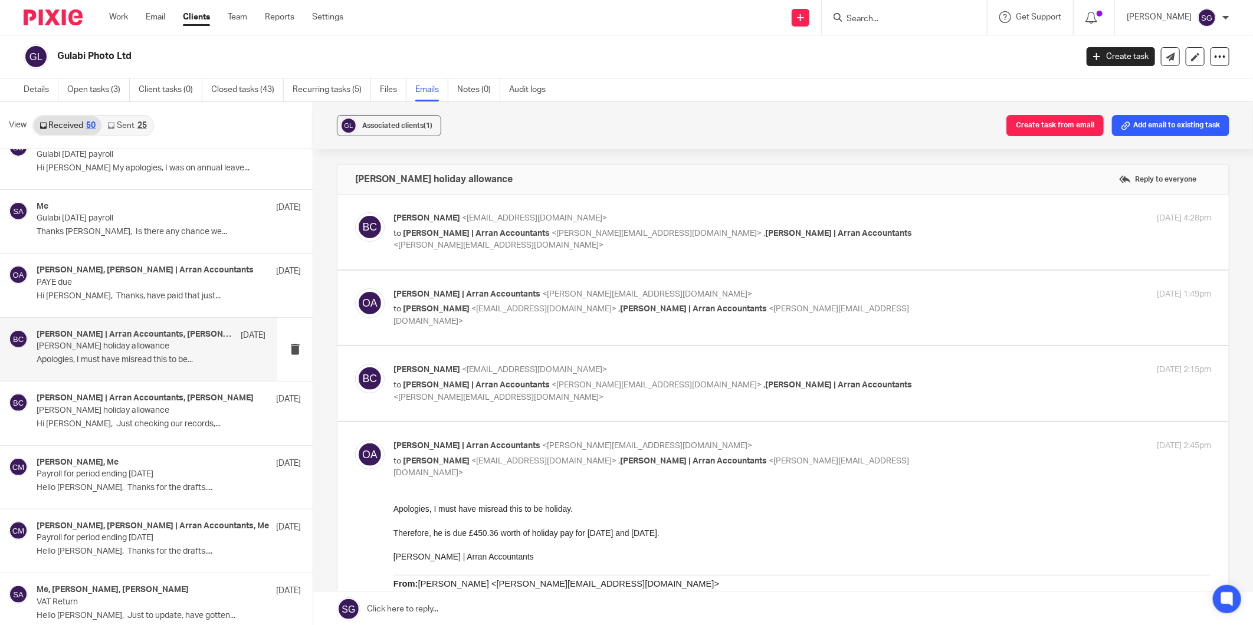
click at [445, 238] on p "to Olivia | Arran Accountants <olivia@arranaccountants.co.uk> , Sarah | Arran A…" at bounding box center [665, 240] width 545 height 24
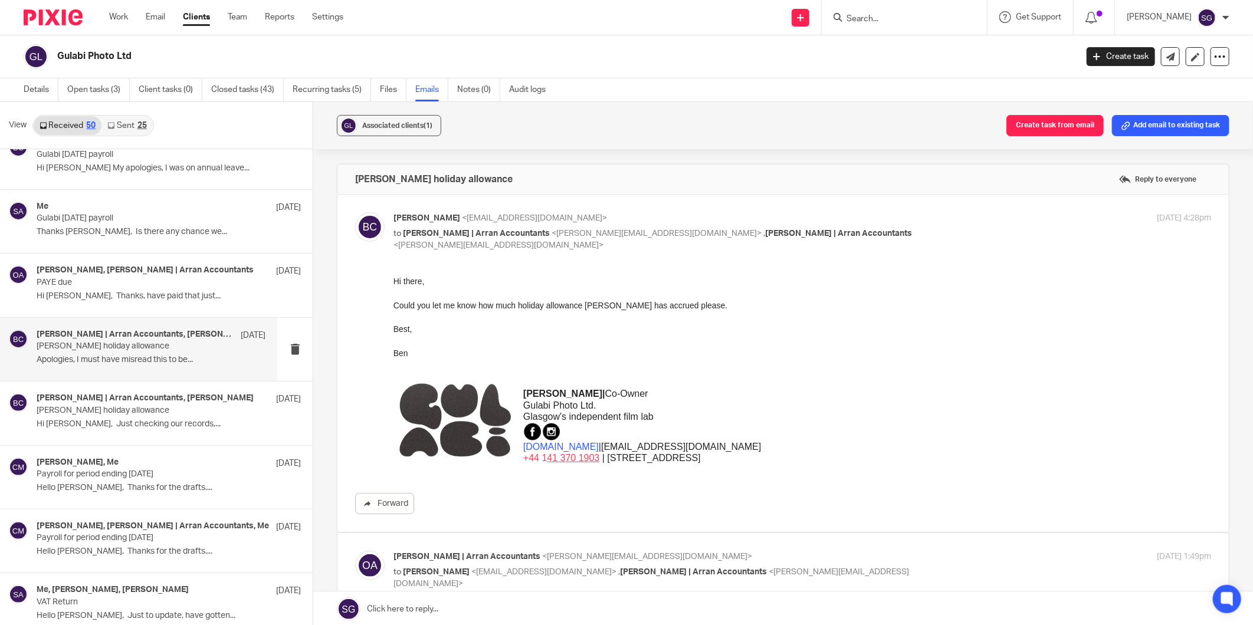
click at [445, 238] on p "to Olivia | Arran Accountants <olivia@arranaccountants.co.uk> , Sarah | Arran A…" at bounding box center [665, 240] width 545 height 24
checkbox input "false"
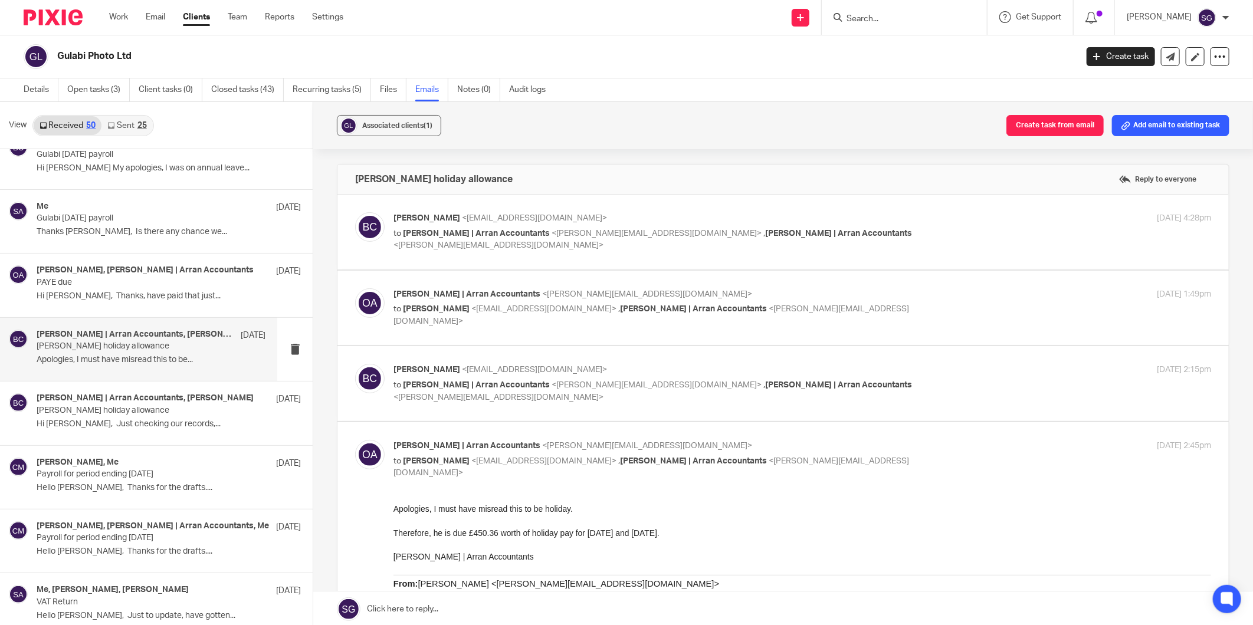
click at [451, 316] on div "Olivia | Arran Accountants <olivia@arranaccountants.co.uk> to Benjamin Cowie <b…" at bounding box center [801, 308] width 817 height 40
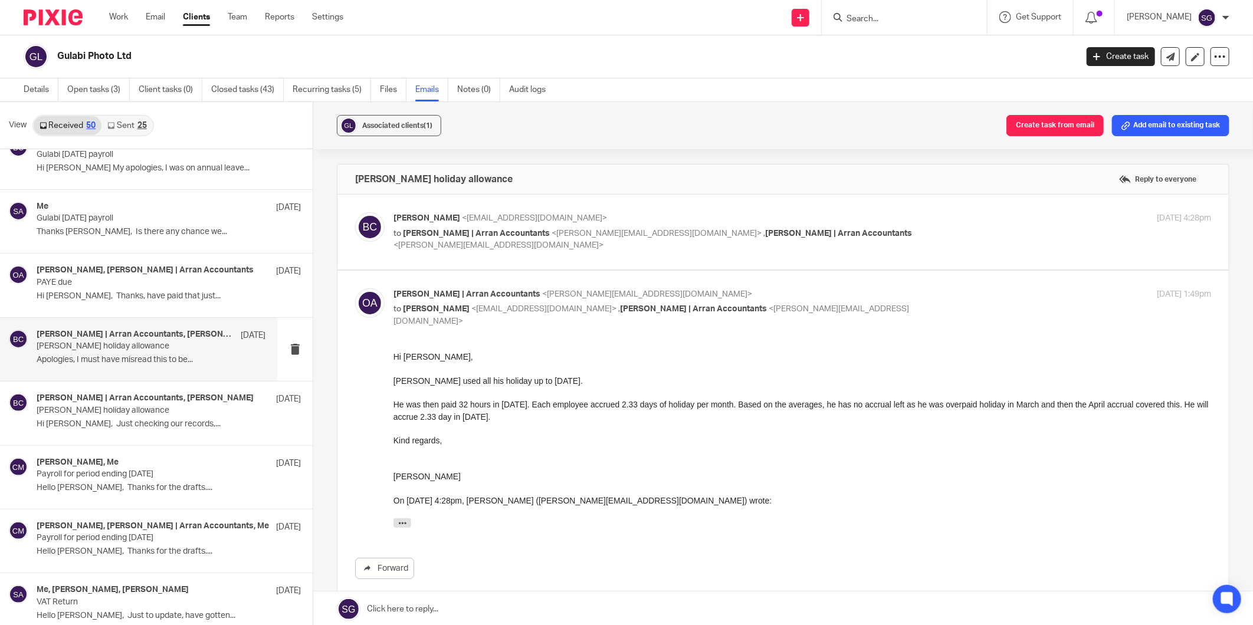
click at [451, 316] on div "Olivia | Arran Accountants <olivia@arranaccountants.co.uk> to Benjamin Cowie <b…" at bounding box center [801, 308] width 817 height 40
checkbox input "false"
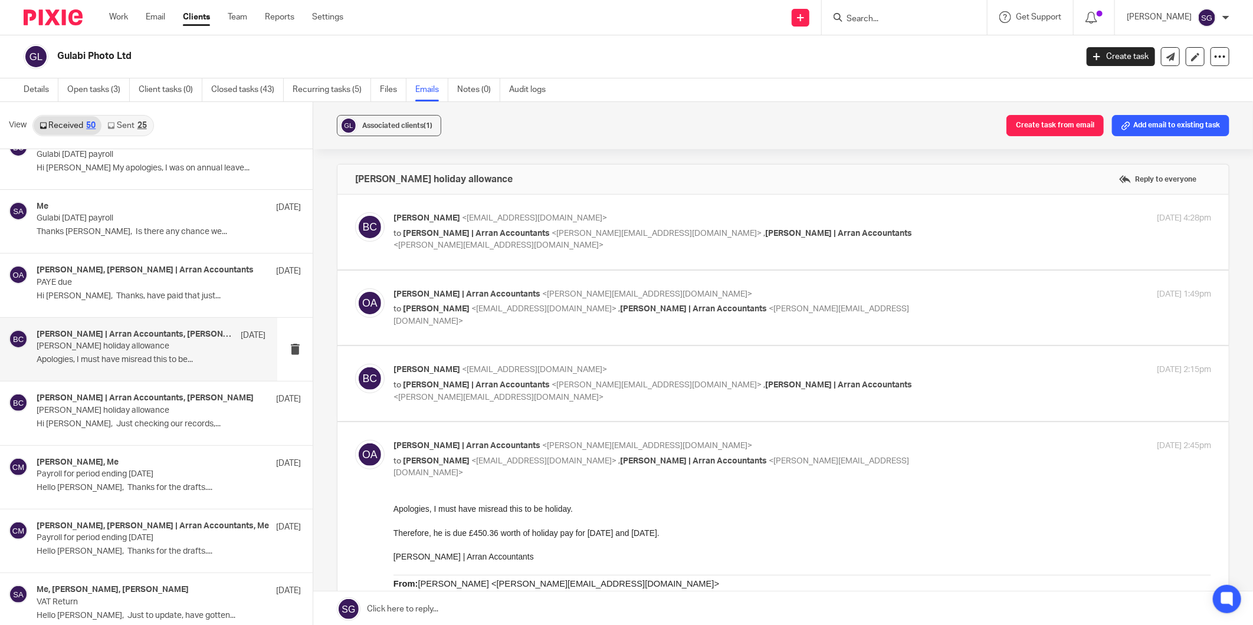
click at [458, 394] on div "Benjamin Cowie <ben@gulabi.co.uk> to Sarah | Arran Accountants <sarah@arranacco…" at bounding box center [783, 384] width 856 height 40
click at [461, 390] on p "to Sarah | Arran Accountants <sarah@arranaccountants.co.uk> , Olivia | Arran Ac…" at bounding box center [665, 391] width 545 height 24
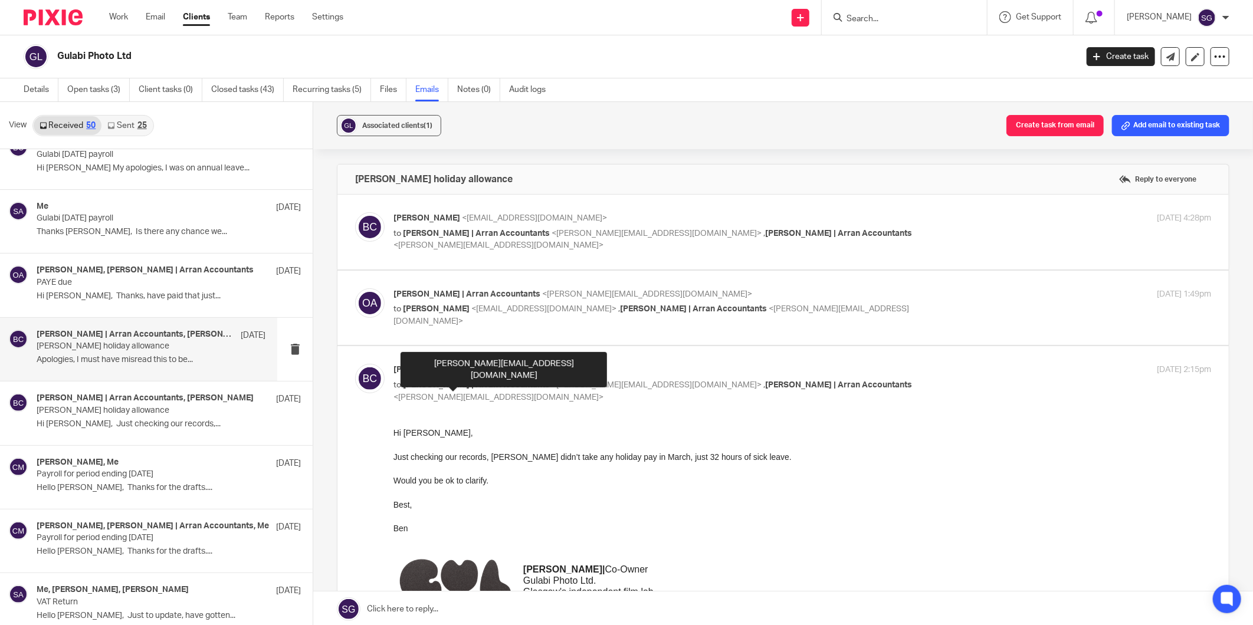
click at [461, 382] on span "[PERSON_NAME] | Arran Accountants" at bounding box center [476, 385] width 147 height 8
checkbox input "false"
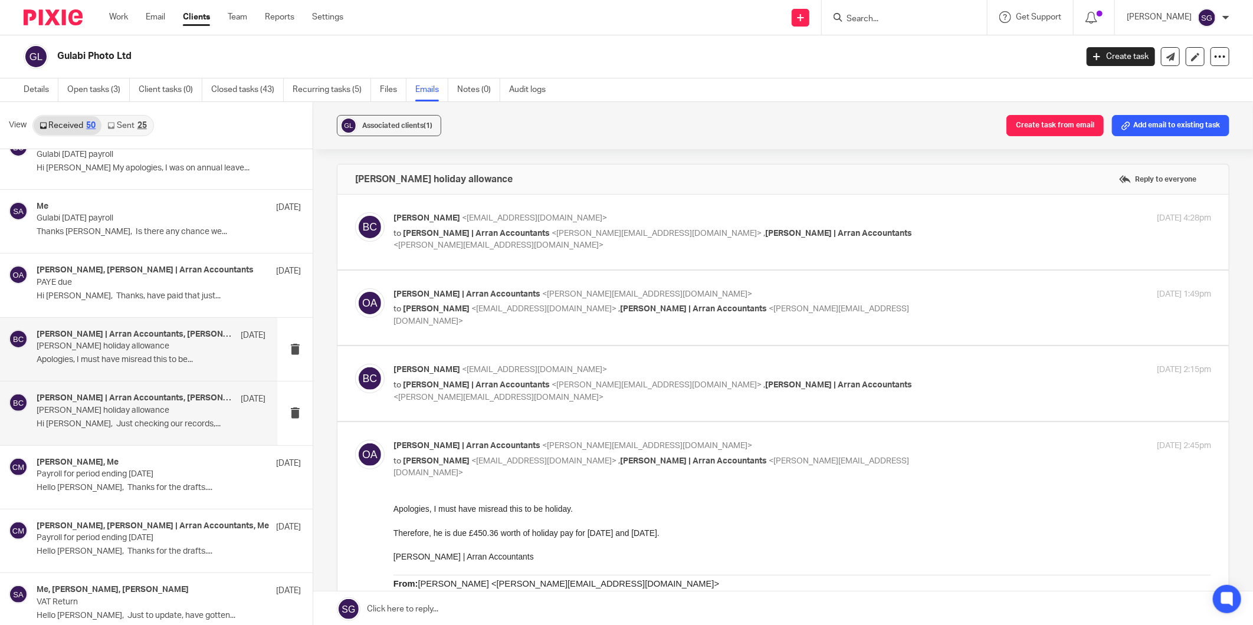
click at [63, 425] on p "Hi Olivia, Just checking our records,..." at bounding box center [151, 424] width 229 height 10
click at [147, 478] on p "Payroll for period ending 27/3/25" at bounding box center [128, 474] width 183 height 10
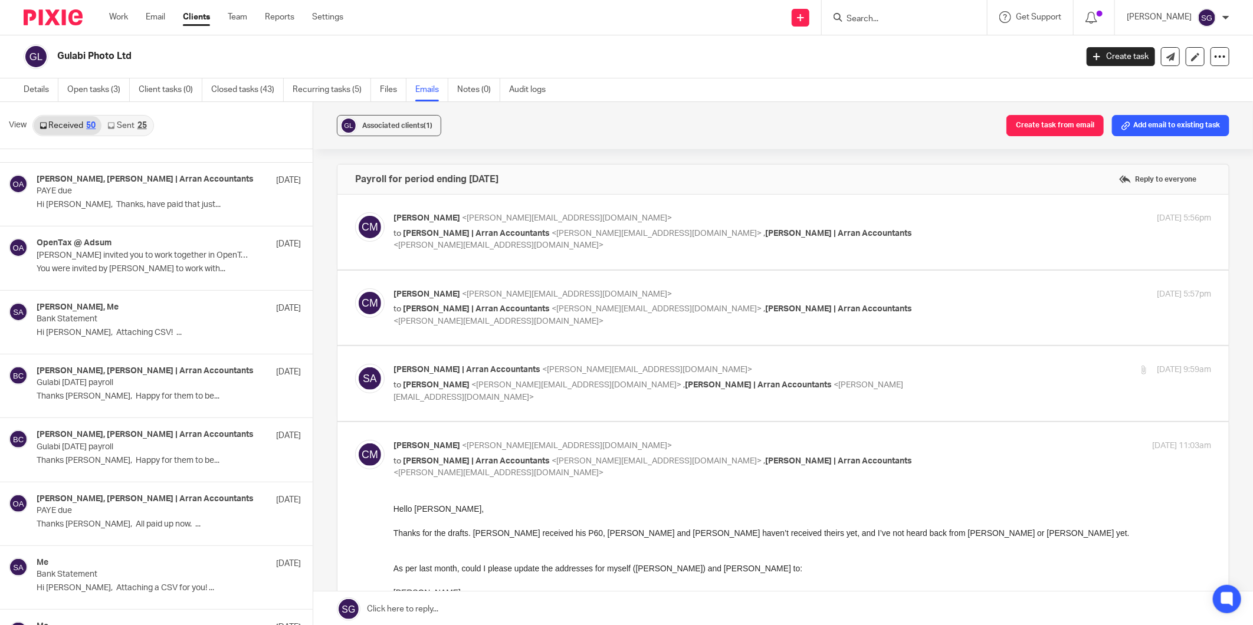
scroll to position [1093, 0]
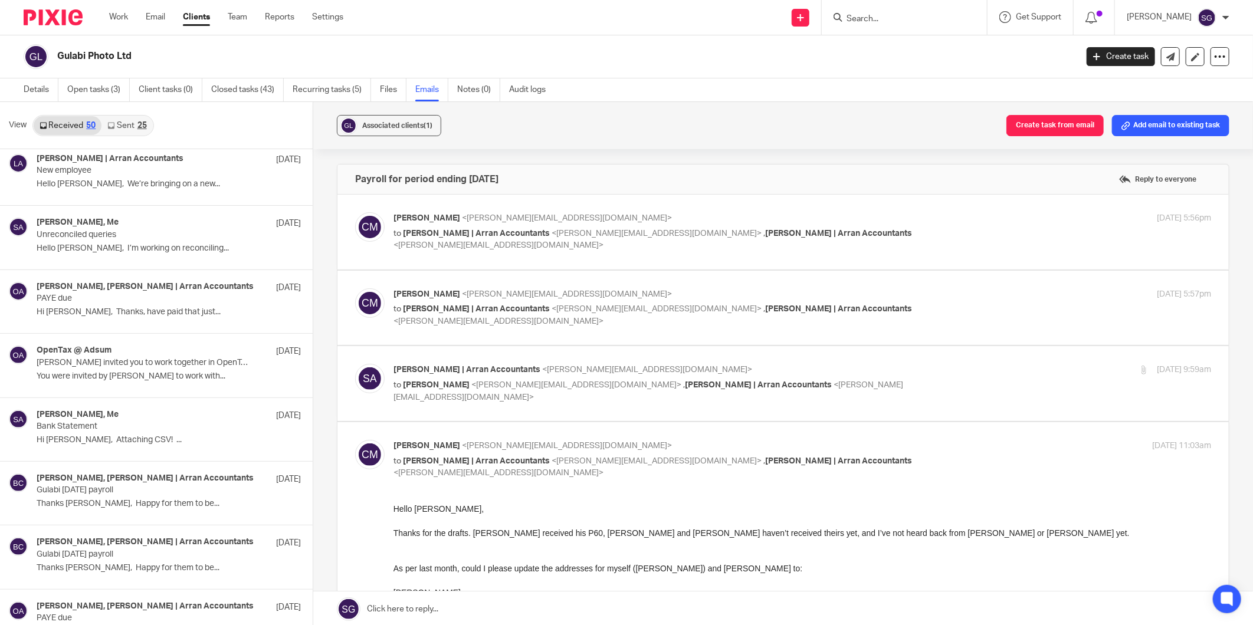
click at [126, 126] on link "Sent 25" at bounding box center [126, 125] width 51 height 19
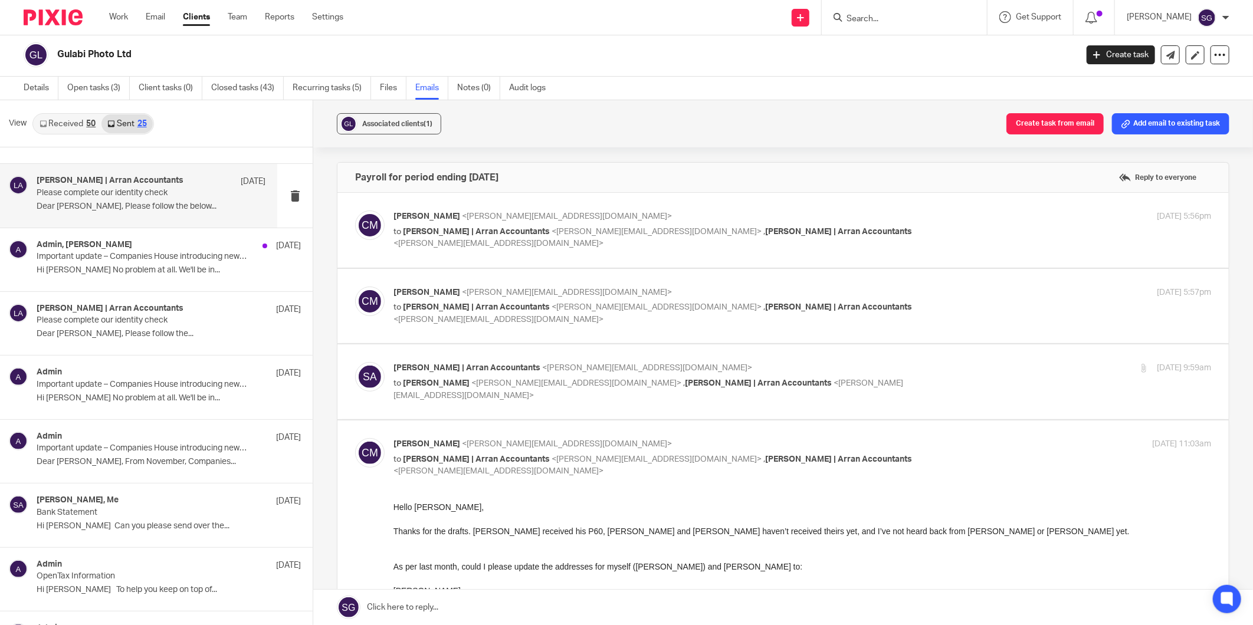
scroll to position [0, 0]
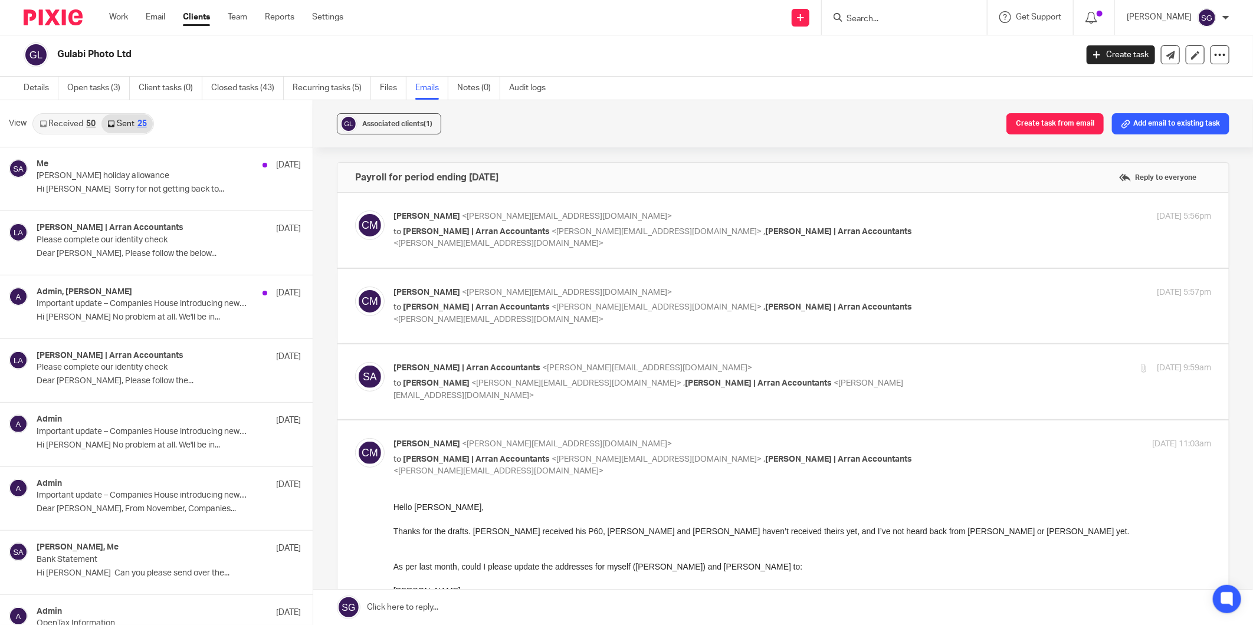
click at [68, 130] on link "Received 50" at bounding box center [68, 123] width 68 height 19
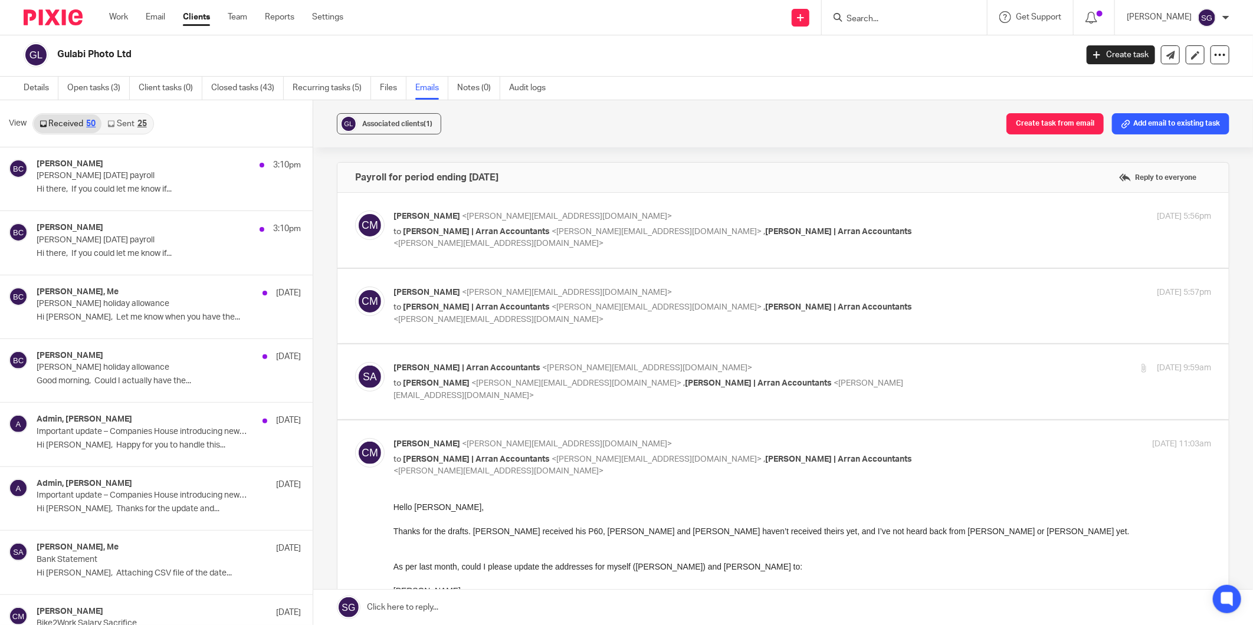
click at [142, 123] on div "25" at bounding box center [141, 124] width 9 height 8
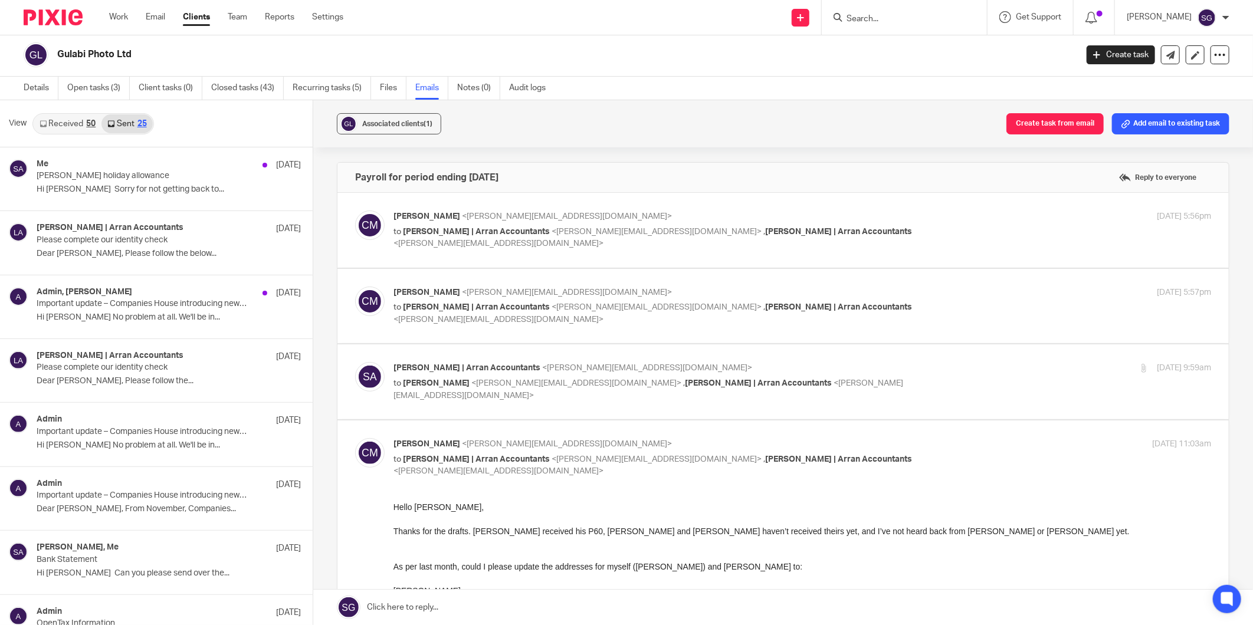
click at [59, 121] on link "Received 50" at bounding box center [68, 123] width 68 height 19
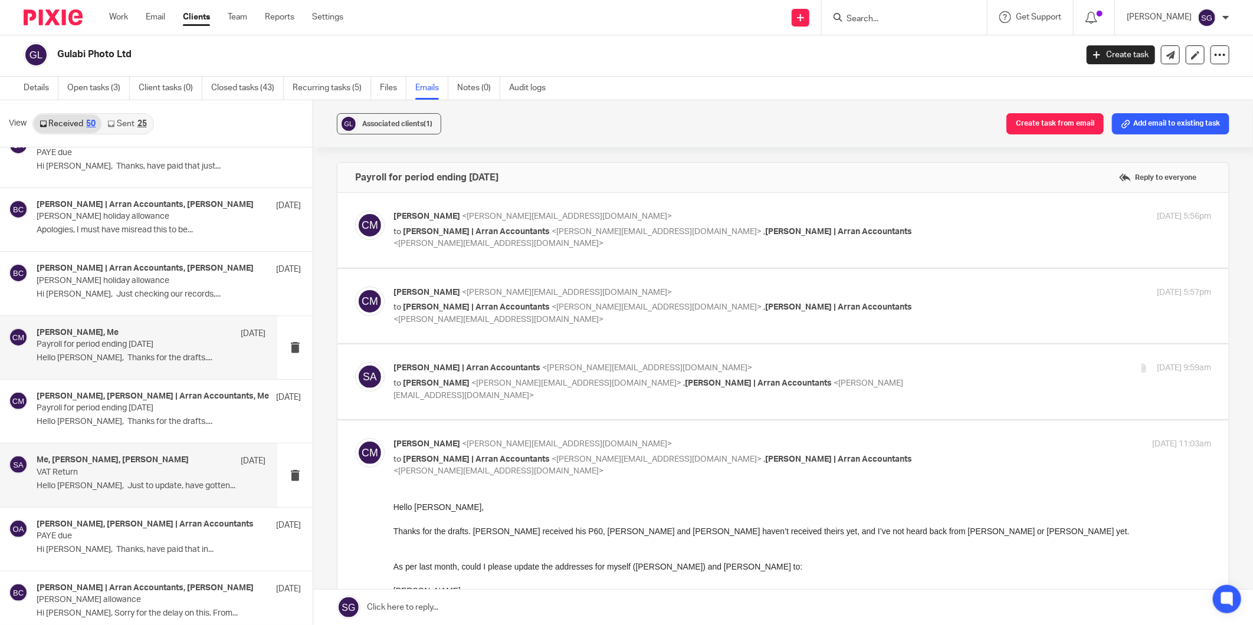
scroll to position [1966, 0]
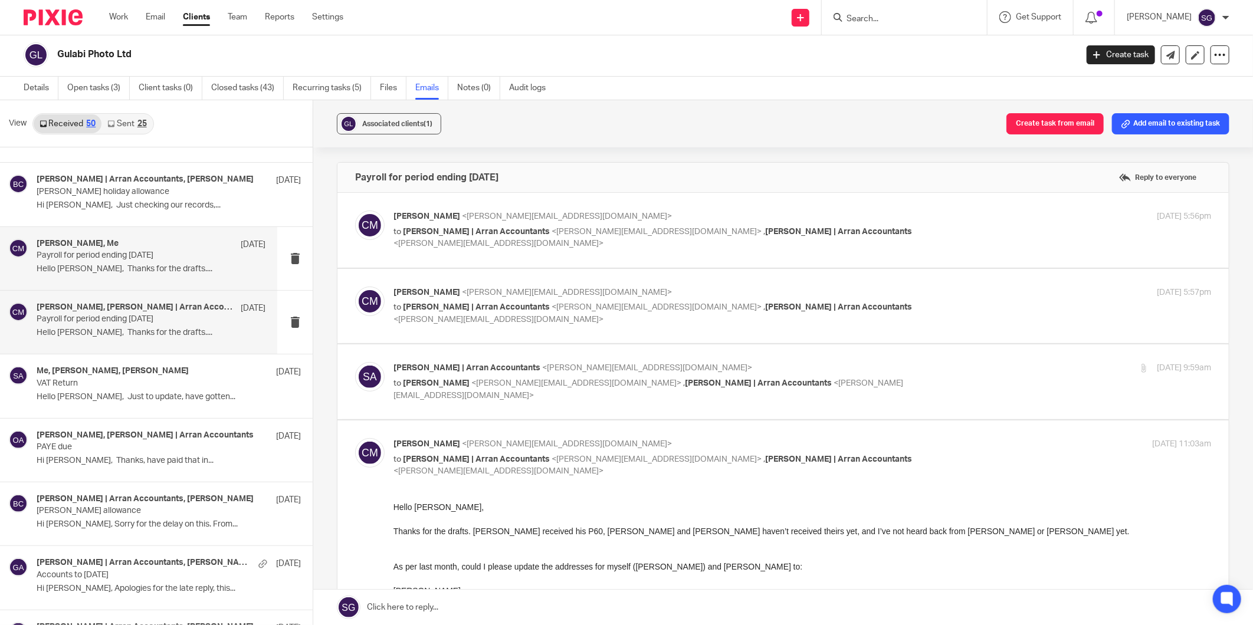
click at [142, 317] on p "Payroll for period ending 27/3/25" at bounding box center [128, 319] width 183 height 10
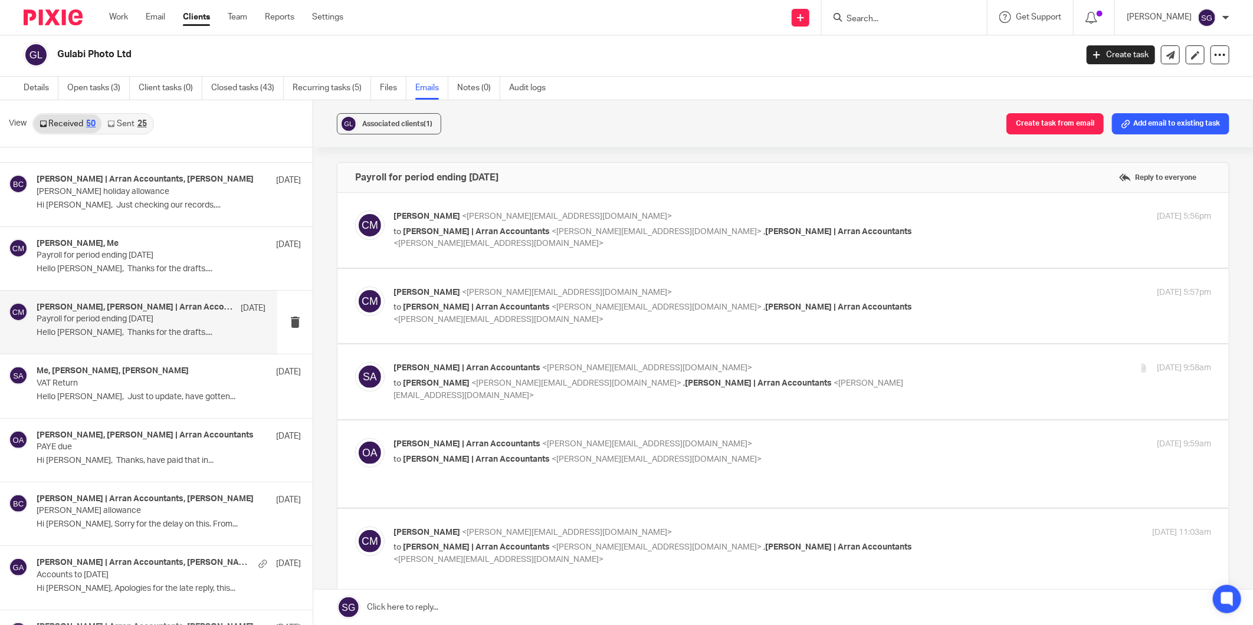
scroll to position [0, 0]
click at [467, 311] on span "Olivia | Arran Accountants" at bounding box center [476, 307] width 147 height 8
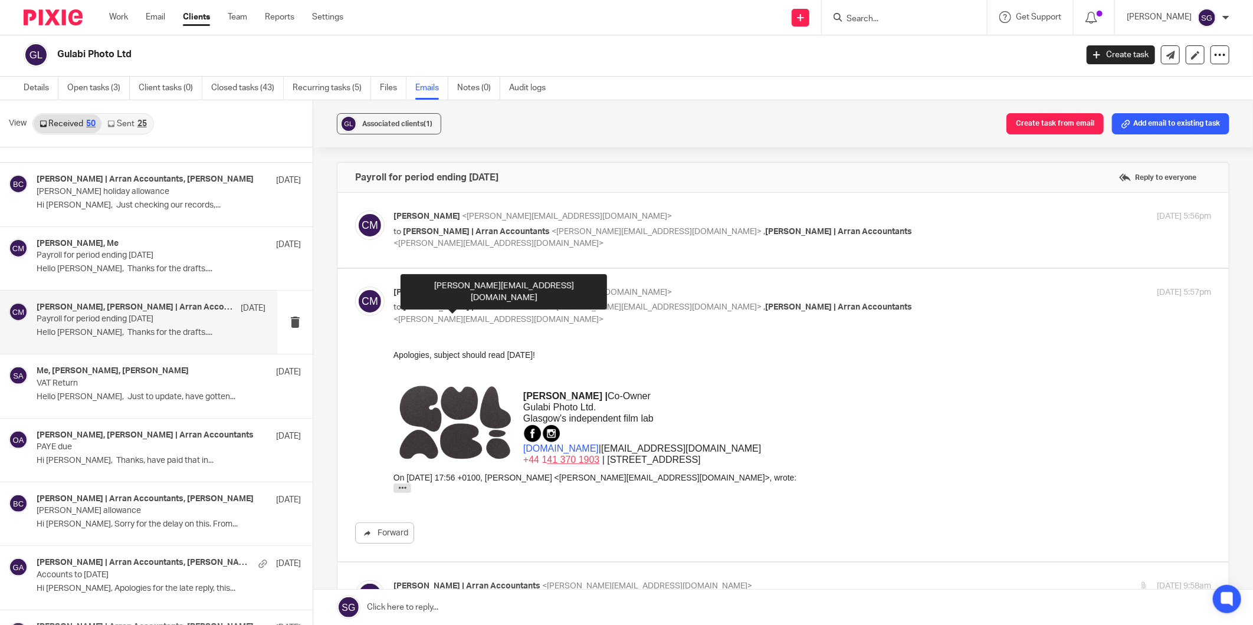
click at [467, 311] on span "Olivia | Arran Accountants" at bounding box center [476, 307] width 147 height 8
checkbox input "false"
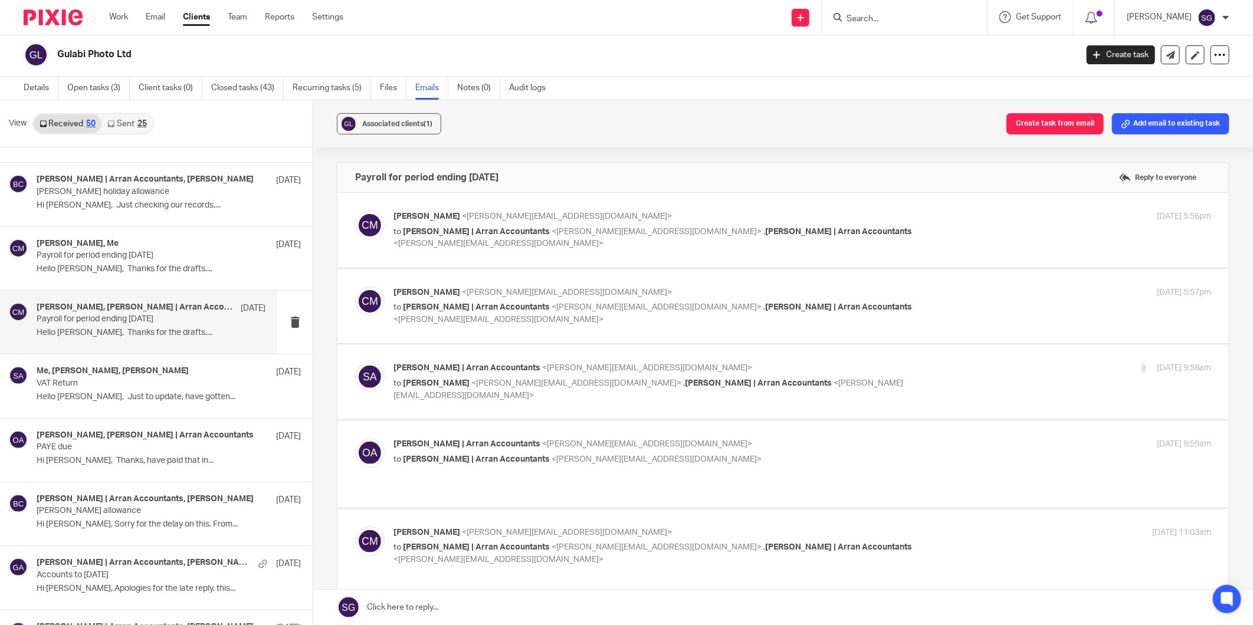
click at [443, 462] on span "[PERSON_NAME] | Arran Accountants" at bounding box center [476, 459] width 147 height 8
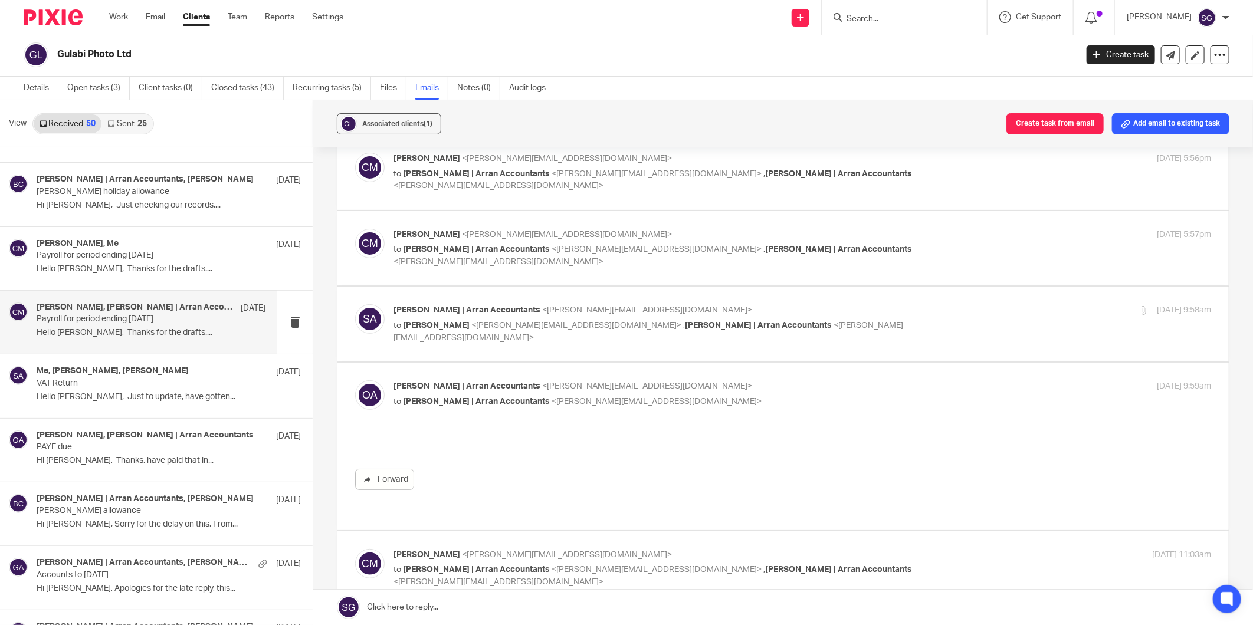
scroll to position [196, 0]
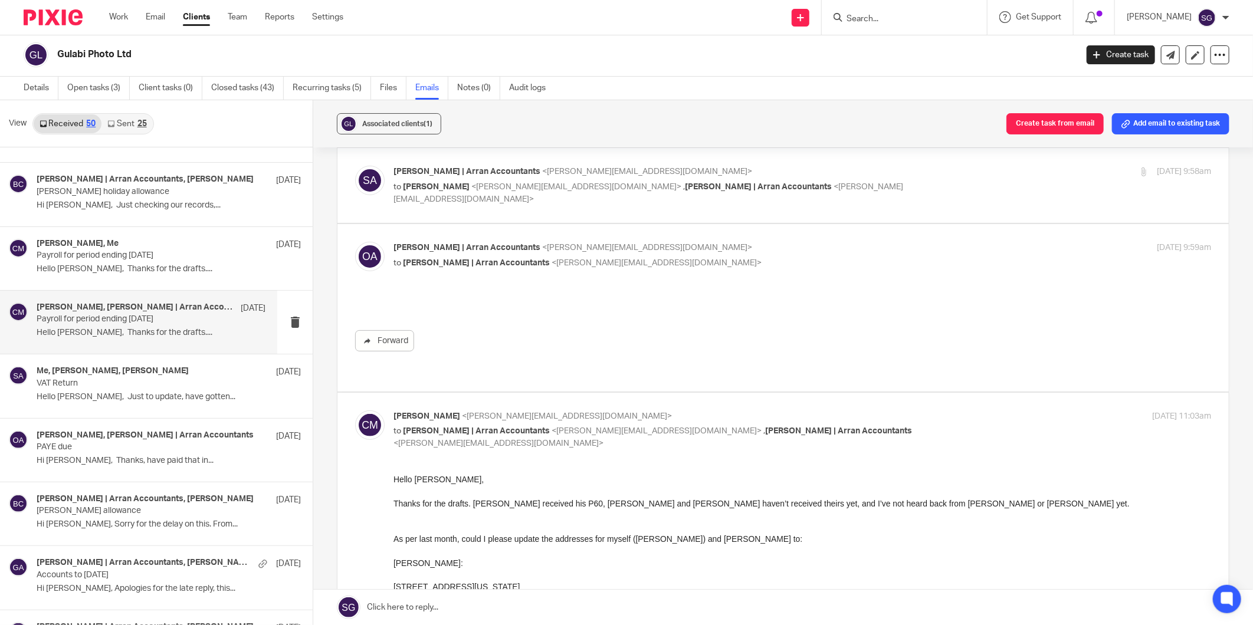
click at [446, 274] on div "Olivia | Arran Accountants <olivia@arranaccountants.co.uk> to Sarah | Arran Acc…" at bounding box center [783, 308] width 856 height 132
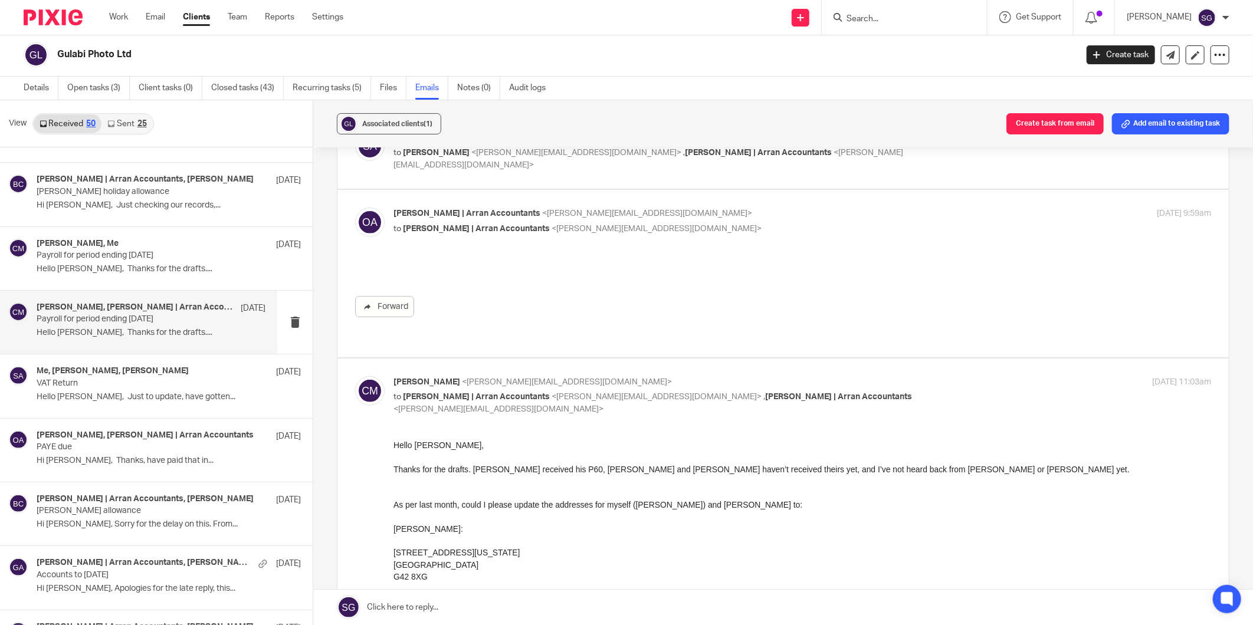
scroll to position [131, 0]
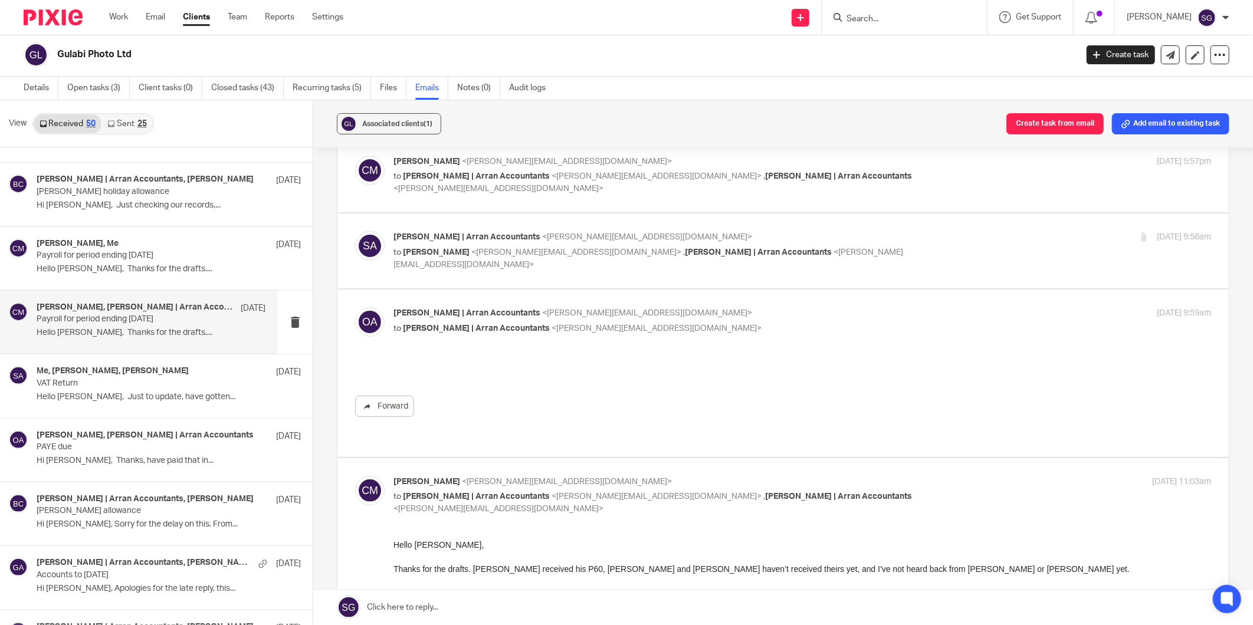
click at [436, 337] on div "Olivia | Arran Accountants <olivia@arranaccountants.co.uk> to Sarah | Arran Acc…" at bounding box center [801, 321] width 817 height 29
checkbox input "false"
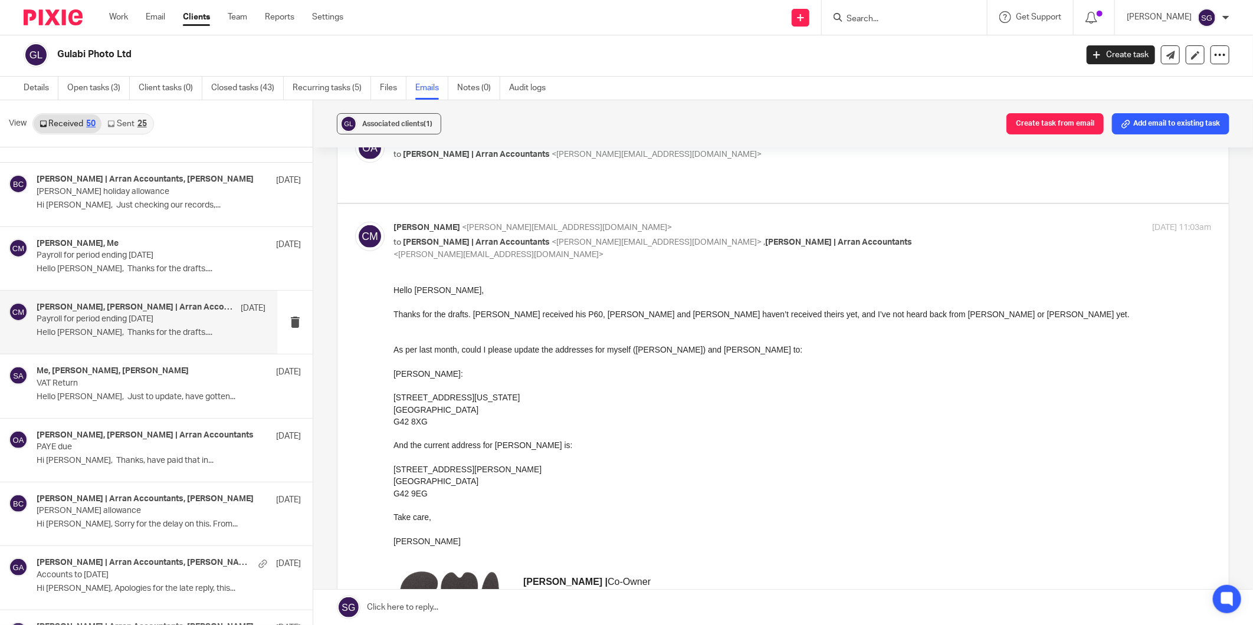
scroll to position [393, 0]
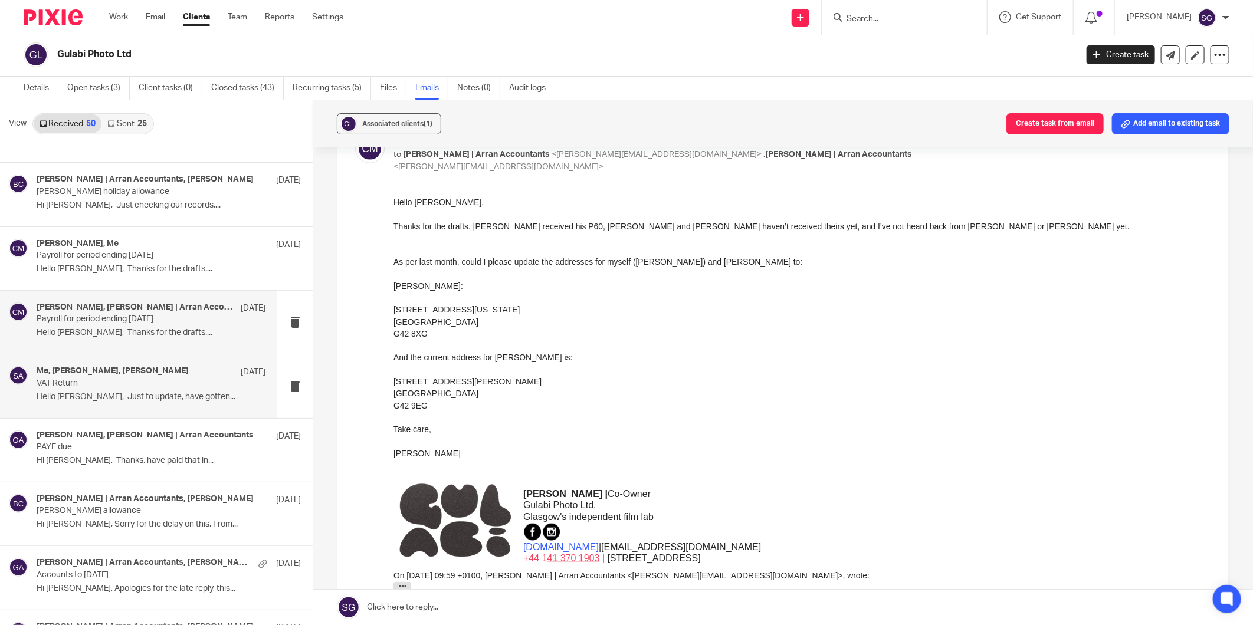
click at [121, 380] on p "VAT Return" at bounding box center [128, 384] width 183 height 10
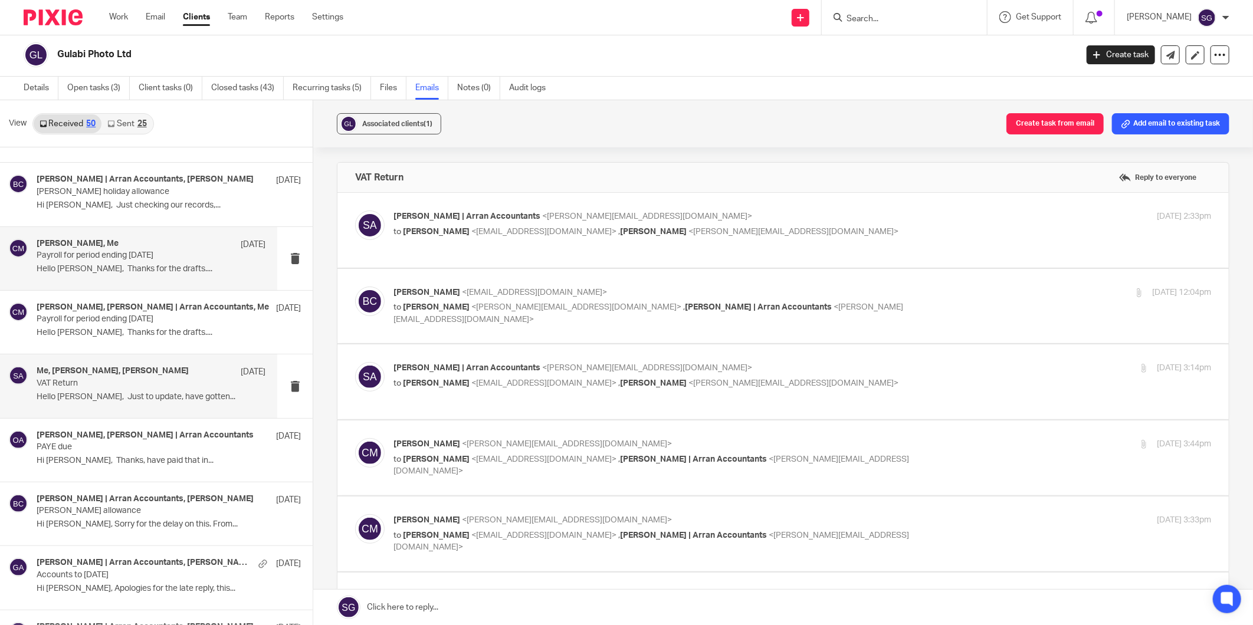
scroll to position [1835, 0]
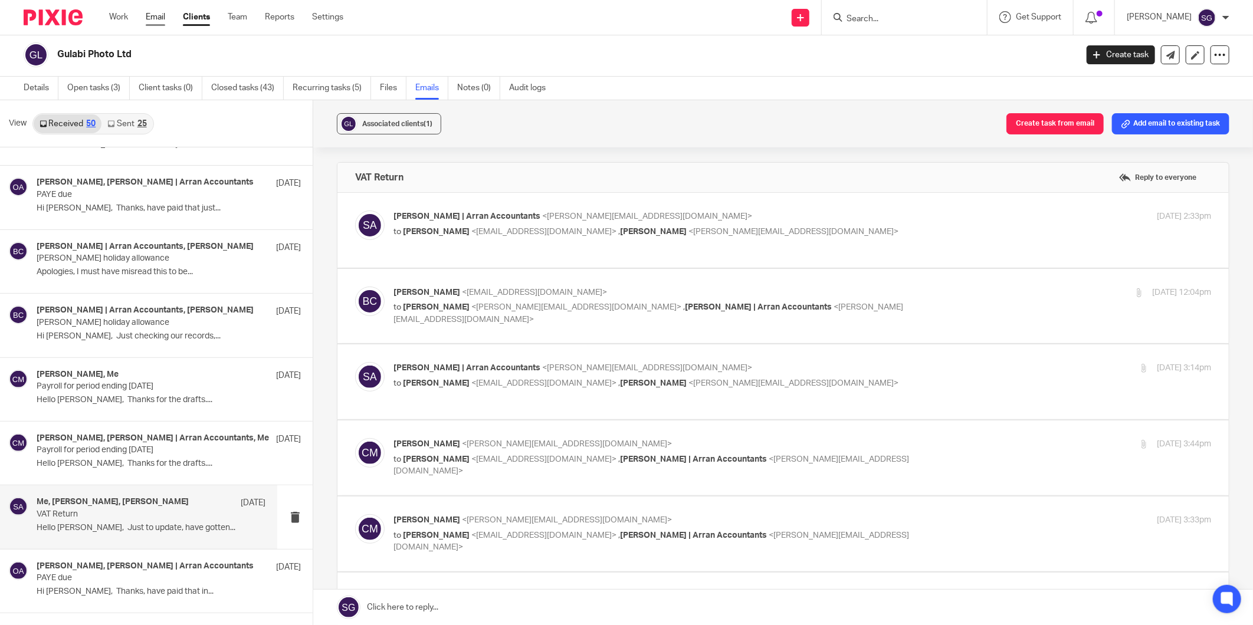
click at [155, 20] on link "Email" at bounding box center [155, 17] width 19 height 12
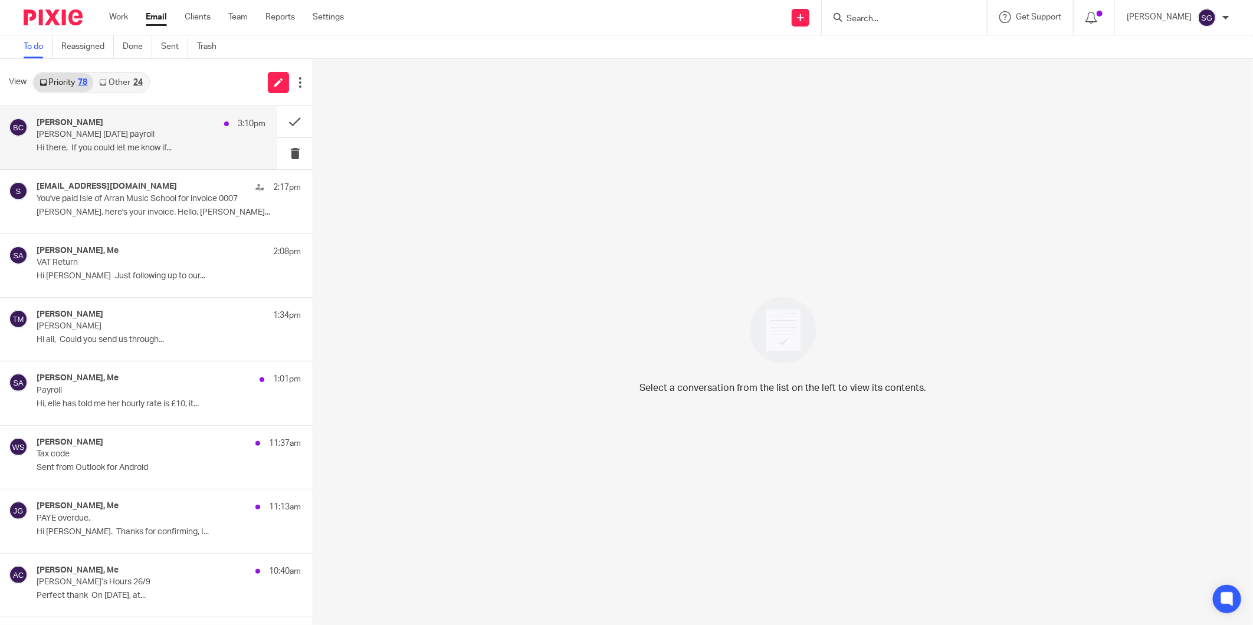
drag, startPoint x: 111, startPoint y: 132, endPoint x: 130, endPoint y: 130, distance: 19.5
click at [111, 132] on p "[PERSON_NAME] [DATE] payroll" at bounding box center [128, 135] width 183 height 10
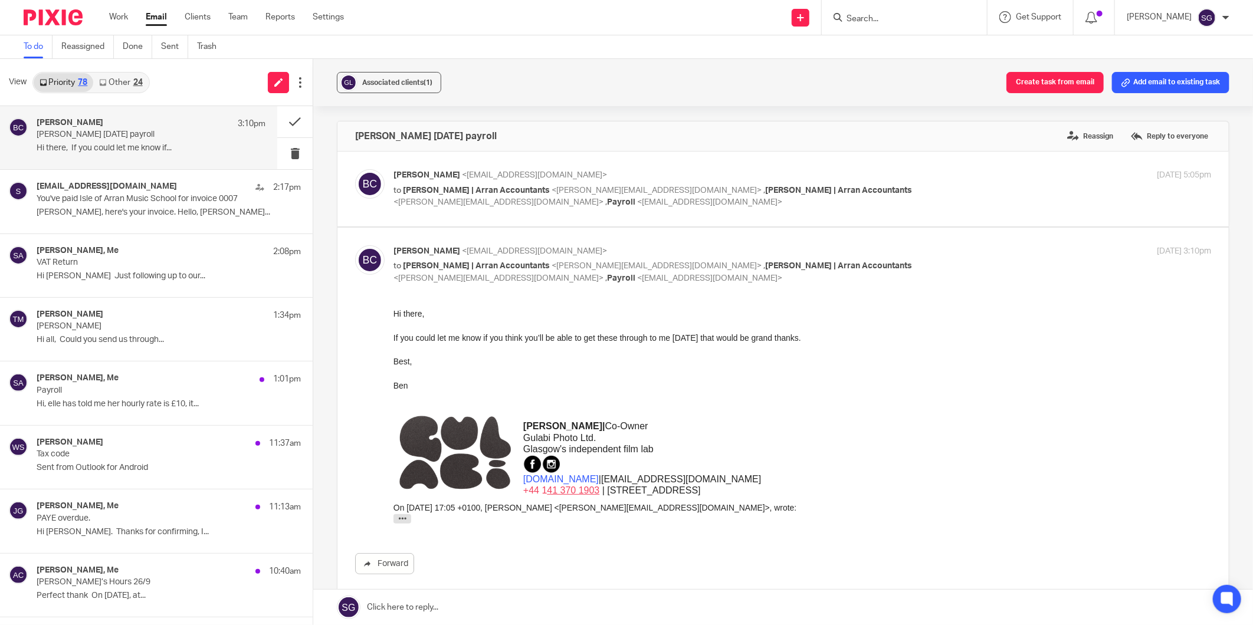
click at [482, 209] on label at bounding box center [782, 189] width 891 height 75
click at [355, 169] on input "checkbox" at bounding box center [354, 169] width 1 height 1
checkbox input "true"
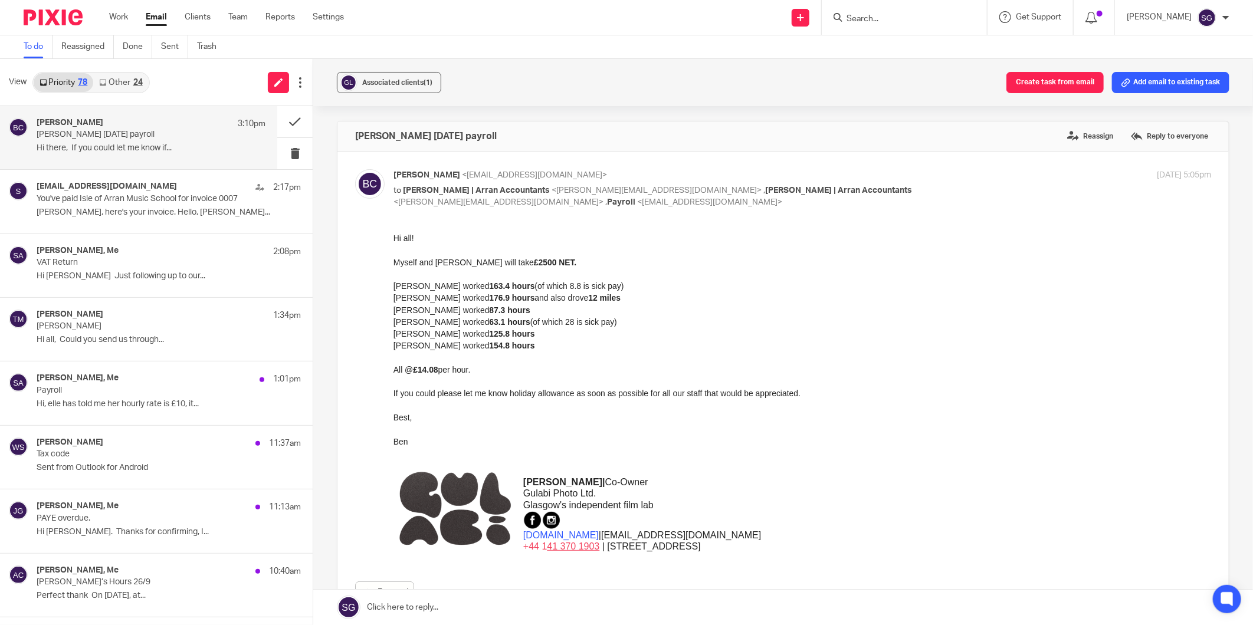
click at [554, 21] on div "Send new email Create task Add client Request signature Get Support Contact Sup…" at bounding box center [806, 17] width 891 height 35
drag, startPoint x: 157, startPoint y: 16, endPoint x: 317, endPoint y: 9, distance: 160.5
click at [157, 16] on link "Email" at bounding box center [156, 17] width 21 height 12
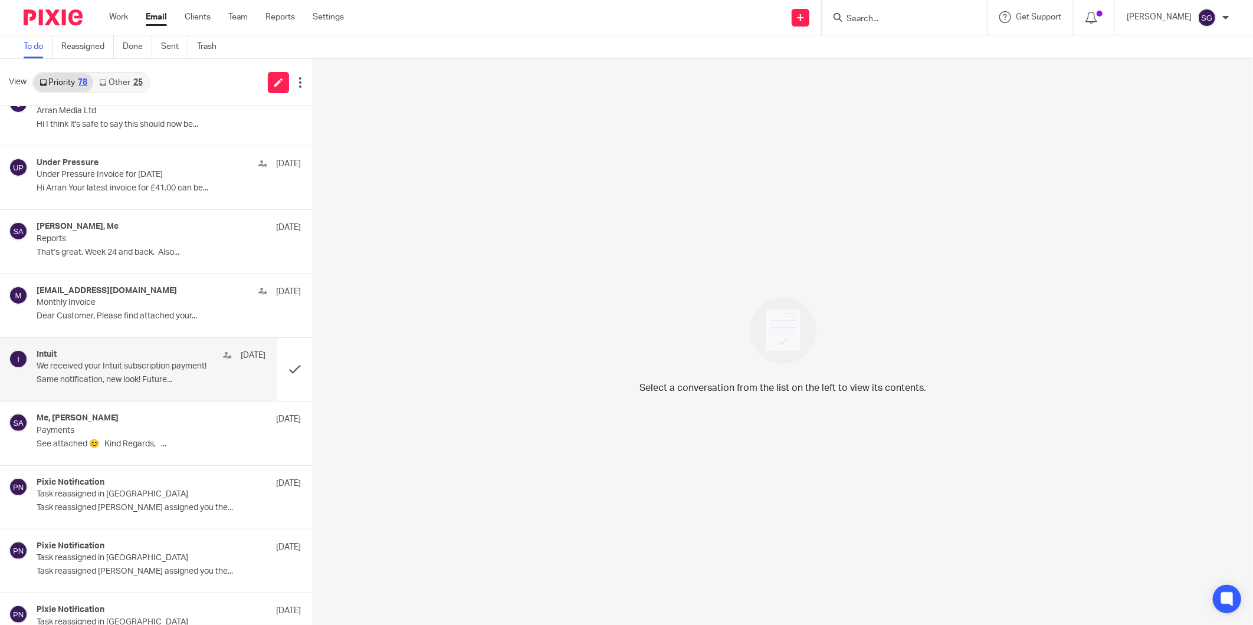
scroll to position [2883, 0]
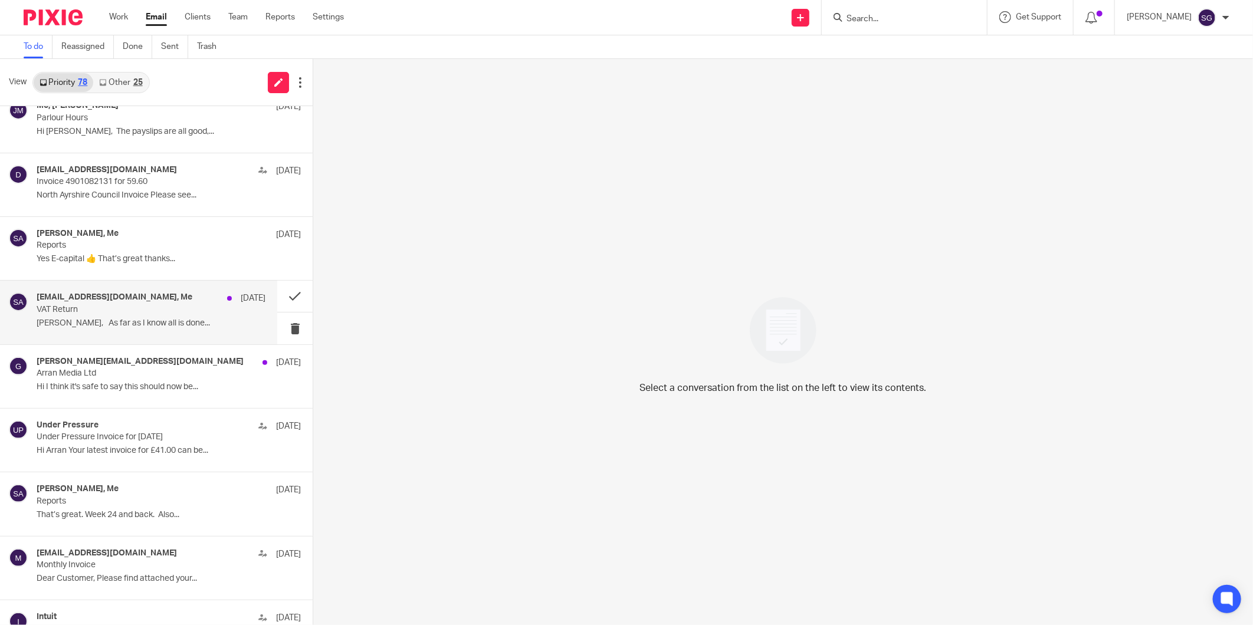
click at [90, 300] on h4 "[EMAIL_ADDRESS][DOMAIN_NAME], Me" at bounding box center [115, 297] width 156 height 10
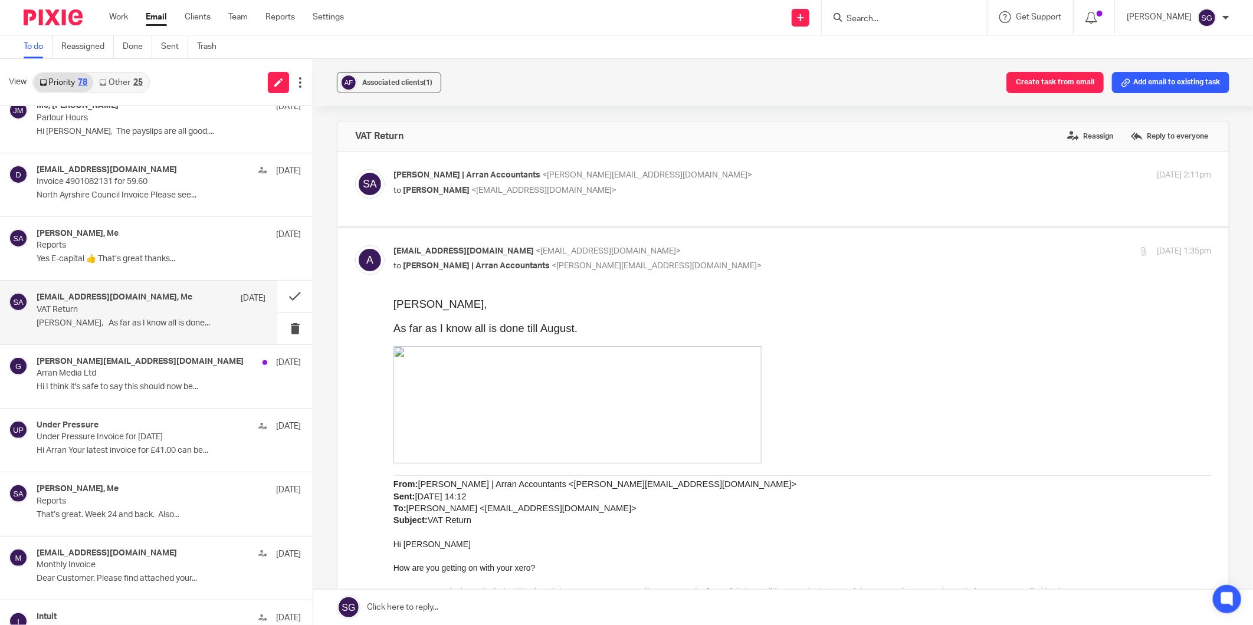
scroll to position [0, 0]
click at [401, 602] on link at bounding box center [782, 607] width 939 height 35
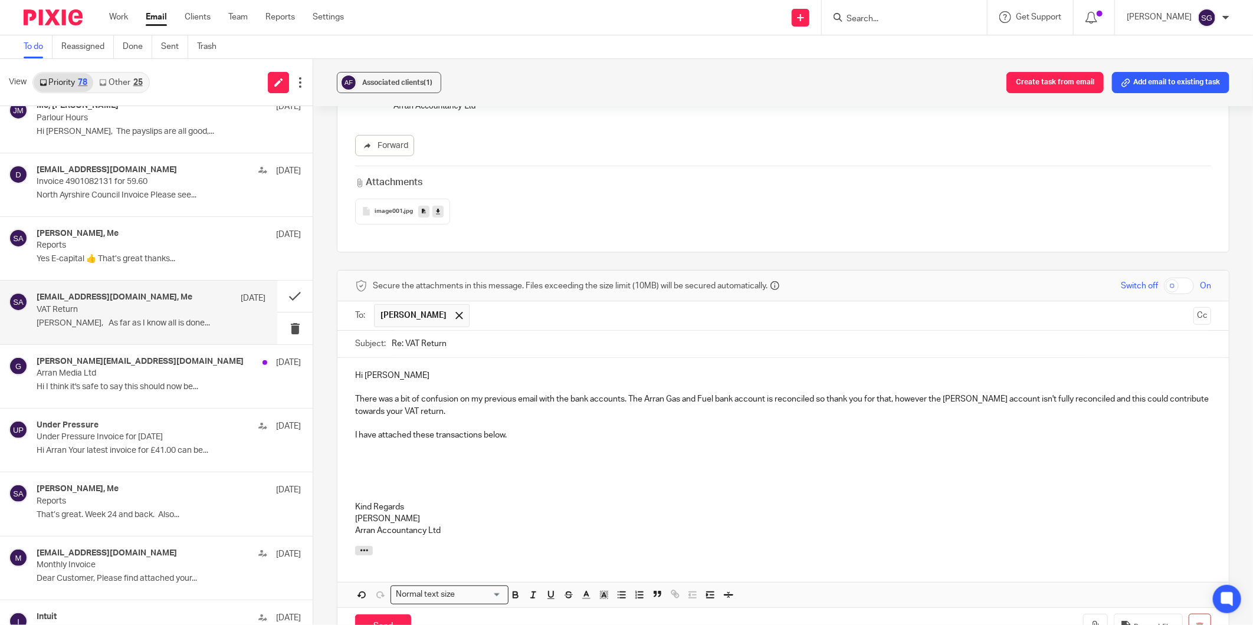
scroll to position [755, 0]
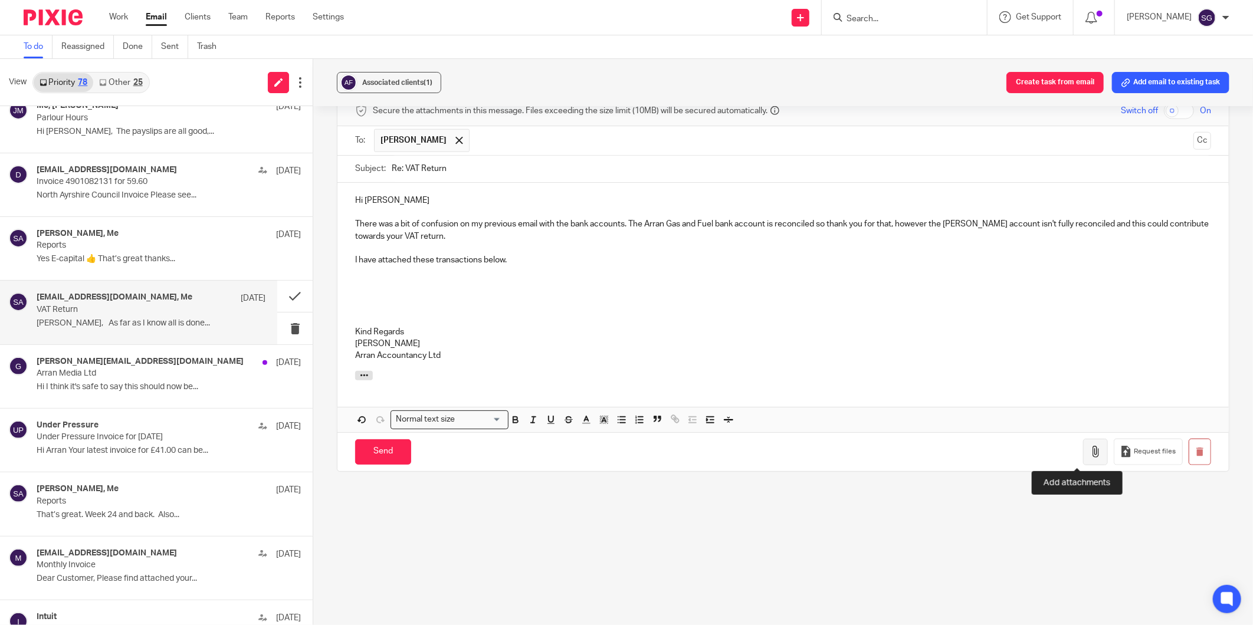
click at [1083, 458] on button "button" at bounding box center [1095, 452] width 25 height 27
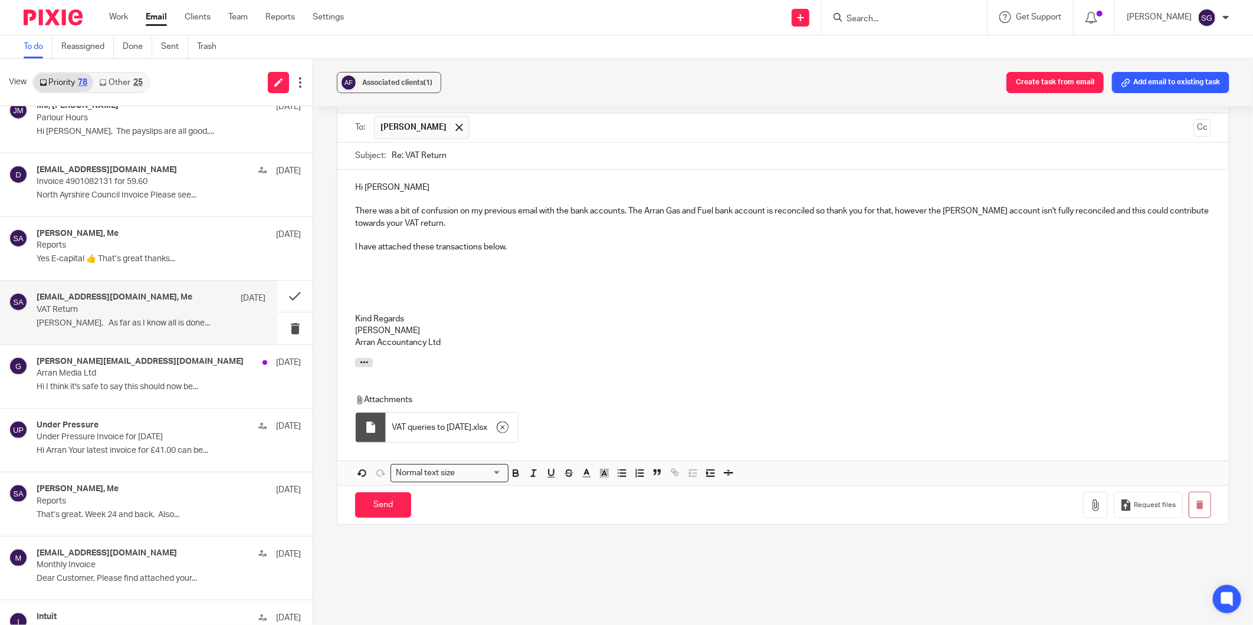
click at [957, 225] on p "There was a bit of confusion on my previous email with the bank accounts. The A…" at bounding box center [783, 217] width 856 height 24
drag, startPoint x: 957, startPoint y: 225, endPoint x: 898, endPoint y: 283, distance: 83.4
click at [898, 277] on p at bounding box center [783, 271] width 856 height 12
click at [404, 253] on p "I have attached these transactions below." at bounding box center [783, 247] width 856 height 12
click at [387, 517] on input "Send" at bounding box center [383, 504] width 56 height 25
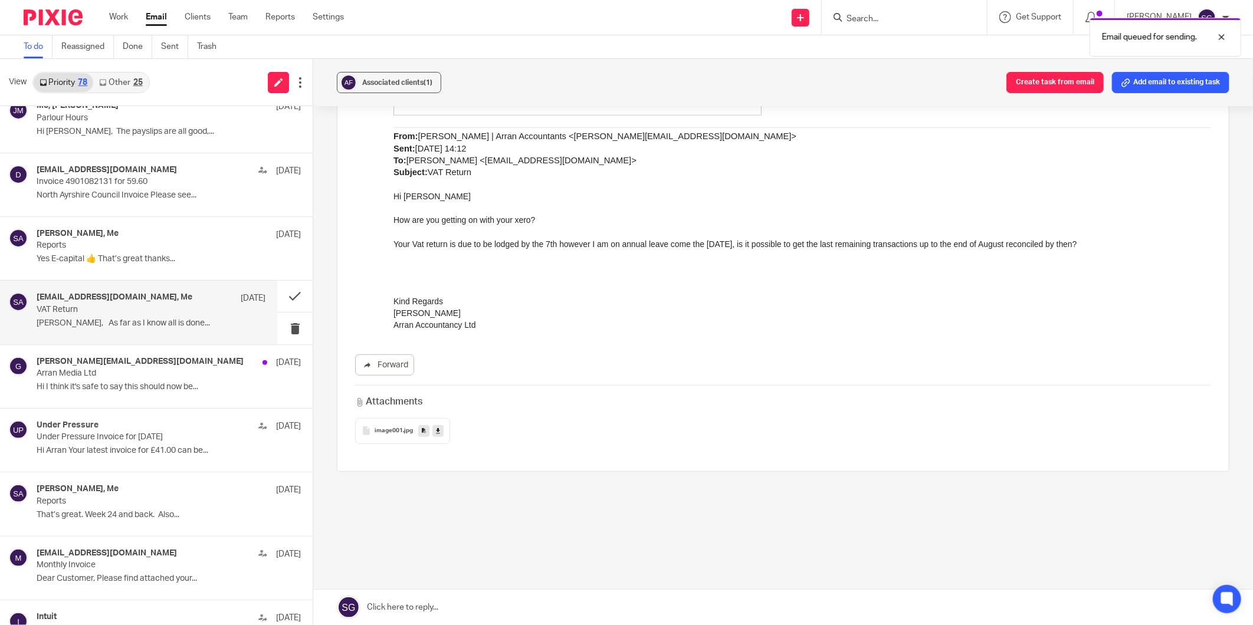
scroll to position [360, 0]
